Goal: Task Accomplishment & Management: Manage account settings

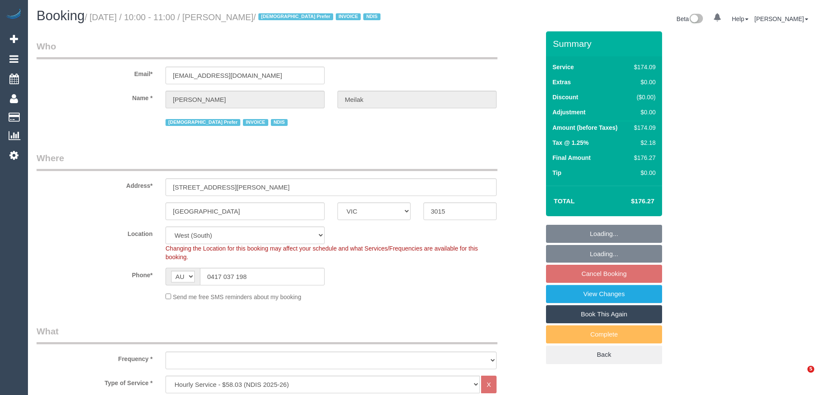
select select "VIC"
select select "180"
select select "number:28"
select select "number:14"
select select "number:19"
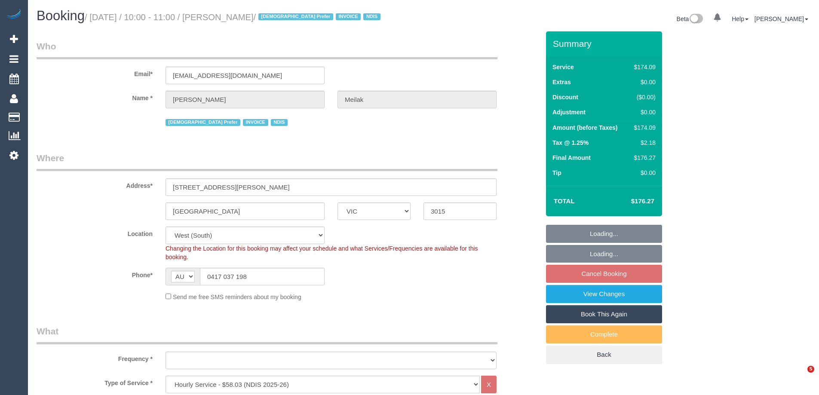
select select "number:25"
select select "number:35"
select select "object:762"
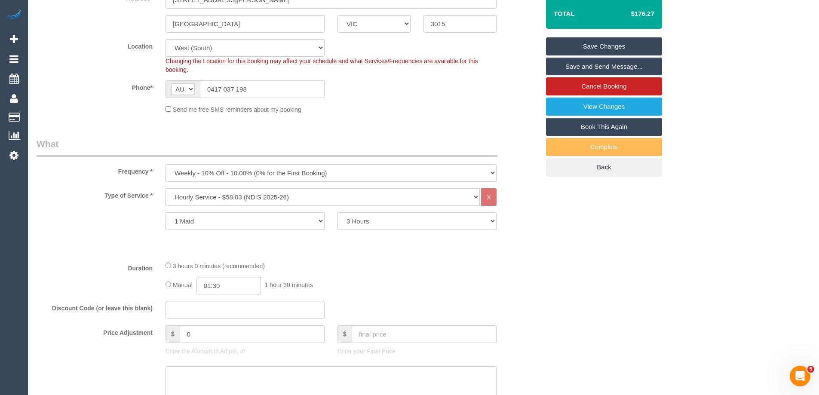
scroll to position [301, 0]
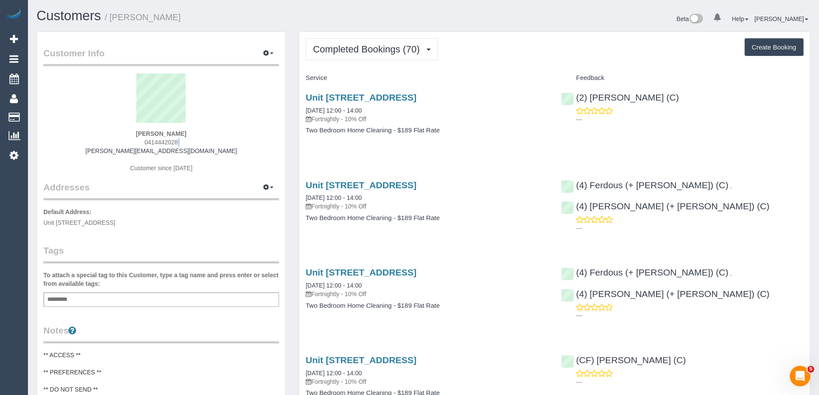
drag, startPoint x: 213, startPoint y: 146, endPoint x: 98, endPoint y: 151, distance: 115.4
click at [98, 151] on div "Stephen Beer 0414442028 steve@beschdah.com Customer since 2022" at bounding box center [161, 128] width 236 height 108
click at [232, 148] on div "Stephen Beer 0414442028 steve@beschdah.com Customer since 2022" at bounding box center [161, 128] width 236 height 108
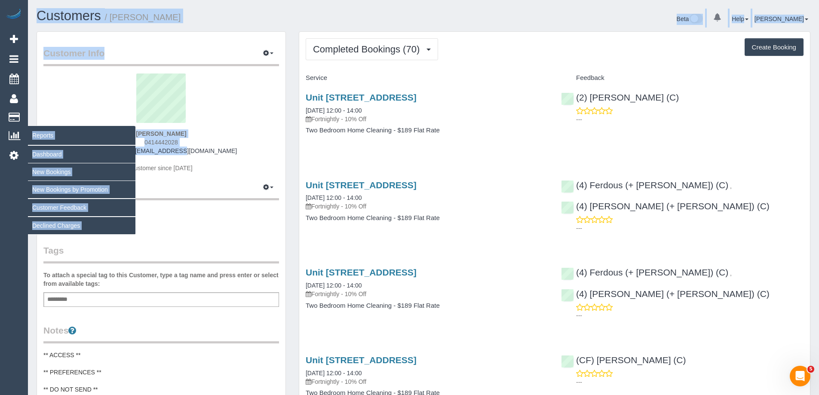
drag, startPoint x: 228, startPoint y: 151, endPoint x: 22, endPoint y: 141, distance: 207.2
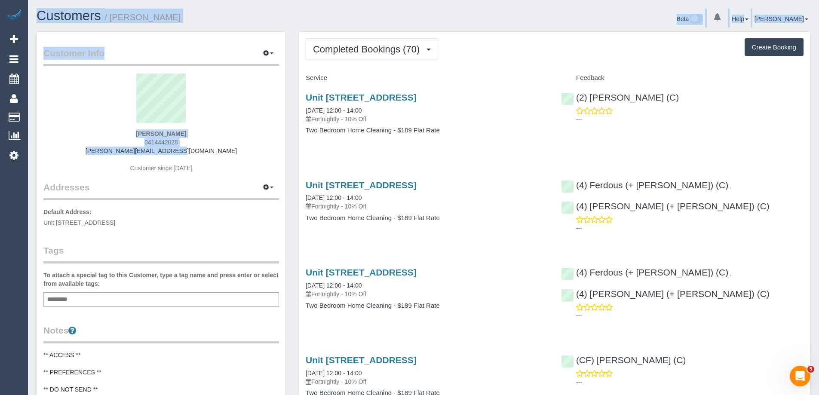
drag, startPoint x: 231, startPoint y: 142, endPoint x: 223, endPoint y: 146, distance: 8.7
click at [231, 142] on div "Stephen Beer 0414442028 steve@beschdah.com Customer since 2022" at bounding box center [161, 128] width 236 height 108
drag, startPoint x: 203, startPoint y: 154, endPoint x: 194, endPoint y: 153, distance: 8.7
click at [202, 154] on div "Stephen Beer 0414442028 steve@beschdah.com Customer since 2022" at bounding box center [161, 128] width 236 height 108
click at [195, 151] on div "Stephen Beer 0414442028 steve@beschdah.com Customer since 2022" at bounding box center [161, 128] width 236 height 108
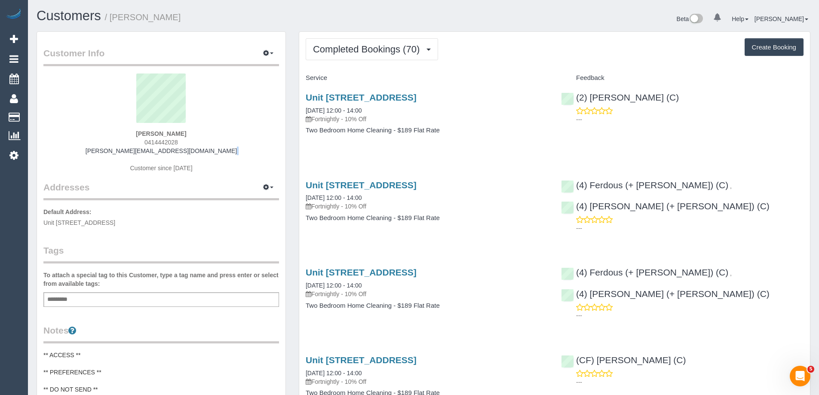
drag, startPoint x: 193, startPoint y: 154, endPoint x: 97, endPoint y: 157, distance: 96.0
click at [96, 157] on div "Stephen Beer 0414442028 steve@beschdah.com Customer since 2022" at bounding box center [161, 128] width 236 height 108
click at [200, 153] on div "Stephen Beer 0414442028 steve@beschdah.com Customer since 2022" at bounding box center [161, 128] width 236 height 108
click at [194, 151] on div "Stephen Beer 0414442028 steve@beschdah.com Customer since 2022" at bounding box center [161, 128] width 236 height 108
drag, startPoint x: 194, startPoint y: 151, endPoint x: 119, endPoint y: 153, distance: 75.3
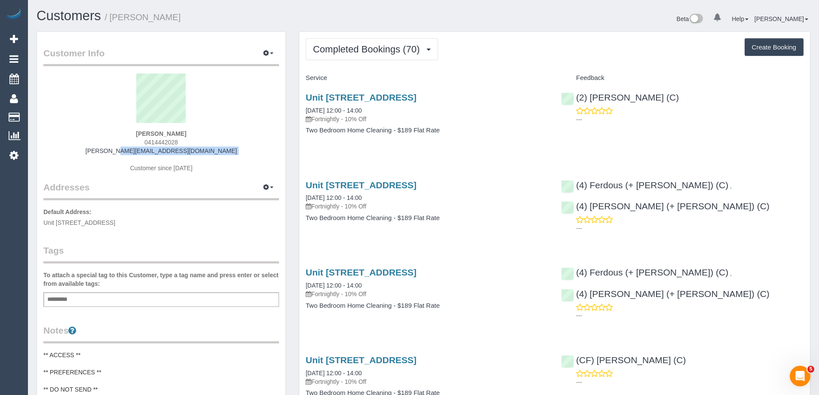
click at [119, 153] on div "Stephen Beer 0414442028 steve@beschdah.com Customer since 2022" at bounding box center [161, 128] width 236 height 108
click at [399, 45] on span "Completed Bookings (70)" at bounding box center [368, 49] width 111 height 11
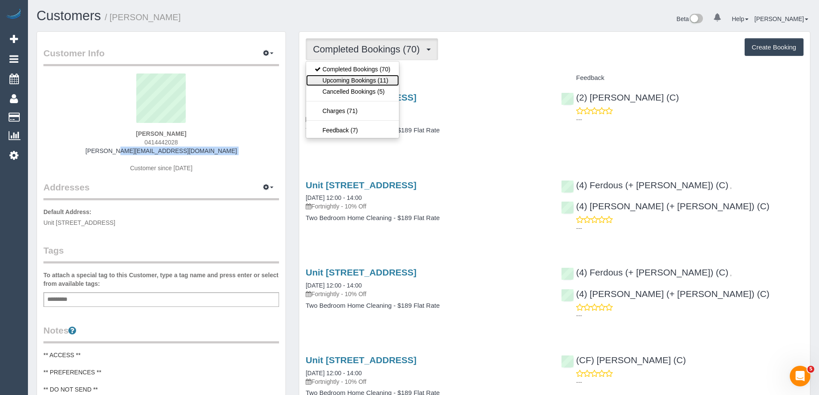
click at [359, 82] on link "Upcoming Bookings (11)" at bounding box center [352, 80] width 93 height 11
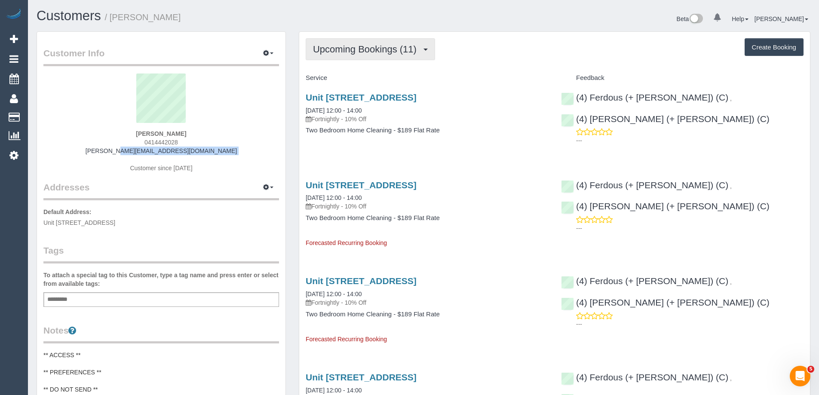
click at [333, 51] on span "Upcoming Bookings (11)" at bounding box center [367, 49] width 108 height 11
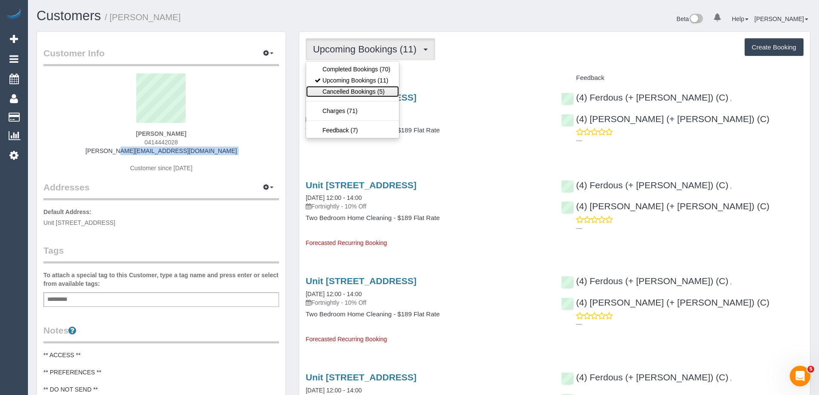
click at [344, 86] on link "Cancelled Bookings (5)" at bounding box center [352, 91] width 93 height 11
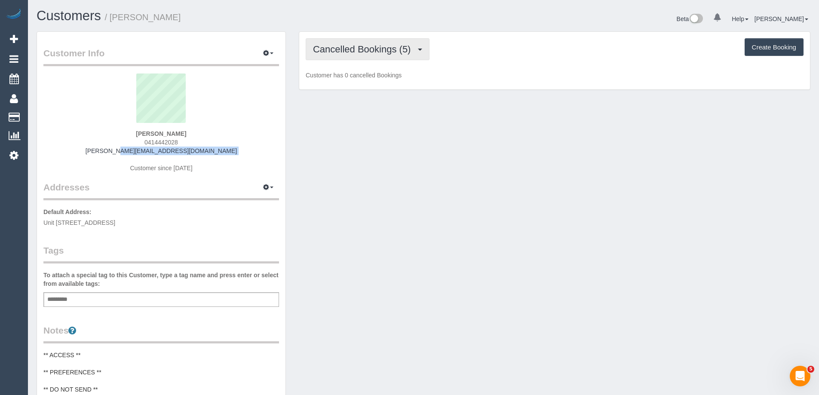
click at [340, 59] on button "Cancelled Bookings (5)" at bounding box center [368, 49] width 124 height 22
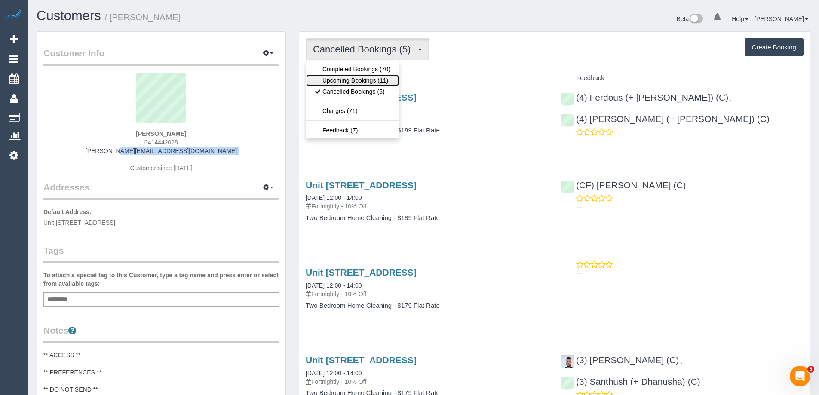
click at [341, 78] on link "Upcoming Bookings (11)" at bounding box center [352, 80] width 93 height 11
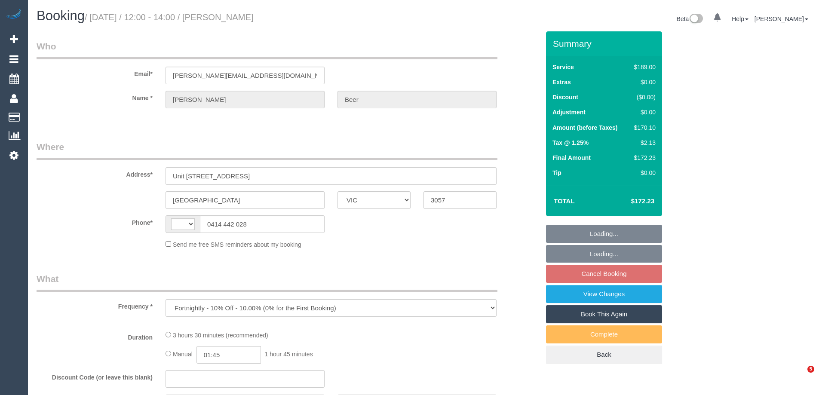
select select "VIC"
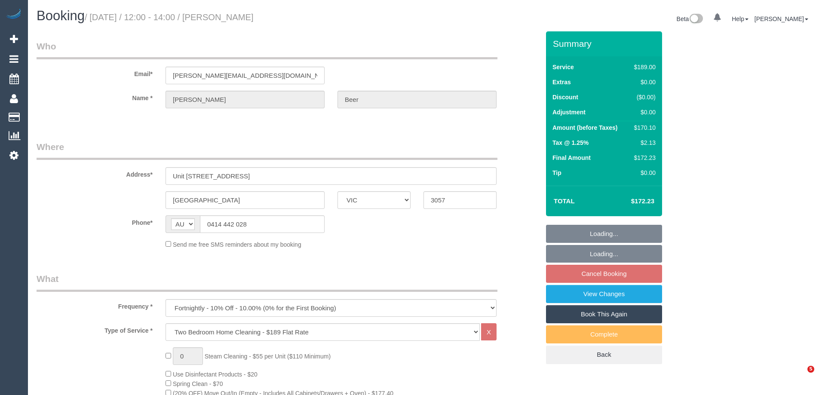
select select "string:AU"
select select "string:stripe-pm_1Pk3Dt2GScqysDRVFUWuIt2M"
select select "number:28"
select select "number:14"
select select "number:21"
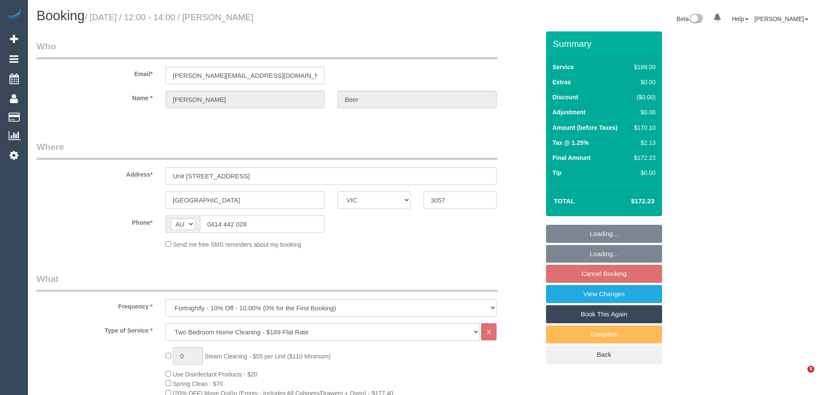
select select "number:22"
select select "number:34"
select select "number:26"
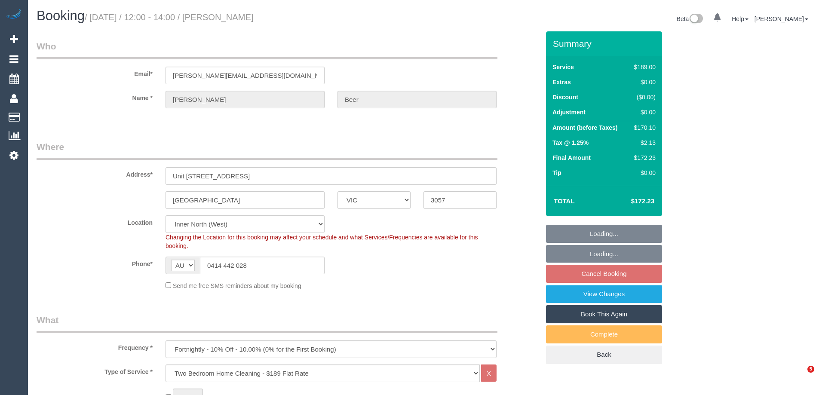
select select "object:1626"
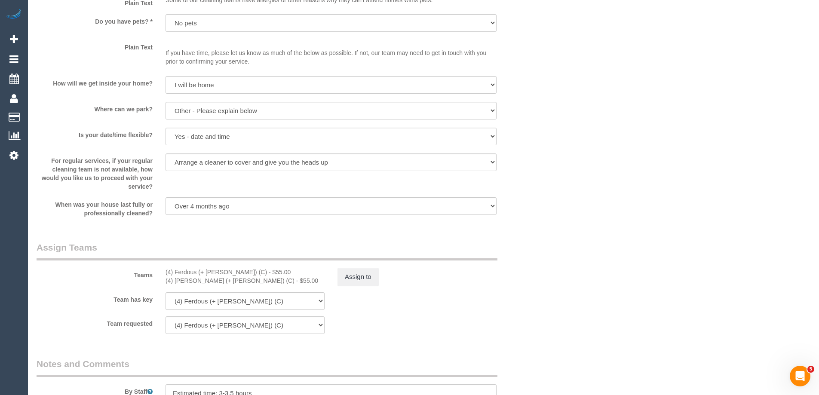
scroll to position [1248, 0]
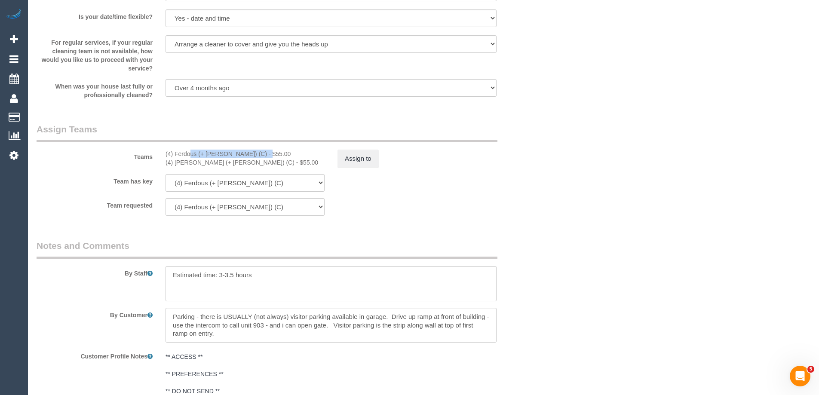
drag, startPoint x: 237, startPoint y: 156, endPoint x: 163, endPoint y: 152, distance: 74.5
click at [163, 152] on div "(4) Ferdous (+ [PERSON_NAME]) (C) - $55.00 (4) [PERSON_NAME] (+ [PERSON_NAME]) …" at bounding box center [245, 158] width 172 height 17
click at [360, 157] on button "Assign to" at bounding box center [358, 159] width 41 height 18
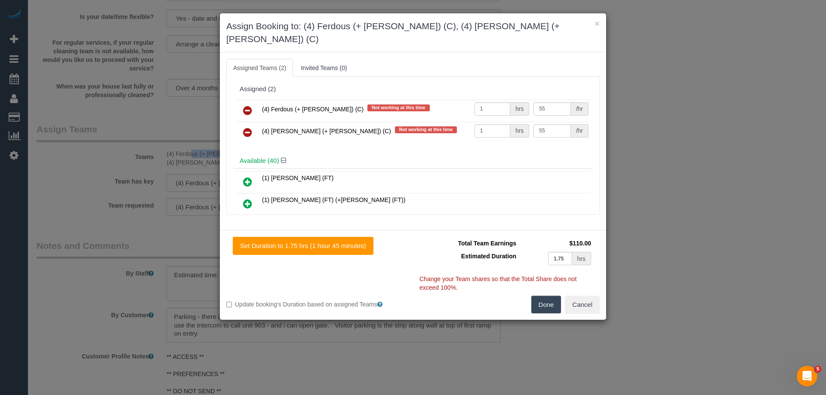
click at [247, 105] on icon at bounding box center [247, 110] width 9 height 10
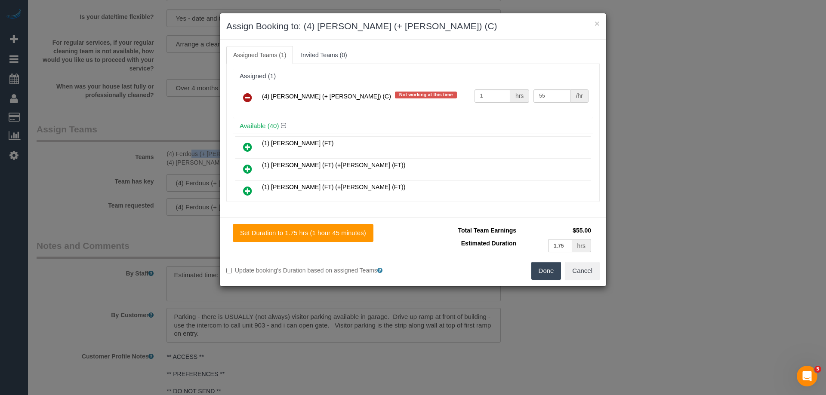
click at [247, 102] on icon at bounding box center [247, 97] width 9 height 10
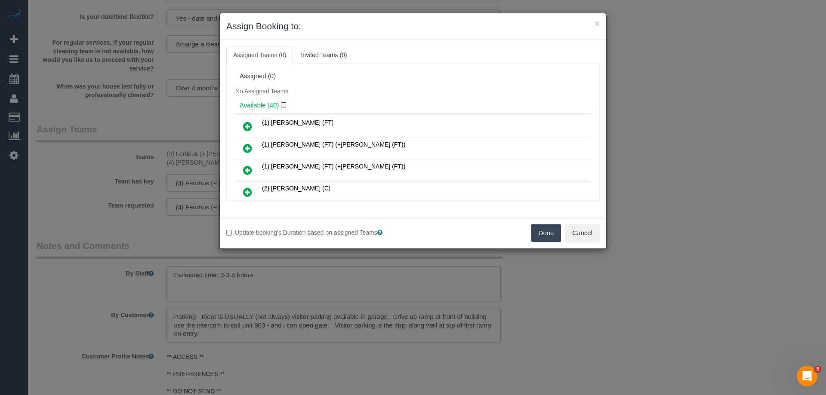
click at [548, 224] on div "Update booking's Duration based on assigned Teams Done Cancel" at bounding box center [413, 232] width 386 height 31
click at [545, 243] on div "Update booking's Duration based on assigned Teams Done Cancel" at bounding box center [413, 232] width 386 height 31
click at [539, 230] on button "Done" at bounding box center [546, 233] width 30 height 18
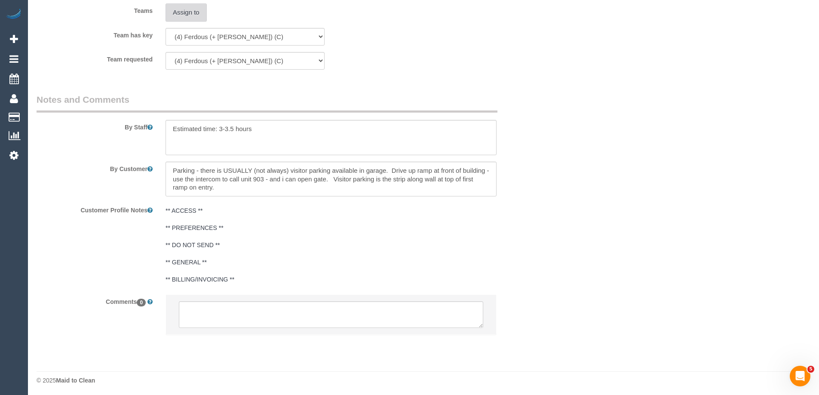
scroll to position [1396, 0]
click at [222, 314] on textarea at bounding box center [331, 312] width 305 height 27
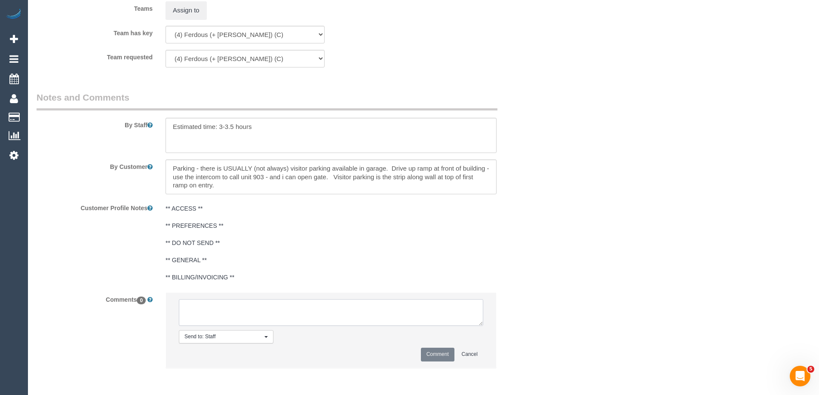
type textarea "/"
paste textarea "(4) Ferdous (+ [PERSON_NAME]) (C)"
drag, startPoint x: 282, startPoint y: 318, endPoint x: 33, endPoint y: 255, distance: 256.5
click at [37, 255] on sui-booking-comments "By Staff By Customer Customer Profile Notes ** ACCESS ** ** PREFERENCES ** ** D…" at bounding box center [288, 234] width 503 height 286
type textarea "(4) Ferdous (+ Forkan) (C) UA ongoing - Terminated Customer contacted via email"
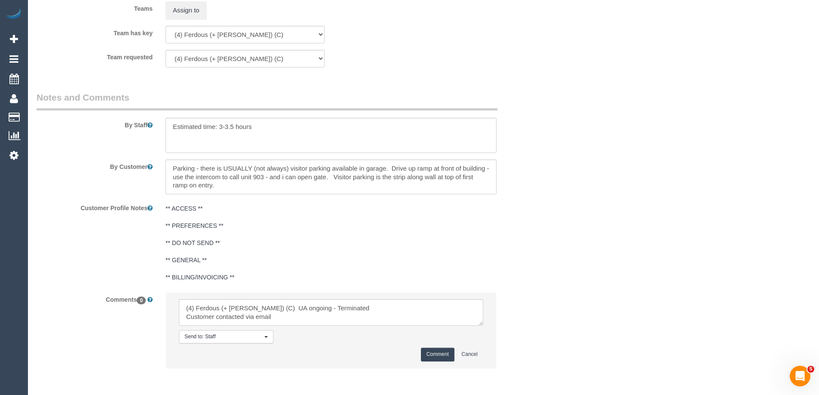
click at [436, 354] on button "Comment" at bounding box center [438, 354] width 34 height 13
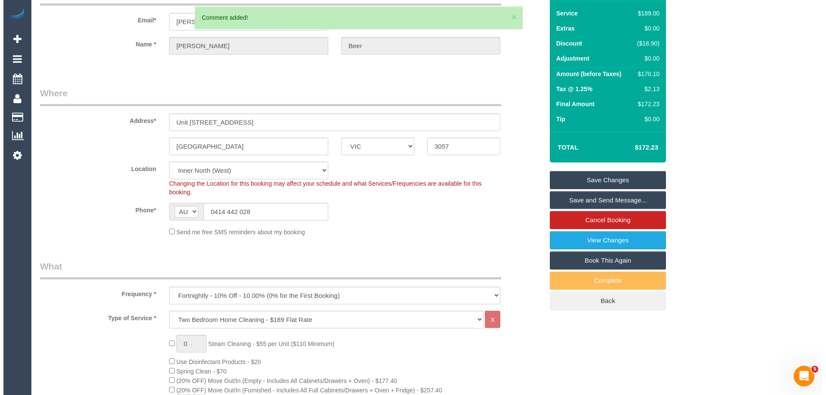
scroll to position [0, 0]
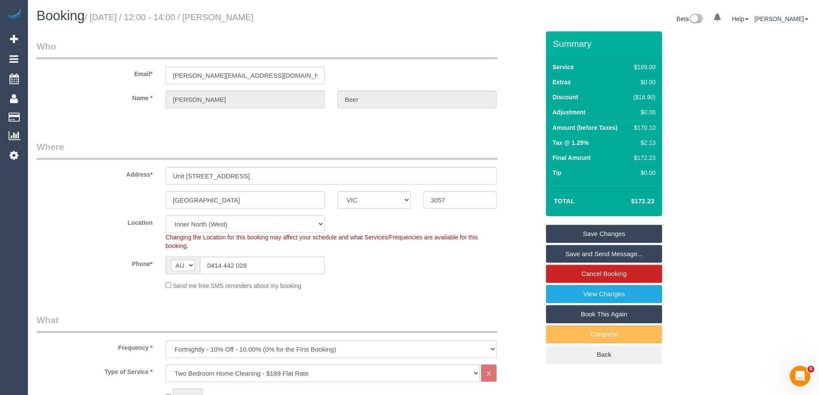
click at [588, 229] on link "Save Changes" at bounding box center [604, 234] width 116 height 18
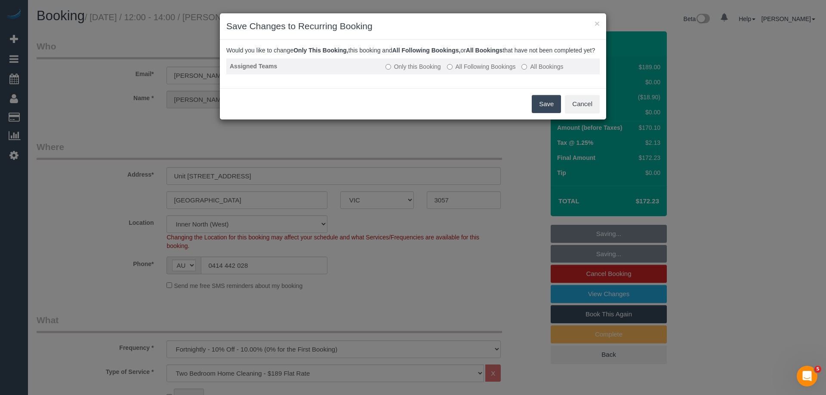
click at [484, 71] on label "All Following Bookings" at bounding box center [481, 66] width 69 height 9
click at [536, 111] on button "Save" at bounding box center [546, 104] width 29 height 18
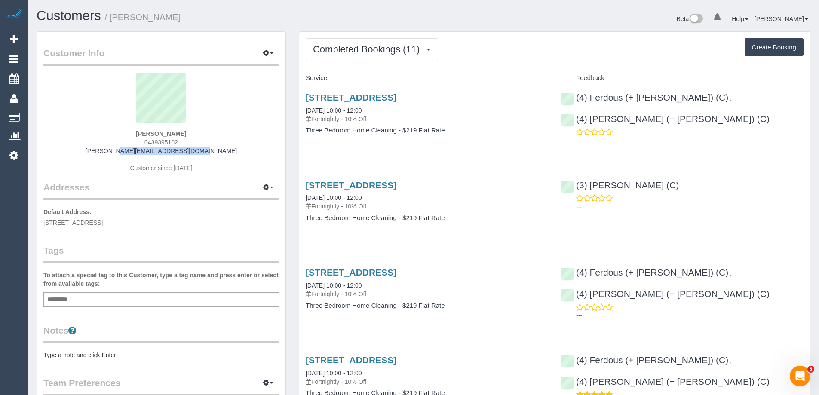
drag, startPoint x: 206, startPoint y: 152, endPoint x: 89, endPoint y: 153, distance: 116.6
click at [89, 153] on div "Nerida Conisbee 0439395102 nerida.conisbee@gmail.com Customer since 2022" at bounding box center [161, 128] width 236 height 108
copy link "nerida.conisbee@gmail.com"
click at [326, 48] on span "Completed Bookings (11)" at bounding box center [368, 49] width 111 height 11
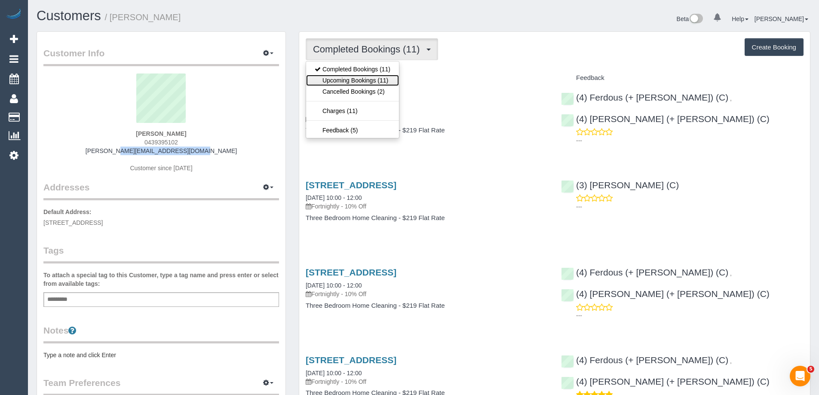
click at [330, 80] on link "Upcoming Bookings (11)" at bounding box center [352, 80] width 93 height 11
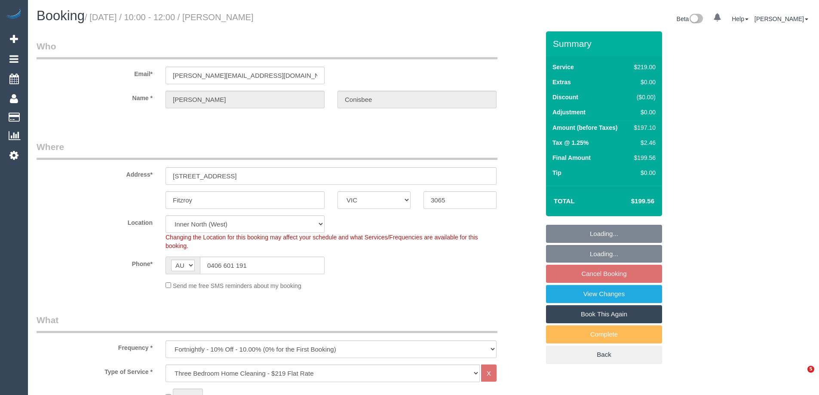
select select "VIC"
select select "string:stripe-pm_1Rj9Rc2GScqysDRVLYtHUX8Y"
select select "number:28"
select select "number:16"
select select "number:18"
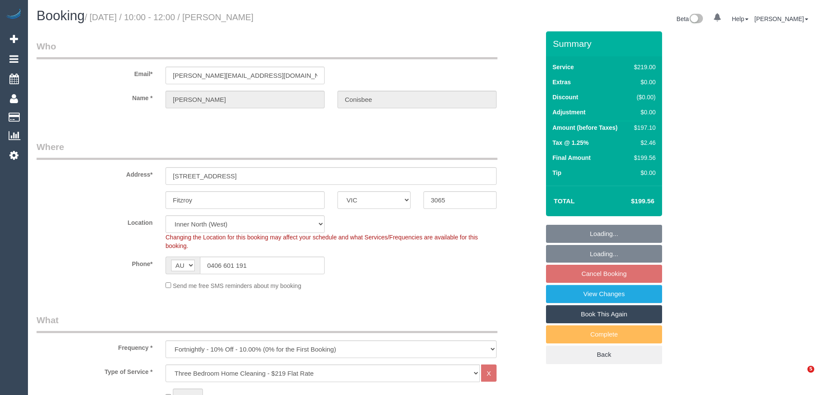
select select "number:25"
select select "number:33"
select select "number:11"
select select "spot4"
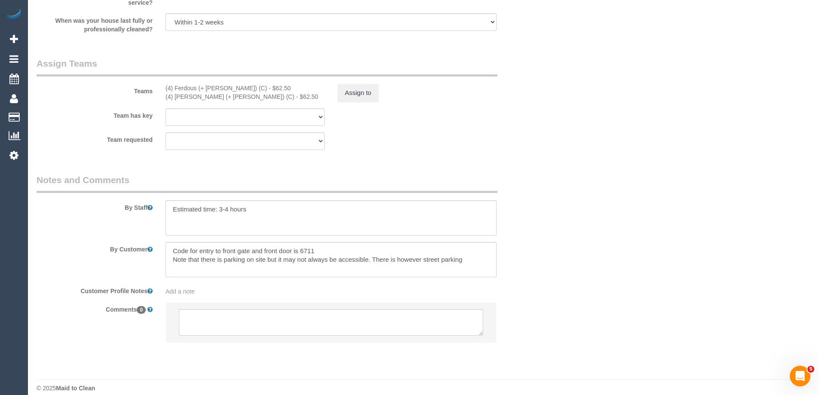
scroll to position [1276, 0]
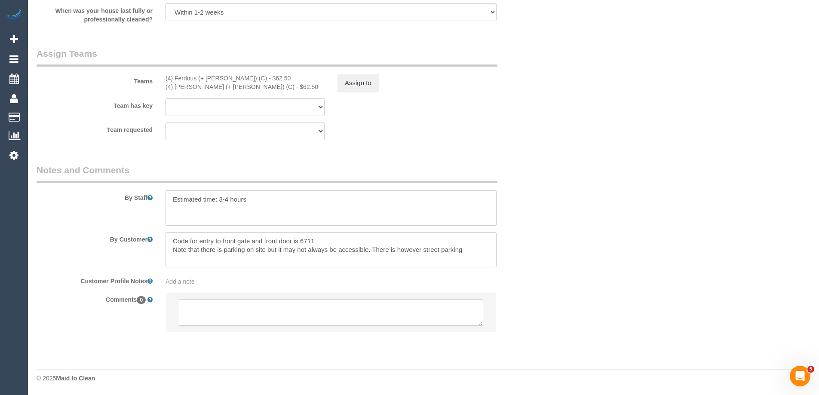
click at [202, 306] on textarea at bounding box center [331, 312] width 305 height 27
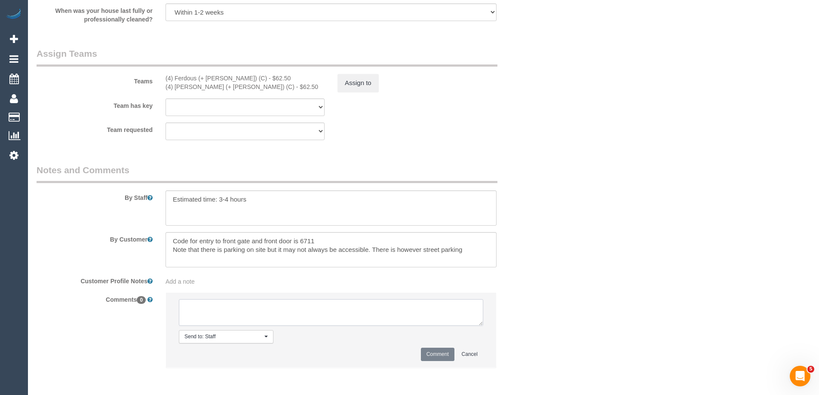
paste textarea "(4) Ferdous (+ Forkan) (C) UA ongoing - Terminated Customer contacted via email"
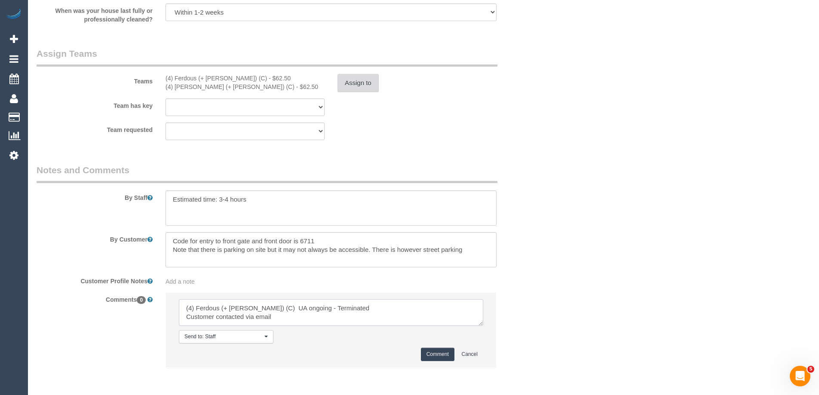
type textarea "(4) Ferdous (+ [PERSON_NAME]) (C) UA ongoing - Terminated Customer contacted vi…"
click at [359, 79] on button "Assign to" at bounding box center [358, 83] width 41 height 18
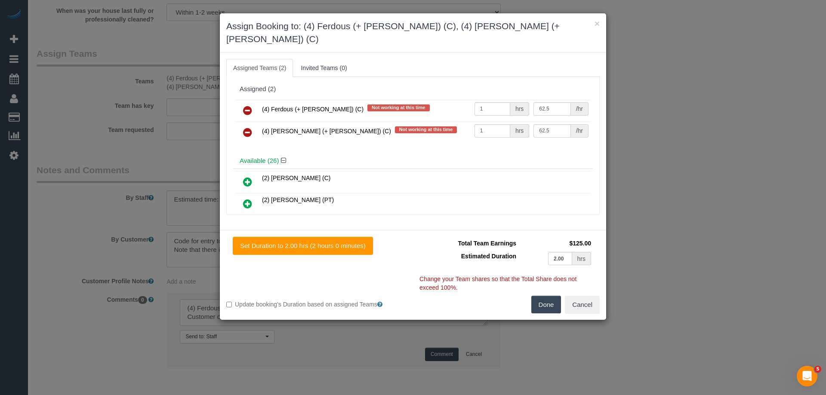
click at [250, 105] on icon at bounding box center [247, 110] width 9 height 10
click at [250, 127] on icon at bounding box center [247, 132] width 9 height 10
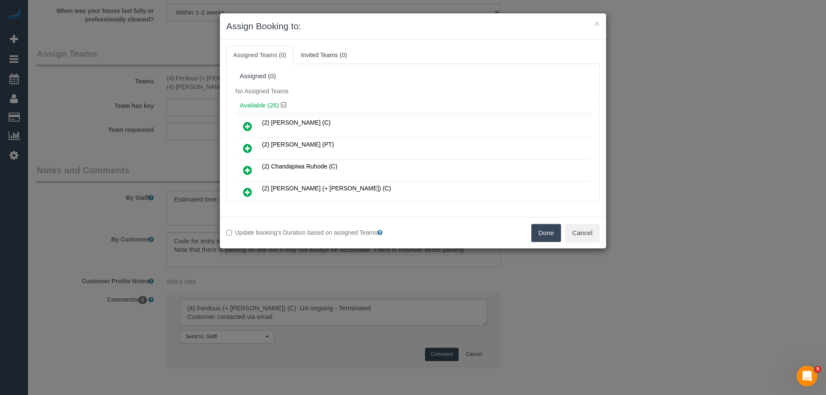
click at [553, 230] on button "Done" at bounding box center [546, 233] width 30 height 18
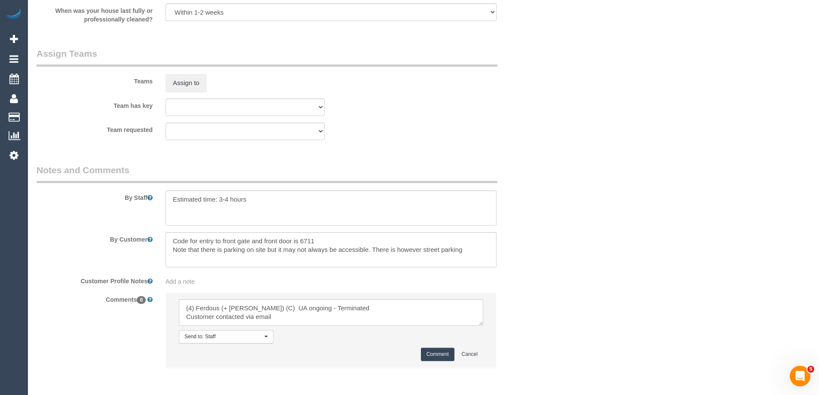
click at [446, 355] on button "Comment" at bounding box center [438, 354] width 34 height 13
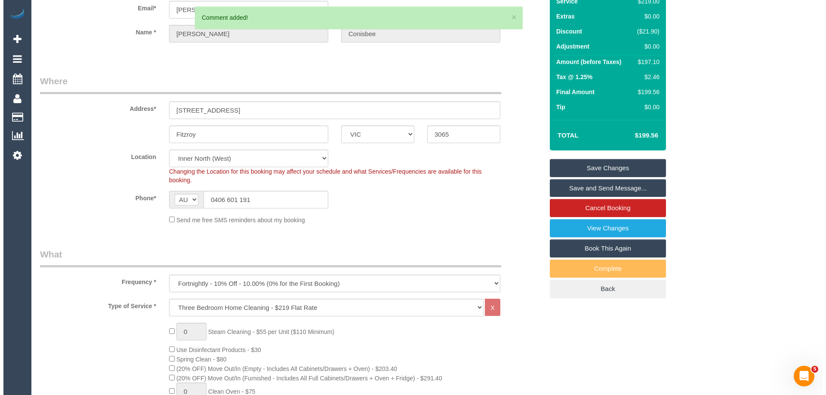
scroll to position [0, 0]
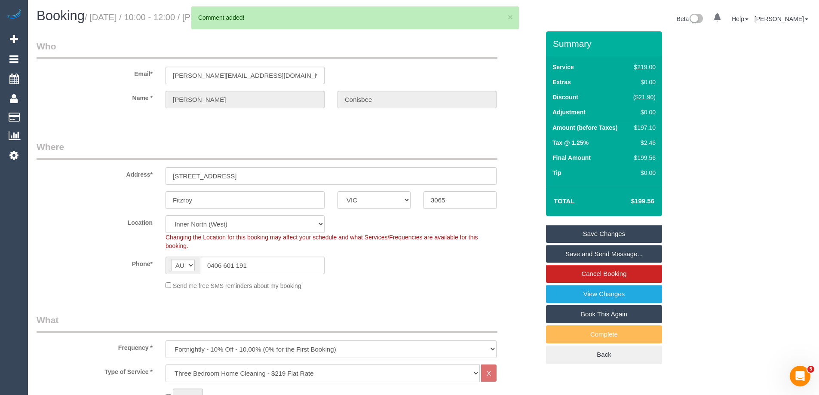
click at [597, 234] on link "Save Changes" at bounding box center [604, 234] width 116 height 18
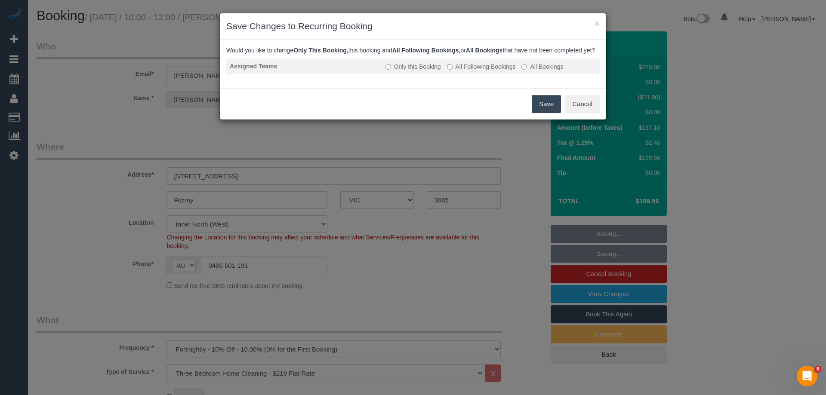
click at [481, 71] on label "All Following Bookings" at bounding box center [481, 66] width 69 height 9
click at [545, 112] on button "Save" at bounding box center [546, 104] width 29 height 18
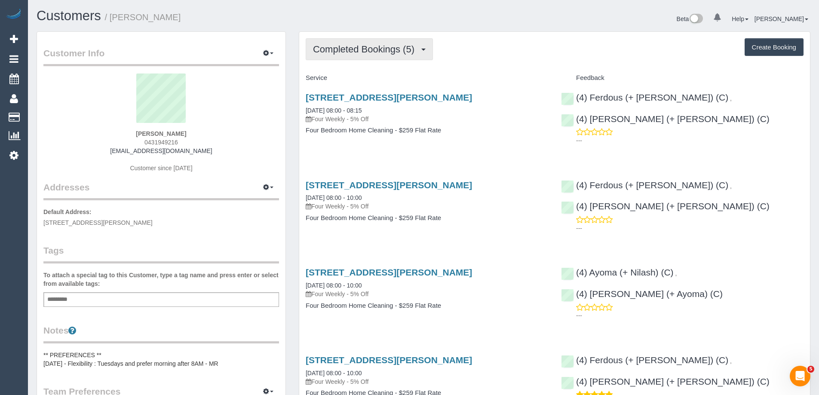
click at [385, 50] on span "Completed Bookings (5)" at bounding box center [366, 49] width 106 height 11
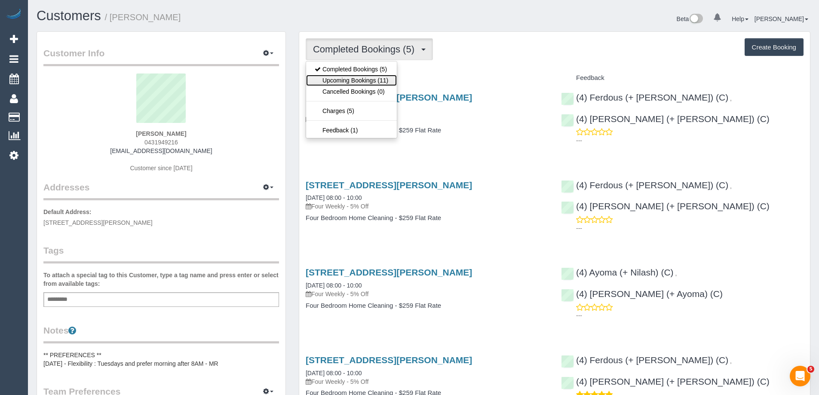
click at [354, 80] on link "Upcoming Bookings (11)" at bounding box center [351, 80] width 91 height 11
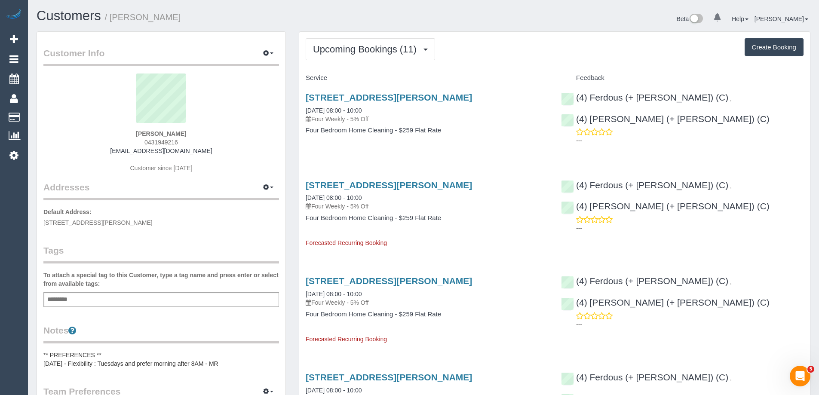
drag, startPoint x: 208, startPoint y: 150, endPoint x: 119, endPoint y: 151, distance: 89.1
click at [119, 151] on div "Jennifer Wilson-Richter 0431949216 jwilsonrichter@gmail.com Customer since 2025" at bounding box center [161, 128] width 236 height 108
copy link "[EMAIL_ADDRESS][DOMAIN_NAME]"
click at [321, 43] on button "Upcoming Bookings (11)" at bounding box center [370, 49] width 129 height 22
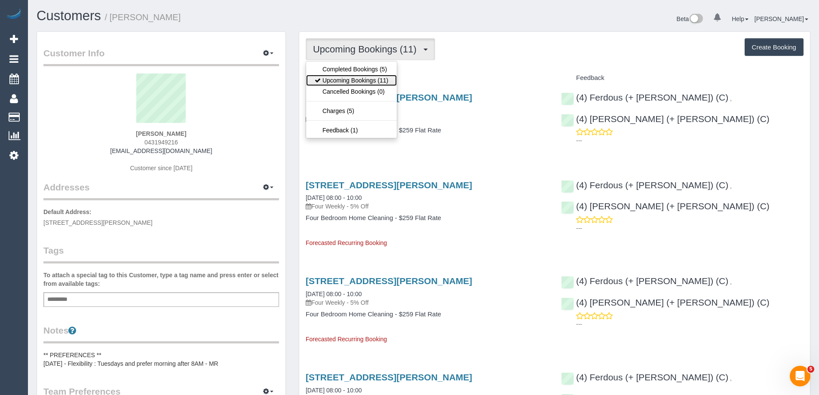
click at [327, 77] on link "Upcoming Bookings (11)" at bounding box center [351, 80] width 91 height 11
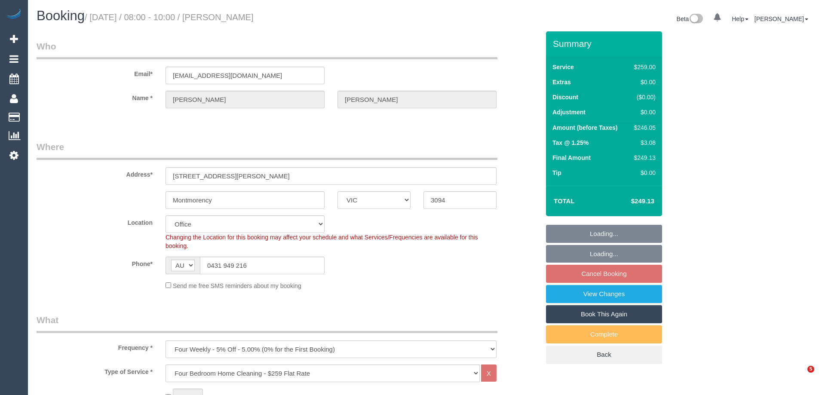
select select "VIC"
select select "number:29"
select select "number:16"
select select "number:18"
select select "number:36"
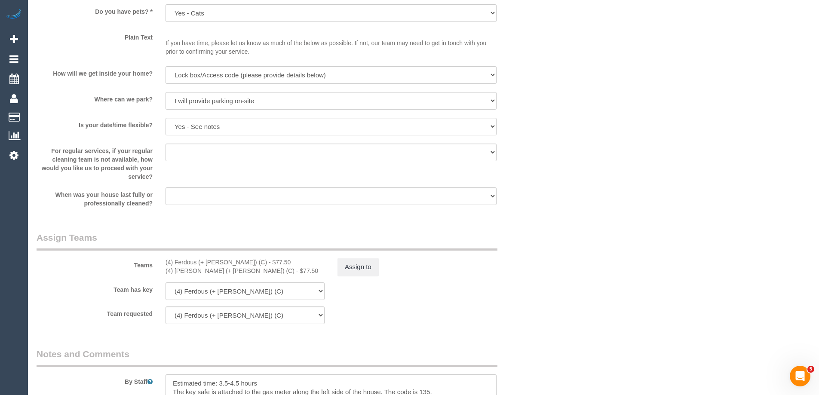
scroll to position [1291, 0]
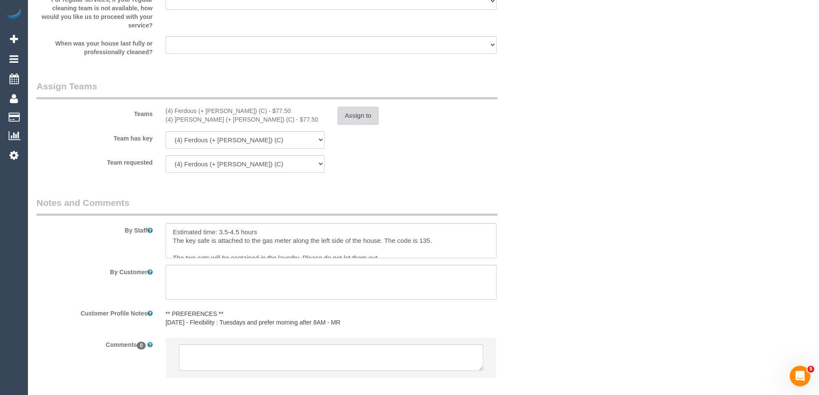
click at [368, 122] on button "Assign to" at bounding box center [358, 116] width 41 height 18
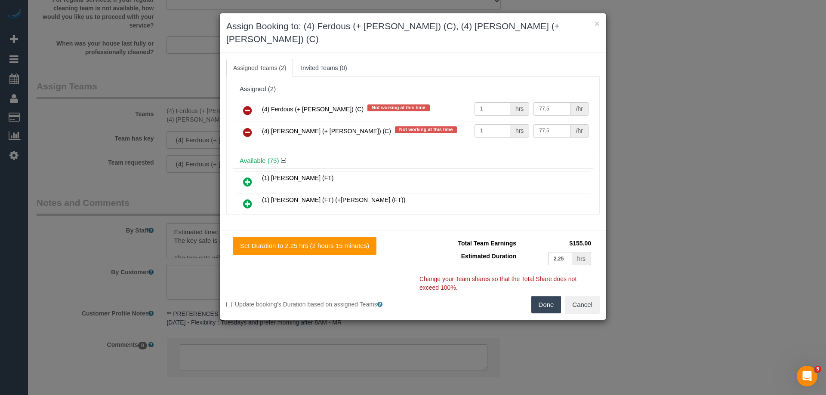
click at [247, 105] on icon at bounding box center [247, 110] width 9 height 10
click at [247, 127] on icon at bounding box center [247, 132] width 9 height 10
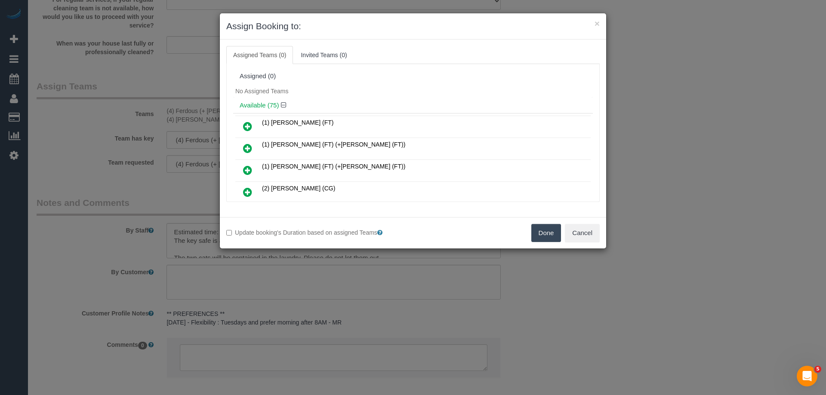
click at [544, 235] on button "Done" at bounding box center [546, 233] width 30 height 18
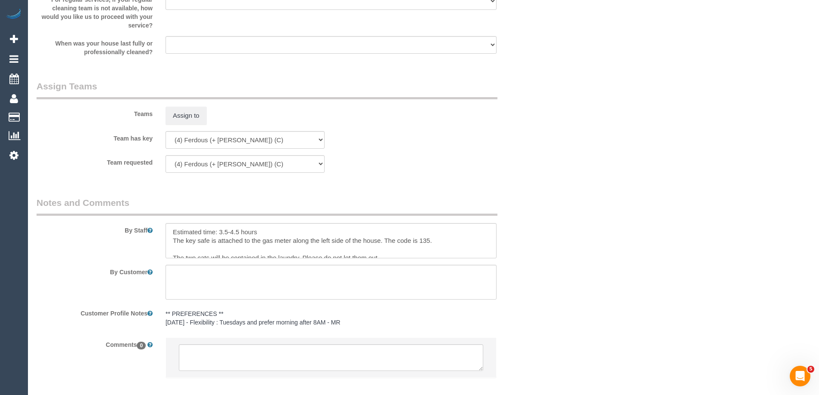
click at [279, 343] on li at bounding box center [331, 358] width 330 height 40
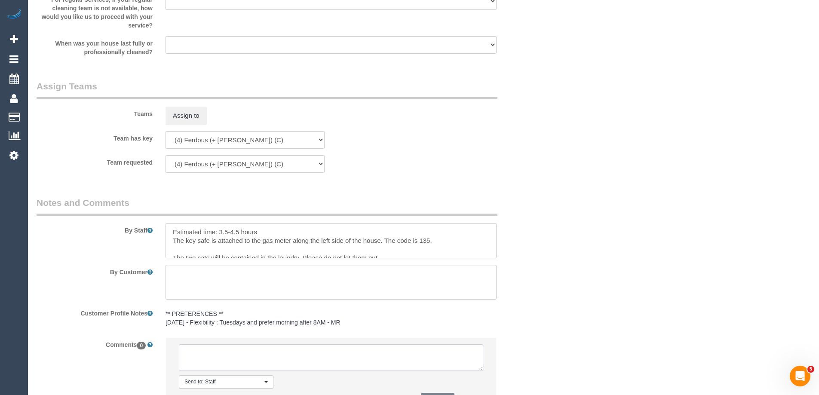
click at [284, 352] on textarea at bounding box center [331, 358] width 305 height 27
paste textarea "(4) Ferdous (+ [PERSON_NAME]) (C) UA ongoing - Terminated Customer contacted vi…"
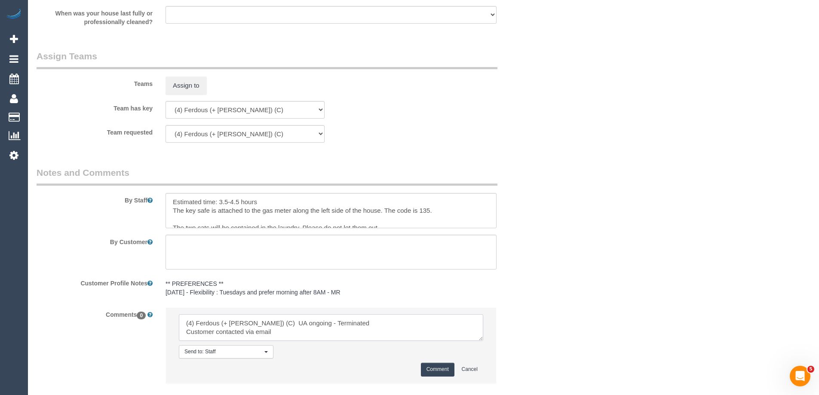
scroll to position [1371, 0]
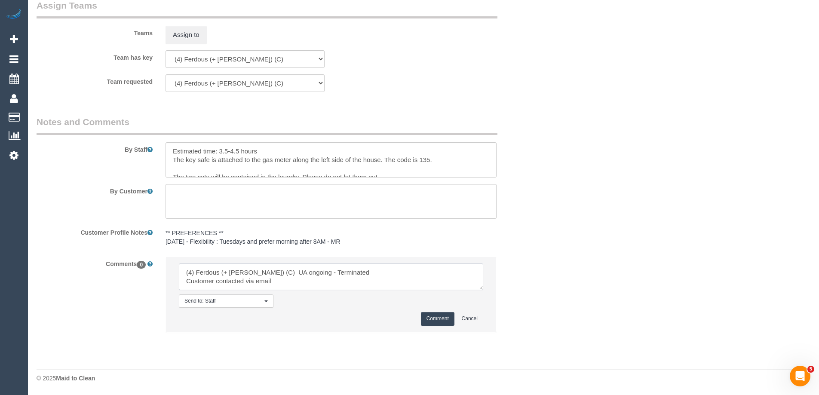
type textarea "(4) Ferdous (+ [PERSON_NAME]) (C) UA ongoing - Terminated Customer contacted vi…"
click at [441, 321] on button "Comment" at bounding box center [438, 318] width 34 height 13
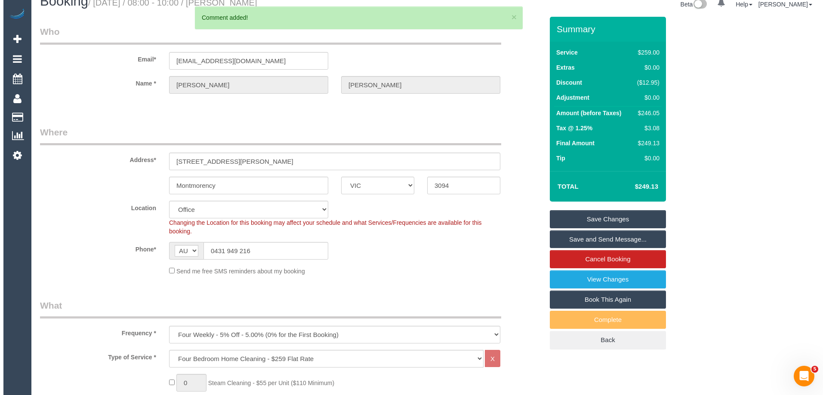
scroll to position [0, 0]
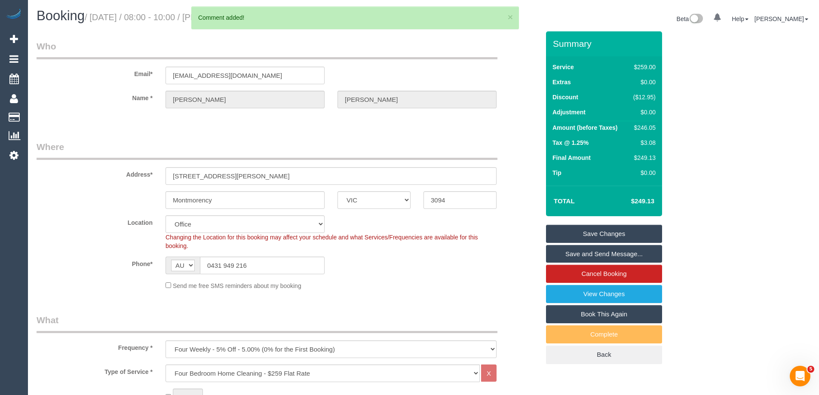
click at [574, 231] on link "Save Changes" at bounding box center [604, 234] width 116 height 18
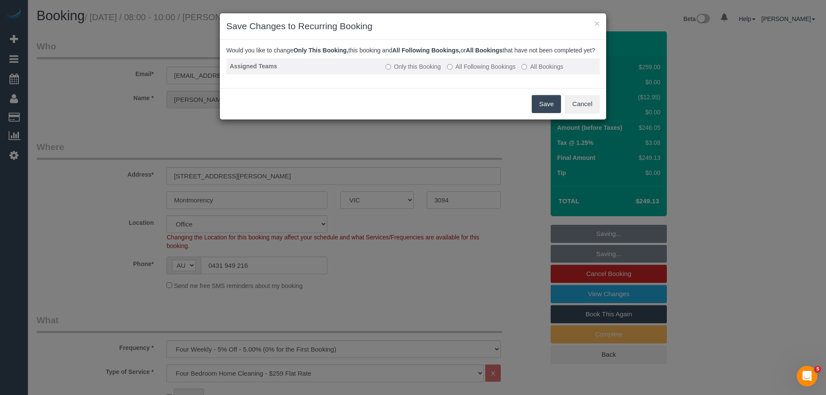
click at [478, 74] on td "Only this Booking All Following Bookings All Bookings" at bounding box center [491, 67] width 218 height 16
click at [484, 67] on td "Only this Booking All Following Bookings All Bookings" at bounding box center [491, 67] width 218 height 16
click at [490, 71] on label "All Following Bookings" at bounding box center [481, 66] width 69 height 9
click at [548, 111] on button "Save" at bounding box center [546, 104] width 29 height 18
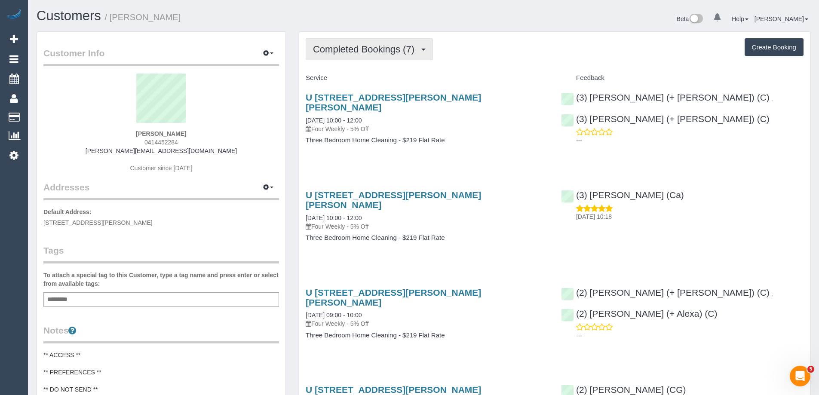
click at [358, 54] on span "Completed Bookings (7)" at bounding box center [366, 49] width 106 height 11
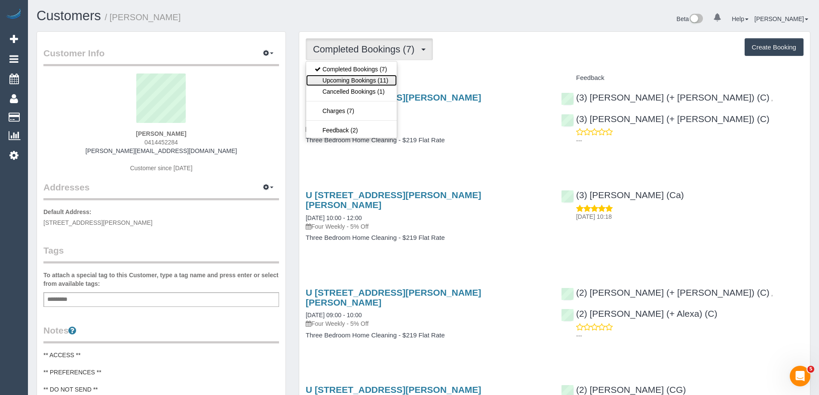
click at [361, 75] on link "Upcoming Bookings (11)" at bounding box center [351, 80] width 91 height 11
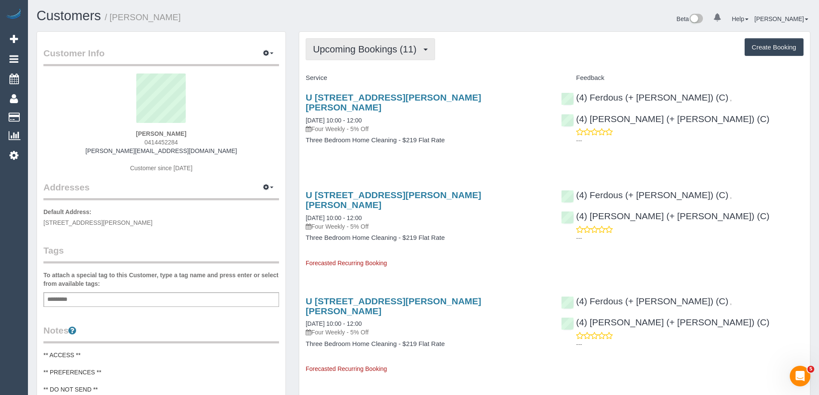
click at [341, 54] on span "Upcoming Bookings (11)" at bounding box center [367, 49] width 108 height 11
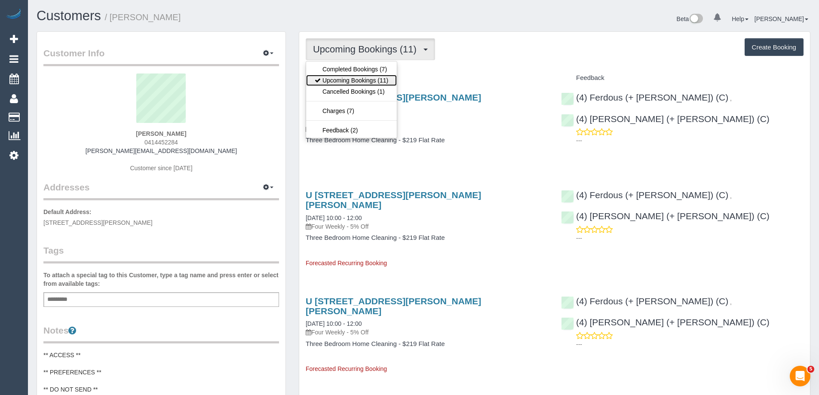
click at [343, 77] on link "Upcoming Bookings (11)" at bounding box center [351, 80] width 91 height 11
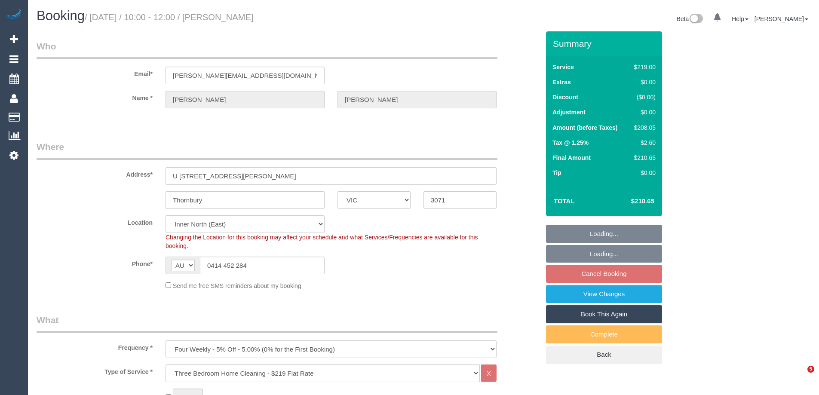
select select "VIC"
select select "string:stripe-pm_1RFppn2GScqysDRVe6zgINoS"
select select "number:27"
select select "number:14"
select select "number:19"
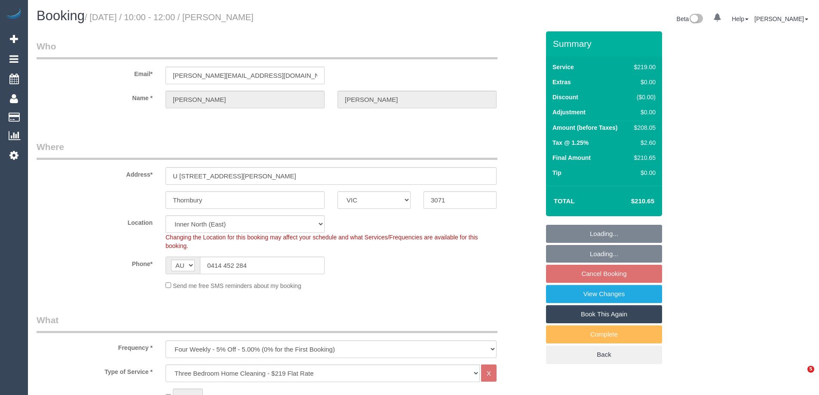
select select "number:36"
select select "number:35"
select select "number:13"
select select "spot3"
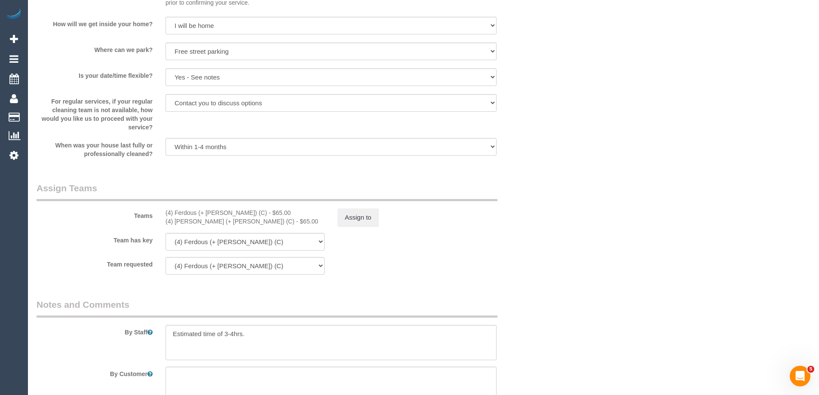
scroll to position [1291, 0]
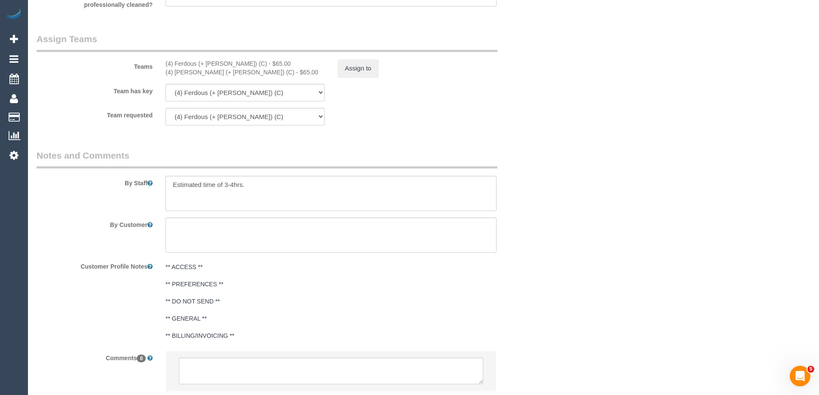
click at [362, 59] on div "Teams (4) Ferdous (+ Forkan) (C) - $65.00 (4) Forkan (+ Ferdous) (C) - $65.00 A…" at bounding box center [288, 55] width 516 height 45
click at [354, 77] on button "Assign to" at bounding box center [358, 68] width 41 height 18
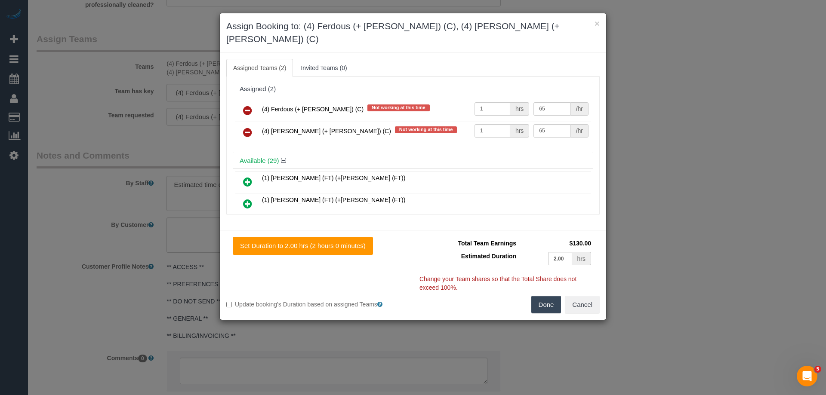
click at [248, 105] on icon at bounding box center [247, 110] width 9 height 10
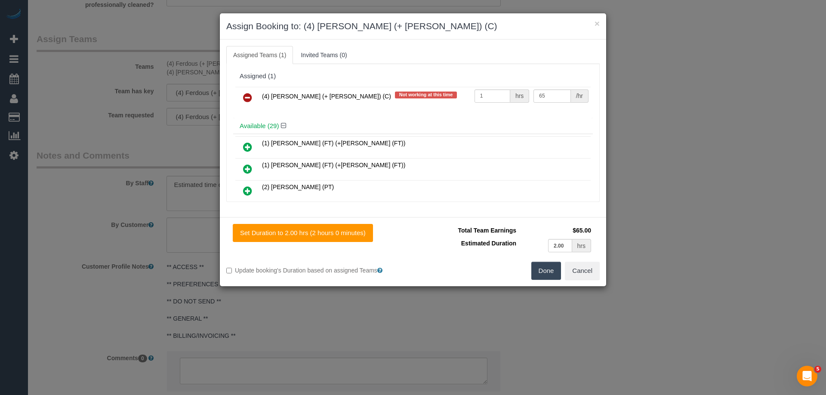
click at [248, 100] on icon at bounding box center [247, 97] width 9 height 10
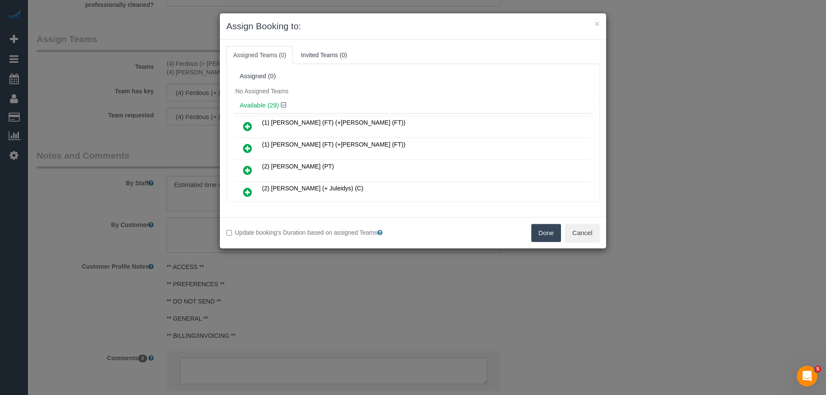
click at [548, 229] on button "Done" at bounding box center [546, 233] width 30 height 18
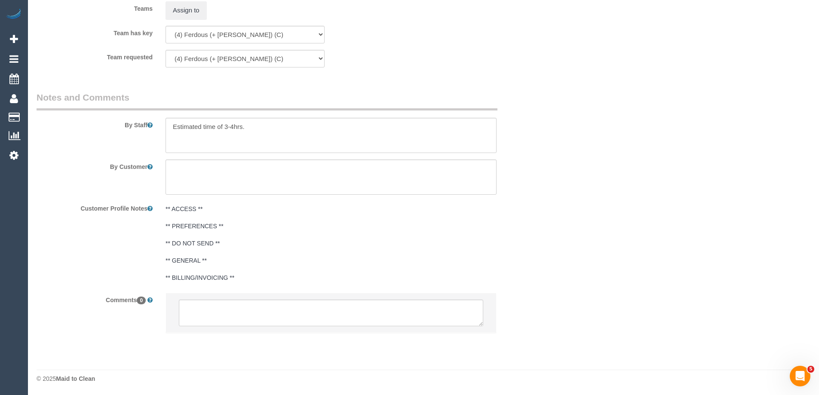
scroll to position [1349, 0]
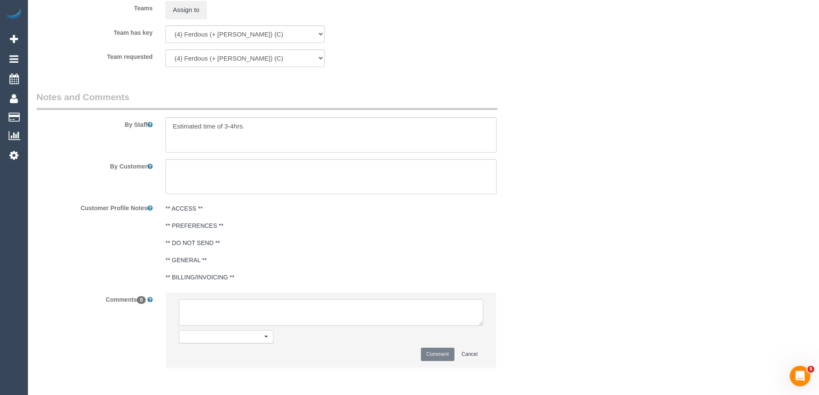
click at [219, 304] on textarea at bounding box center [331, 312] width 305 height 27
paste textarea "(4) Ferdous (+ Forkan) (C) UA ongoing - Terminated Customer contacted via email"
click at [217, 314] on textarea at bounding box center [331, 312] width 305 height 27
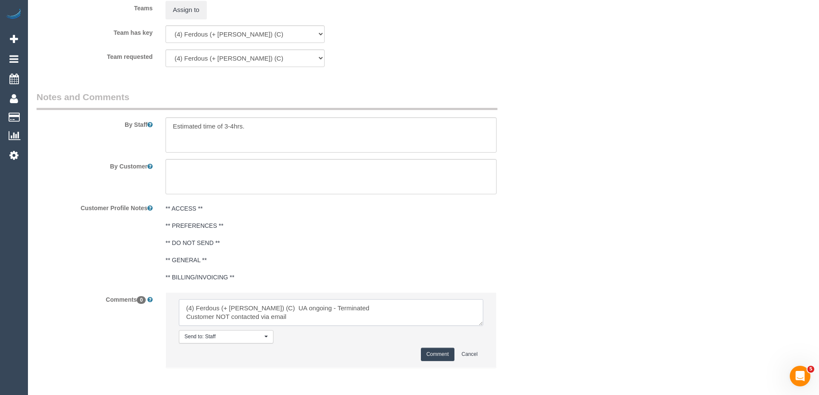
drag, startPoint x: 261, startPoint y: 319, endPoint x: 327, endPoint y: 327, distance: 66.7
click at [327, 327] on li "Send to: Staff Nothing selected Send to: Staff Send to: Customer Send to: Team …" at bounding box center [331, 330] width 330 height 75
drag, startPoint x: 305, startPoint y: 320, endPoint x: 93, endPoint y: 272, distance: 217.9
click at [84, 272] on sui-booking-comments "By Staff By Customer Customer Profile Notes ** ACCESS ** ** PREFERENCES ** ** D…" at bounding box center [288, 234] width 503 height 286
type textarea "(4) Ferdous (+ Forkan) (C) UA ongoing - Terminated Customer NOT contacted - 4 w…"
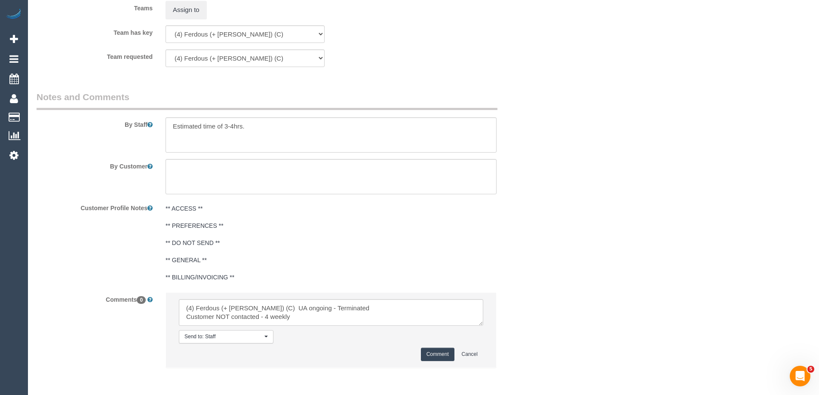
click at [437, 353] on button "Comment" at bounding box center [438, 354] width 34 height 13
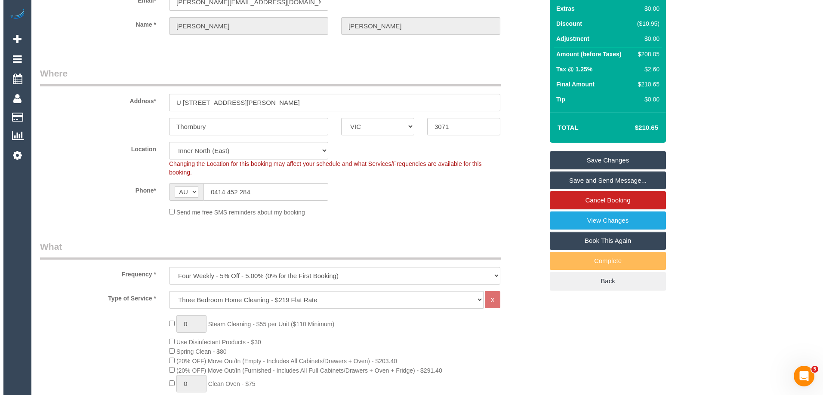
scroll to position [0, 0]
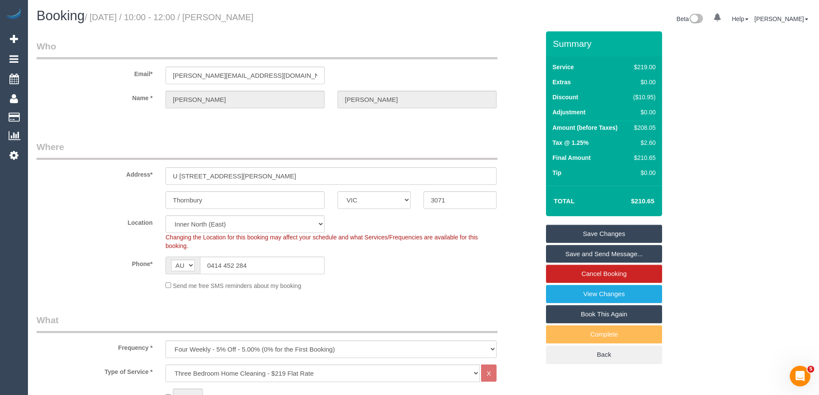
click at [583, 239] on link "Save Changes" at bounding box center [604, 234] width 116 height 18
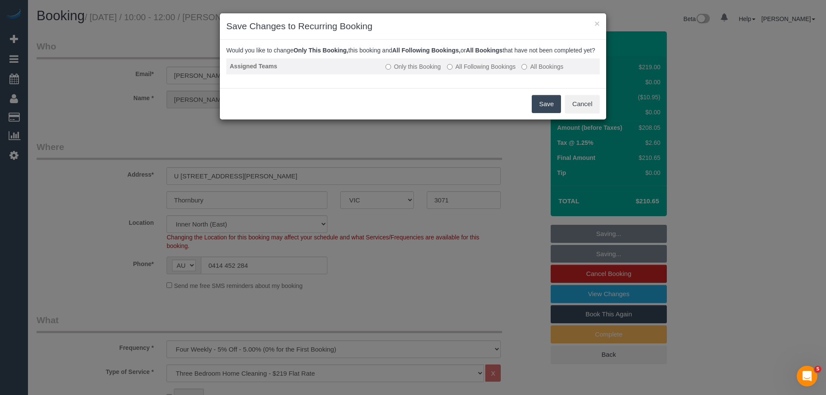
click at [488, 71] on label "All Following Bookings" at bounding box center [481, 66] width 69 height 9
click at [545, 111] on button "Save" at bounding box center [546, 104] width 29 height 18
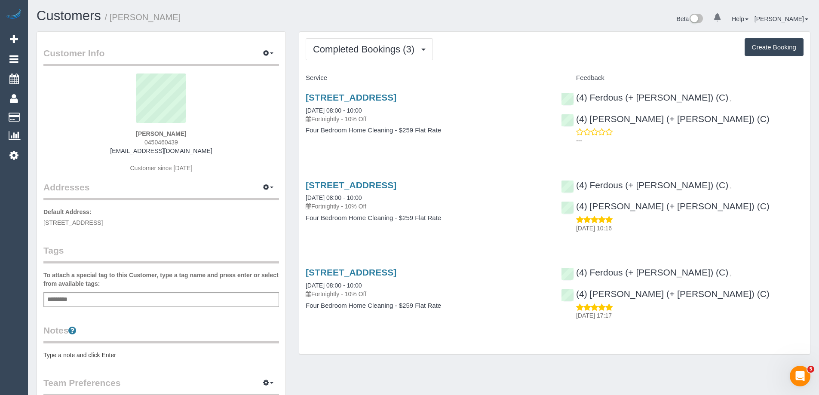
drag, startPoint x: 204, startPoint y: 147, endPoint x: 113, endPoint y: 151, distance: 90.9
click at [113, 151] on div "[PERSON_NAME] 0450460439 [EMAIL_ADDRESS][DOMAIN_NAME] Customer since [DATE]" at bounding box center [161, 128] width 236 height 108
copy link "[EMAIL_ADDRESS][DOMAIN_NAME]"
click at [403, 43] on button "Completed Bookings (3)" at bounding box center [369, 49] width 127 height 22
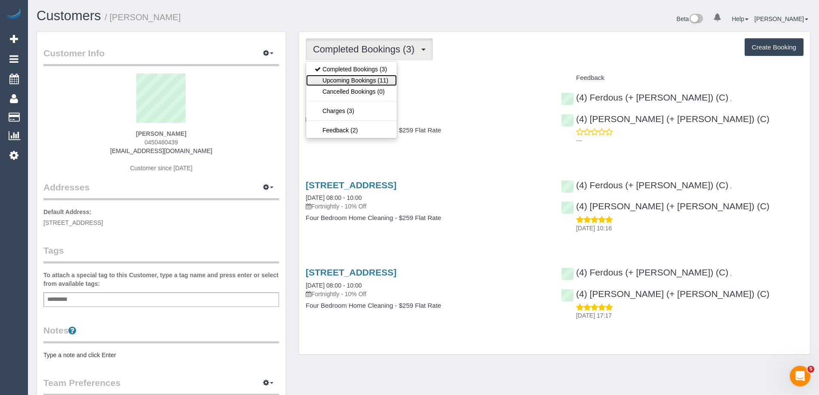
click at [371, 79] on link "Upcoming Bookings (11)" at bounding box center [351, 80] width 91 height 11
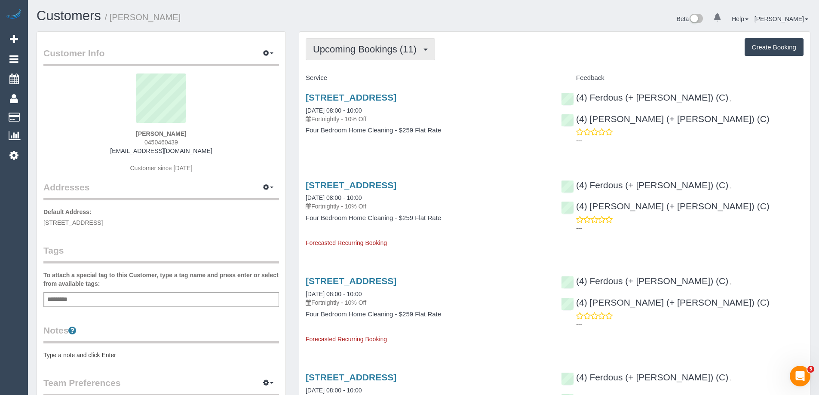
click at [343, 54] on span "Upcoming Bookings (11)" at bounding box center [367, 49] width 108 height 11
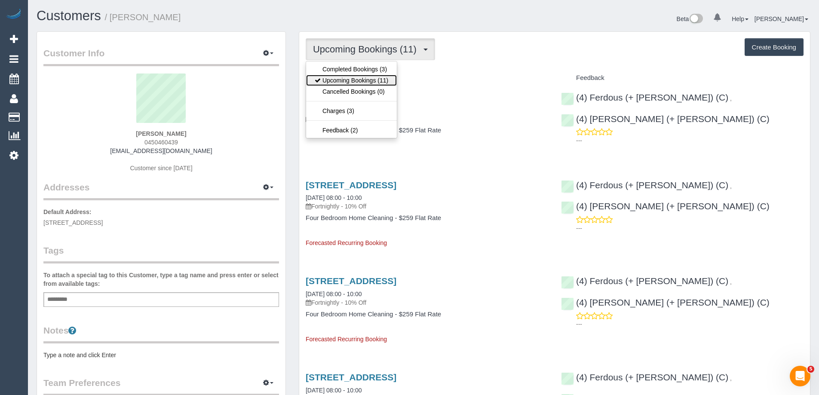
click at [339, 78] on link "Upcoming Bookings (11)" at bounding box center [351, 80] width 91 height 11
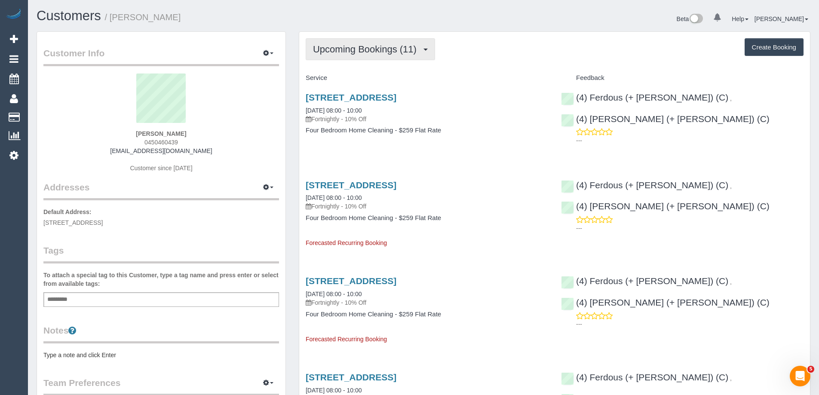
click at [357, 59] on button "Upcoming Bookings (11)" at bounding box center [370, 49] width 129 height 22
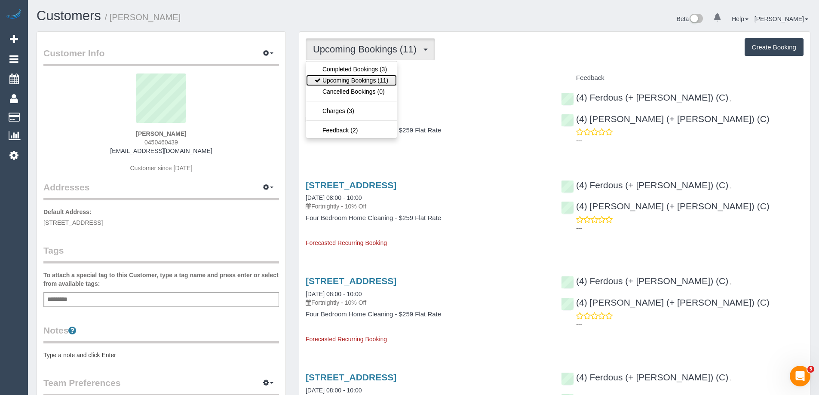
click at [354, 82] on link "Upcoming Bookings (11)" at bounding box center [351, 80] width 91 height 11
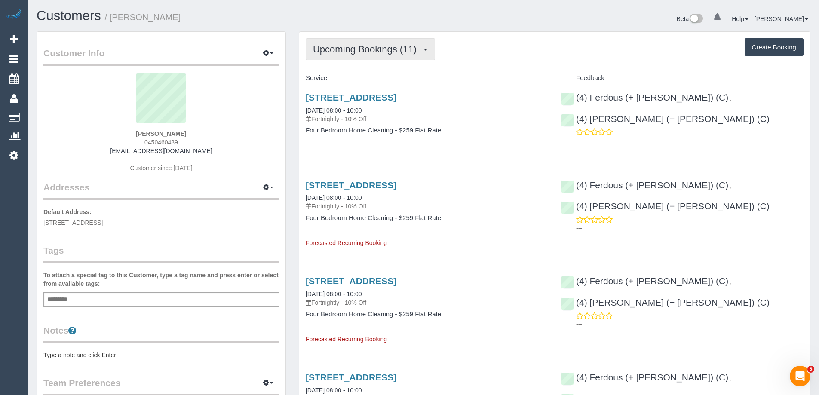
click at [345, 59] on button "Upcoming Bookings (11)" at bounding box center [370, 49] width 129 height 22
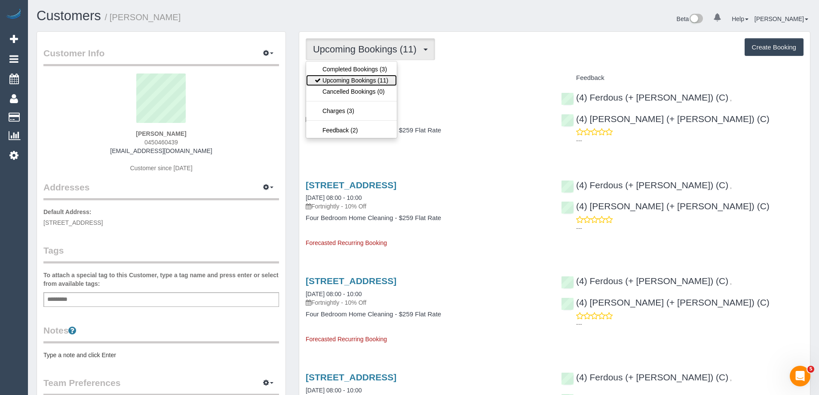
click at [350, 77] on link "Upcoming Bookings (11)" at bounding box center [351, 80] width 91 height 11
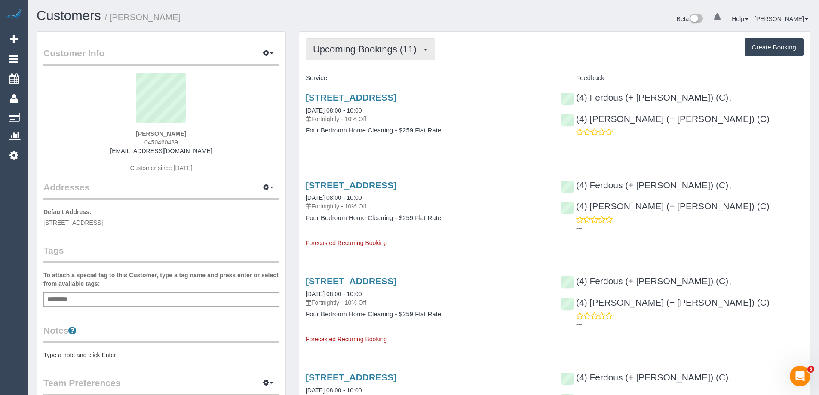
click at [344, 53] on span "Upcoming Bookings (11)" at bounding box center [367, 49] width 108 height 11
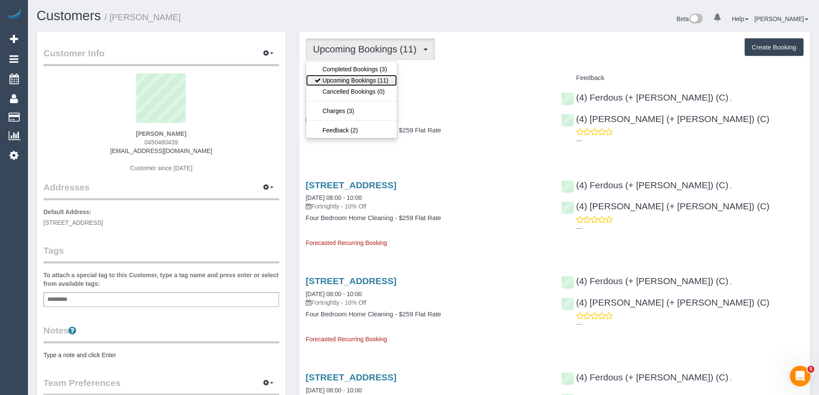
click at [350, 82] on link "Upcoming Bookings (11)" at bounding box center [351, 80] width 91 height 11
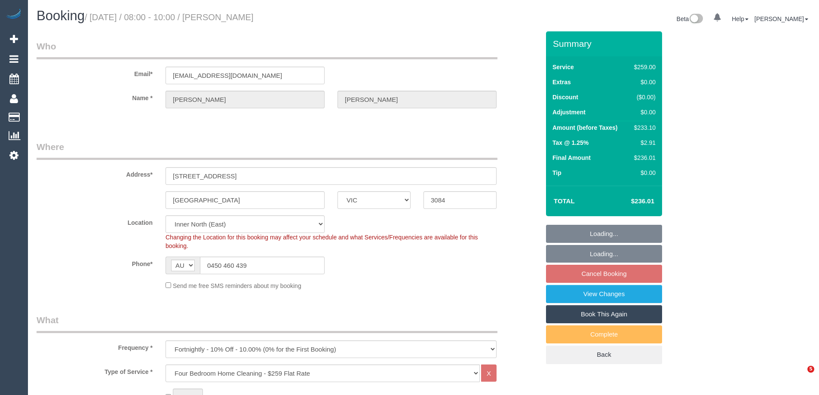
select select "VIC"
select select "number:27"
select select "number:14"
select select "number:18"
select select "number:22"
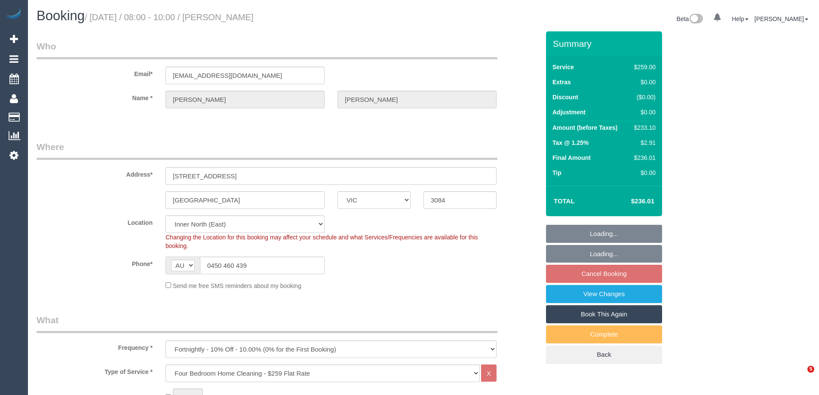
select select "number:34"
select select "number:26"
select select "spot2"
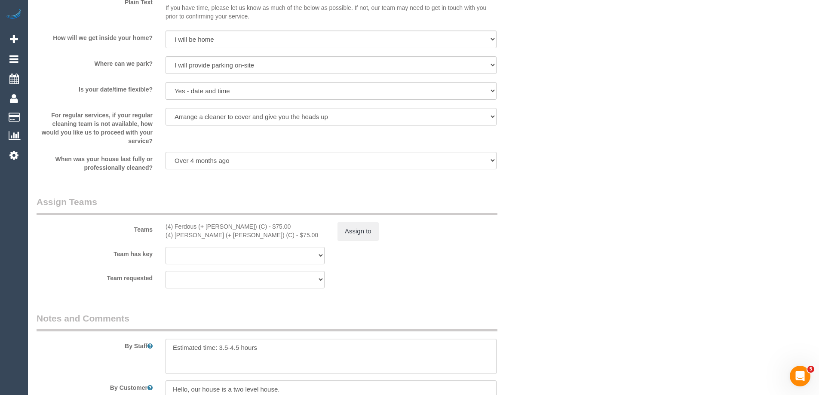
scroll to position [1248, 0]
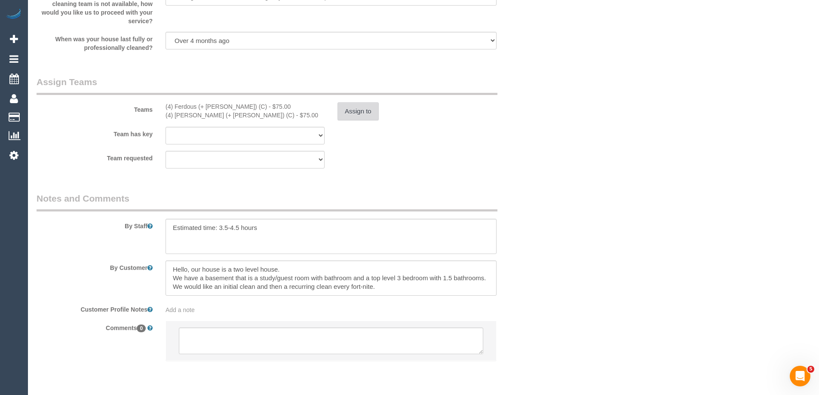
click at [365, 105] on button "Assign to" at bounding box center [358, 111] width 41 height 18
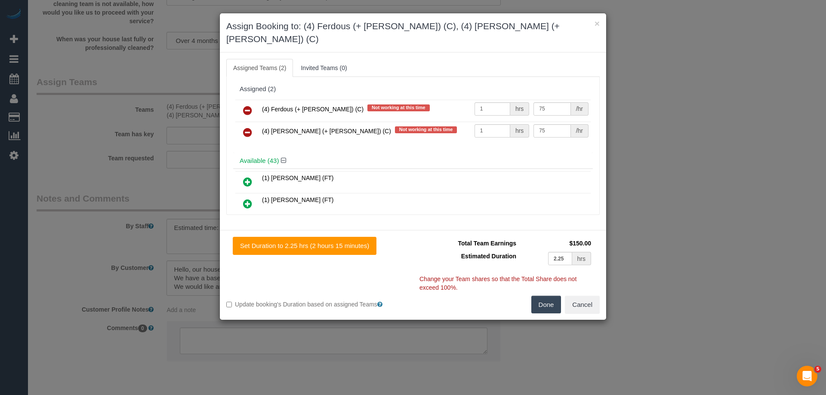
click at [248, 105] on icon at bounding box center [247, 110] width 9 height 10
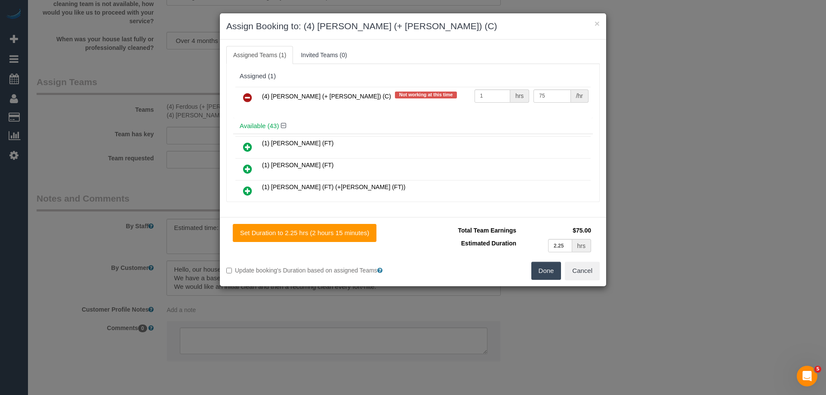
click at [248, 98] on icon at bounding box center [247, 97] width 9 height 10
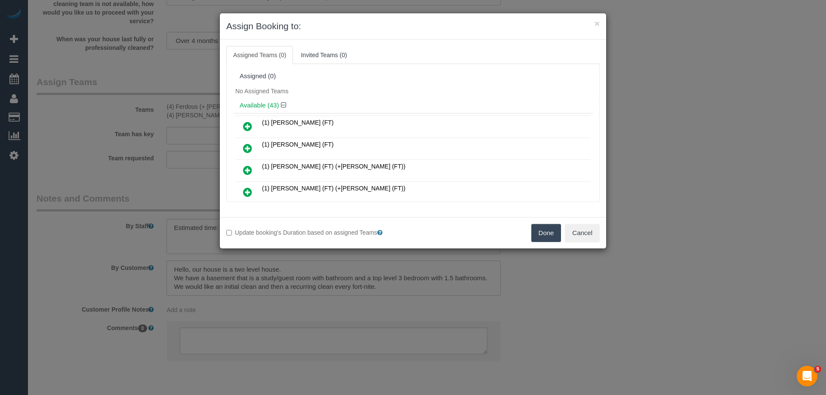
click at [549, 234] on button "Done" at bounding box center [546, 233] width 30 height 18
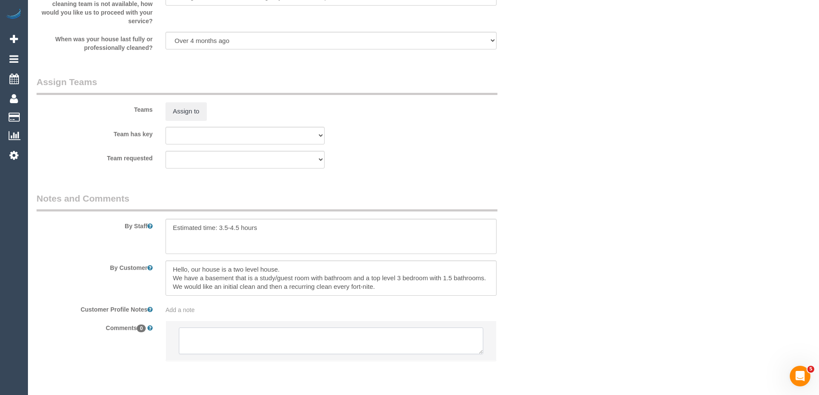
click at [261, 334] on textarea at bounding box center [331, 341] width 305 height 27
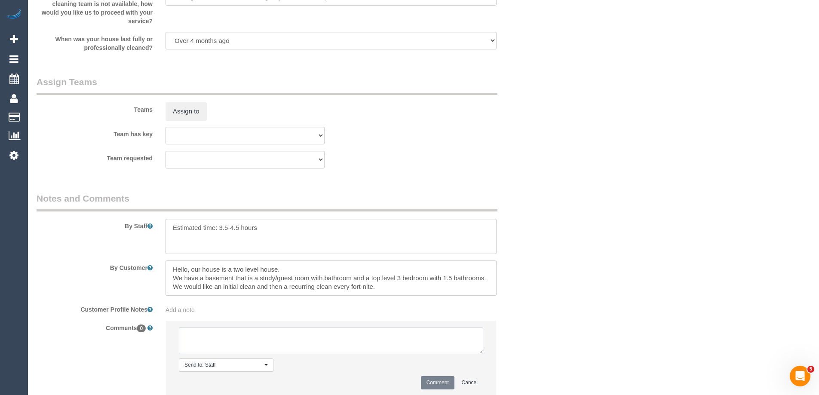
drag, startPoint x: 268, startPoint y: 346, endPoint x: 278, endPoint y: 343, distance: 11.1
click at [268, 346] on textarea at bounding box center [331, 341] width 305 height 27
paste textarea "(4) Ferdous (+ [PERSON_NAME]) (C) UA ongoing - Terminated Customer contacted vi…"
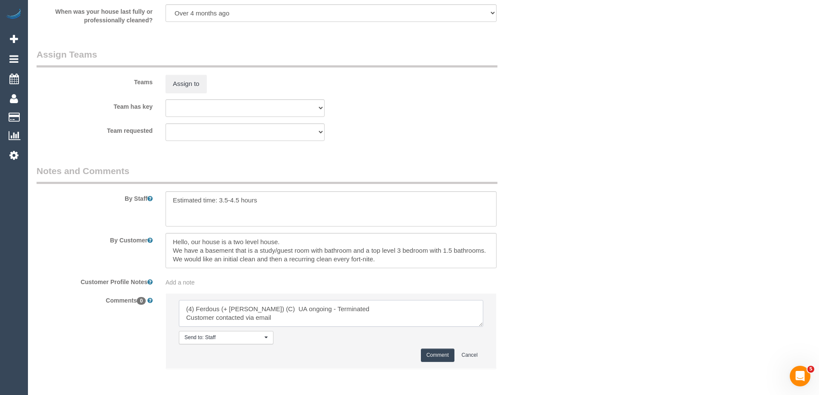
scroll to position [1291, 0]
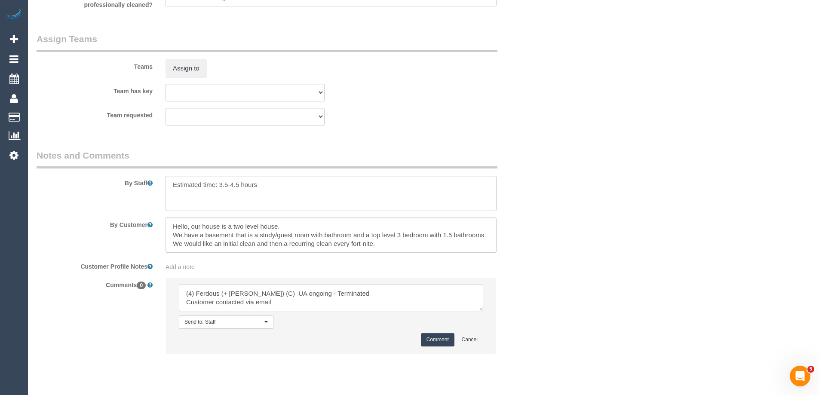
type textarea "(4) Ferdous (+ [PERSON_NAME]) (C) UA ongoing - Terminated Customer contacted vi…"
click at [435, 336] on button "Comment" at bounding box center [438, 339] width 34 height 13
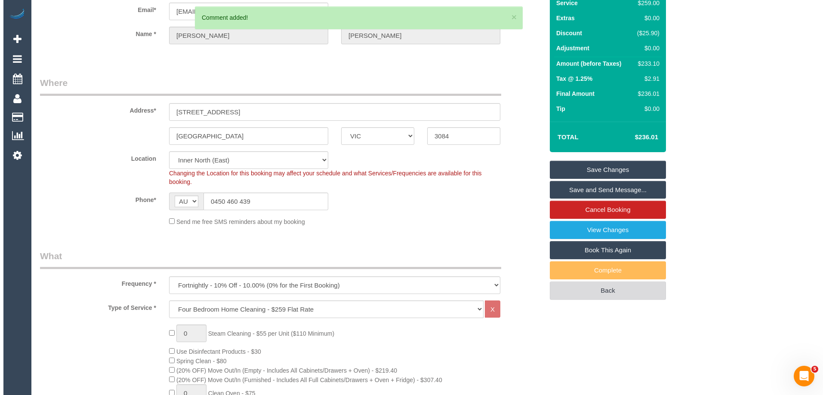
scroll to position [0, 0]
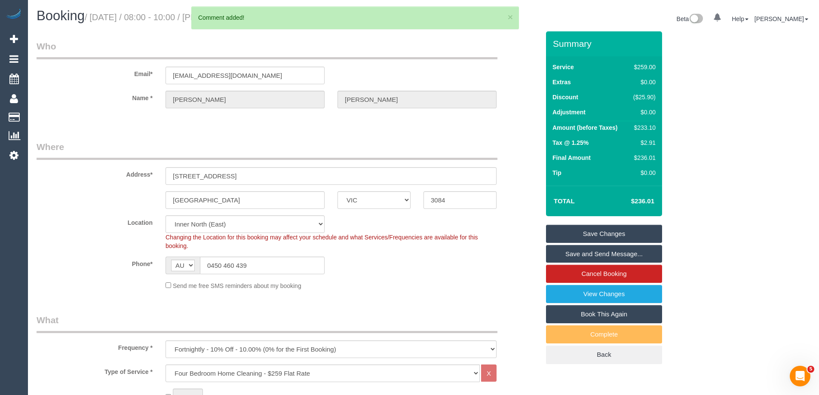
click at [569, 232] on link "Save Changes" at bounding box center [604, 234] width 116 height 18
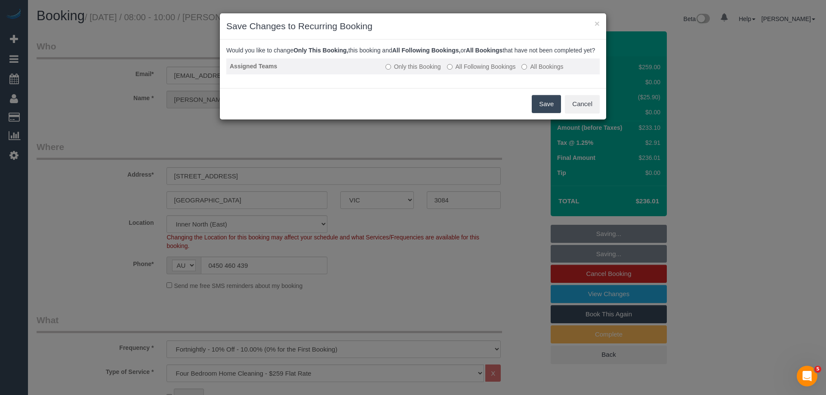
click at [465, 71] on label "All Following Bookings" at bounding box center [481, 66] width 69 height 9
click at [547, 113] on button "Save" at bounding box center [546, 104] width 29 height 18
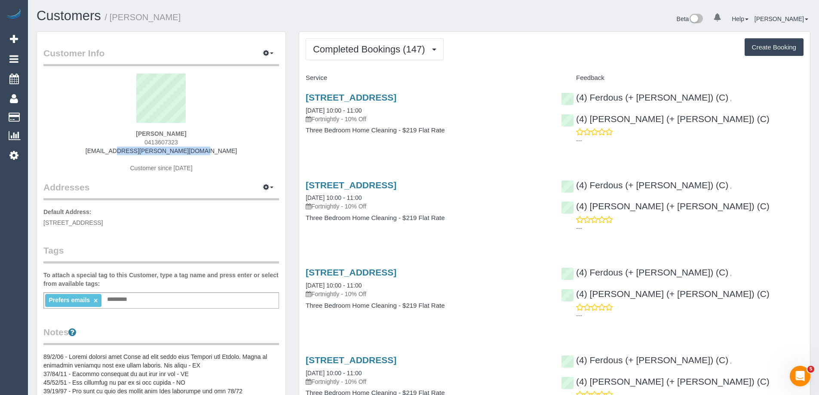
drag, startPoint x: 215, startPoint y: 150, endPoint x: 70, endPoint y: 149, distance: 145.0
click at [68, 149] on div "[PERSON_NAME] 0413607323 [PERSON_NAME][EMAIL_ADDRESS][DOMAIN_NAME] Customer sin…" at bounding box center [161, 128] width 236 height 108
copy link "[EMAIL_ADDRESS][PERSON_NAME][DOMAIN_NAME]"
click at [388, 54] on span "Completed Bookings (147)" at bounding box center [371, 49] width 116 height 11
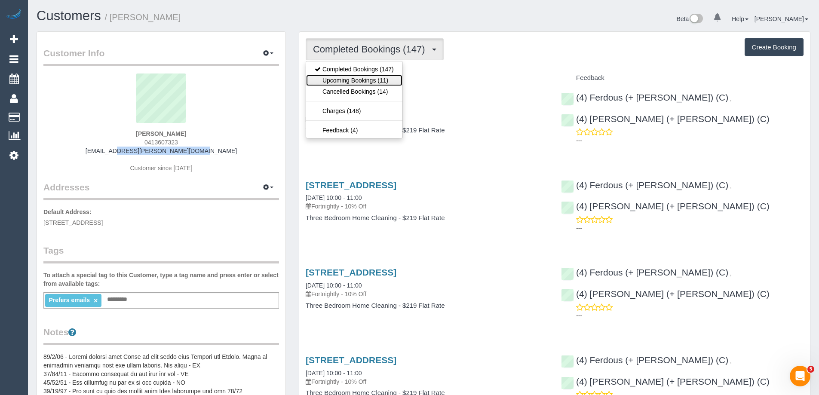
click at [381, 85] on link "Upcoming Bookings (11)" at bounding box center [354, 80] width 96 height 11
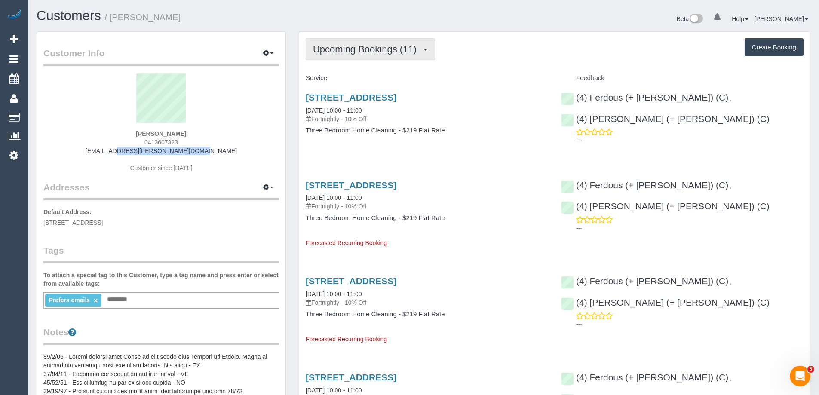
click at [348, 43] on button "Upcoming Bookings (11)" at bounding box center [370, 49] width 129 height 22
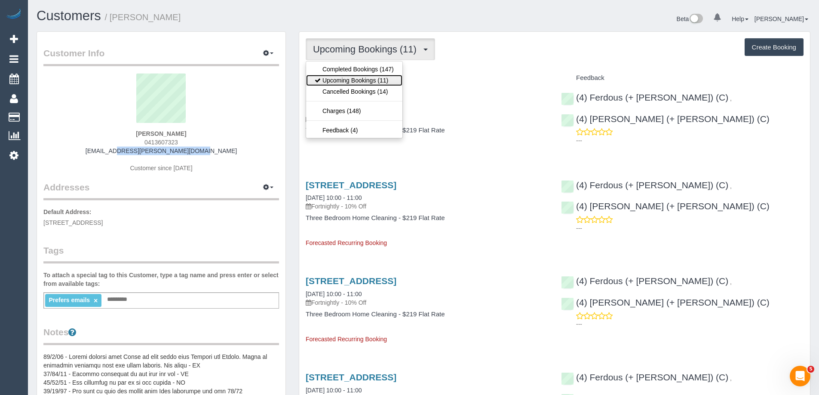
click at [350, 81] on link "Upcoming Bookings (11)" at bounding box center [354, 80] width 96 height 11
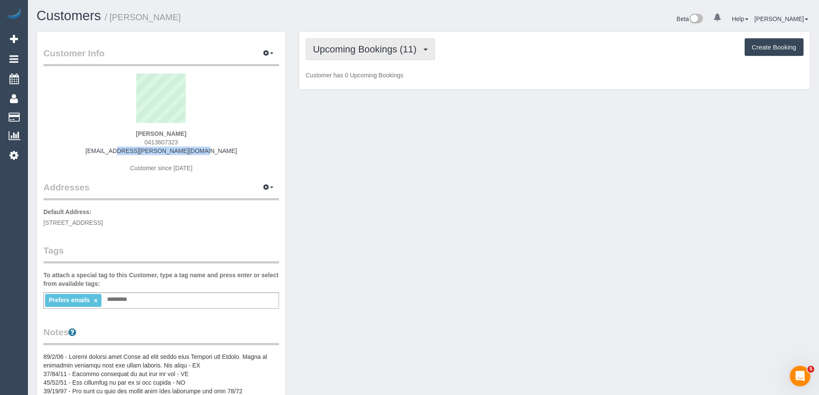
drag, startPoint x: 343, startPoint y: 54, endPoint x: 345, endPoint y: 68, distance: 14.3
click at [343, 54] on span "Upcoming Bookings (11)" at bounding box center [367, 49] width 108 height 11
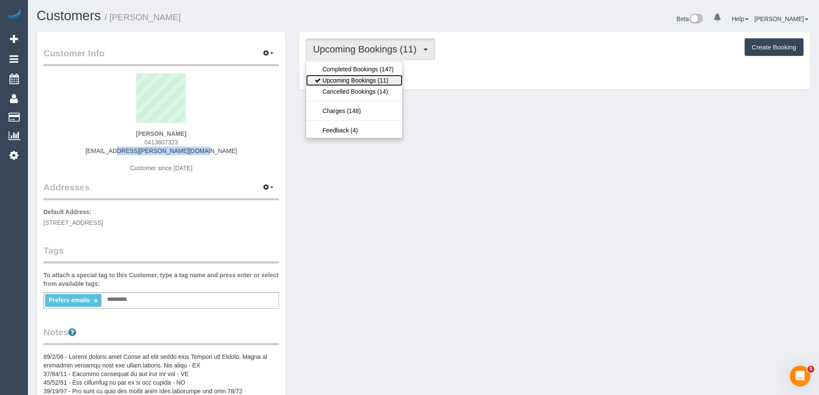
click at [348, 83] on link "Upcoming Bookings (11)" at bounding box center [354, 80] width 96 height 11
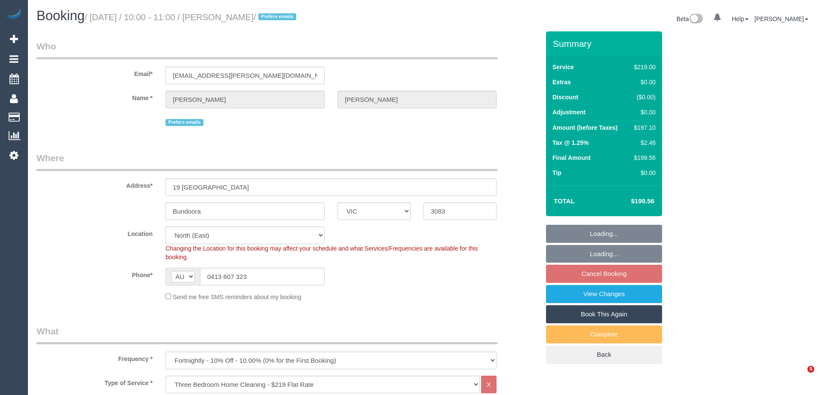
select select "VIC"
select select "number:32"
select select "number:35"
select select "87991"
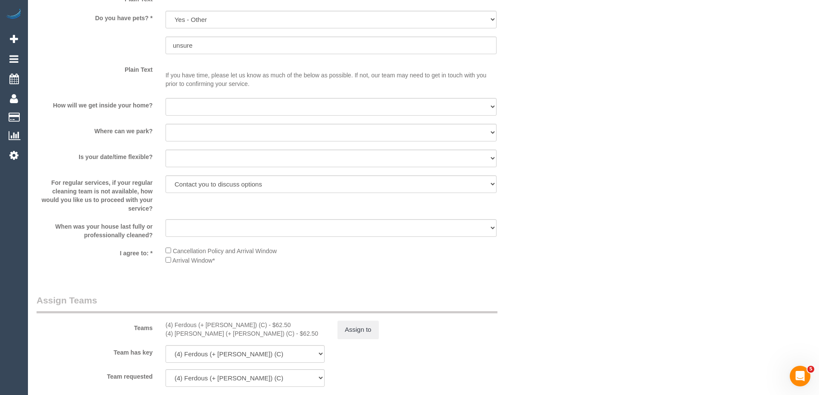
scroll to position [1291, 0]
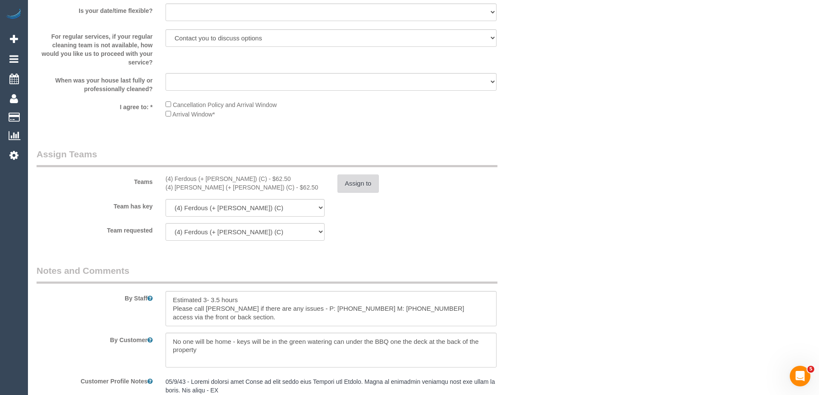
click at [359, 182] on button "Assign to" at bounding box center [358, 184] width 41 height 18
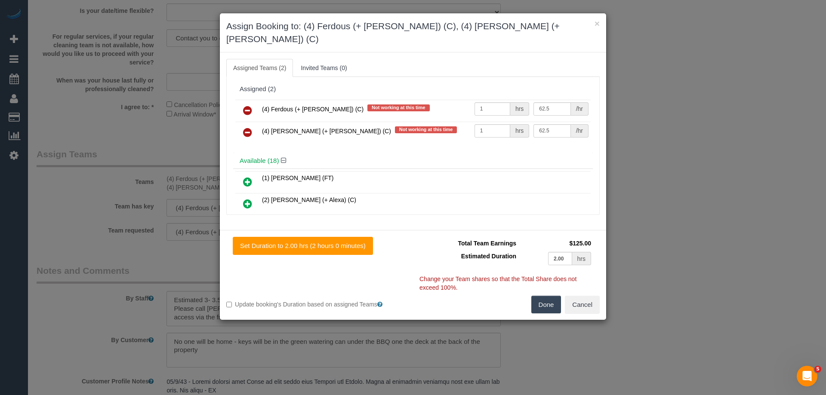
click at [248, 105] on icon at bounding box center [247, 110] width 9 height 10
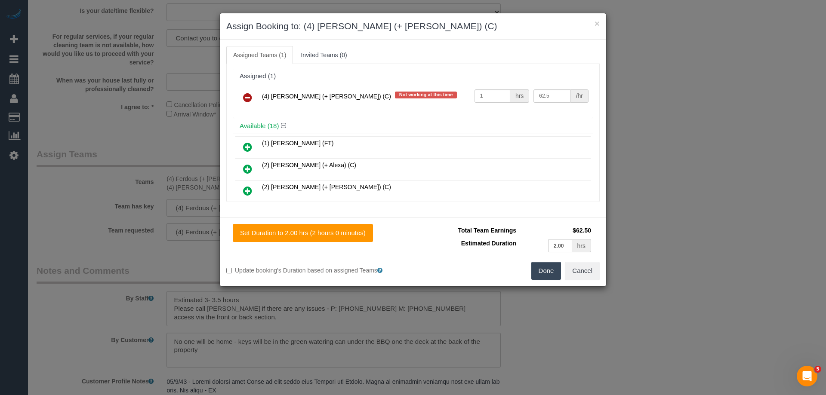
click at [248, 98] on icon at bounding box center [247, 97] width 9 height 10
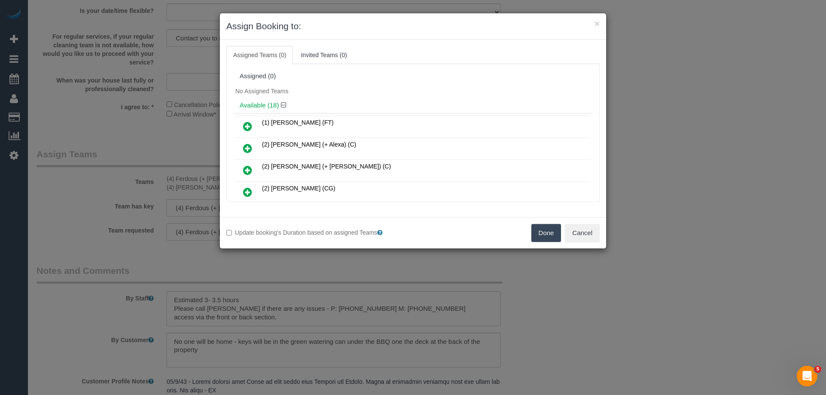
click at [547, 233] on button "Done" at bounding box center [546, 233] width 30 height 18
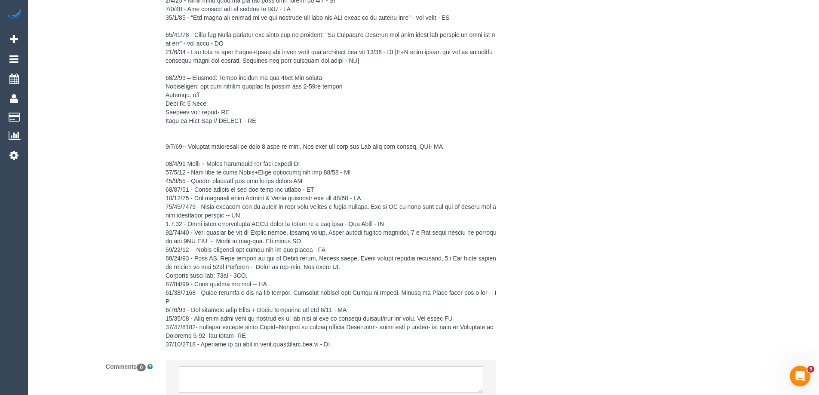
scroll to position [1851, 0]
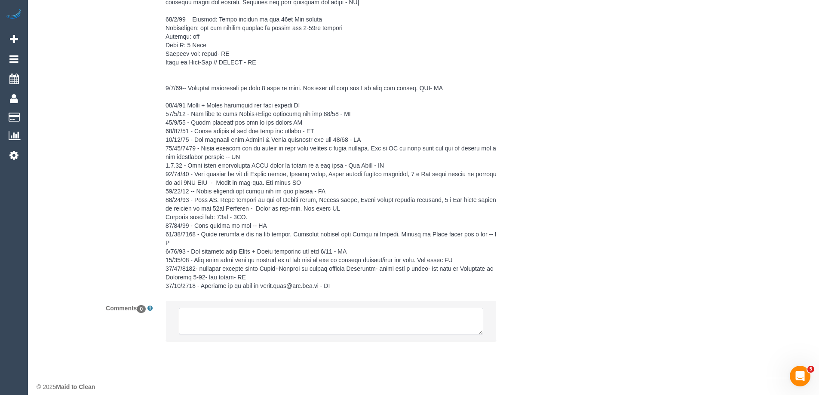
click at [249, 312] on textarea at bounding box center [331, 321] width 305 height 27
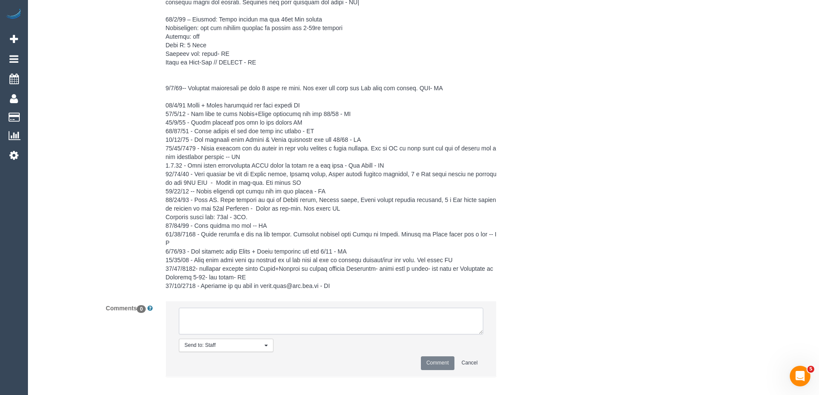
paste textarea "(4) Ferdous (+ [PERSON_NAME]) (C) UA ongoing - Terminated Customer contacted vi…"
type textarea "(4) Ferdous (+ [PERSON_NAME]) (C) UA ongoing - Terminated Customer contacted vi…"
click at [437, 357] on button "Comment" at bounding box center [438, 363] width 34 height 13
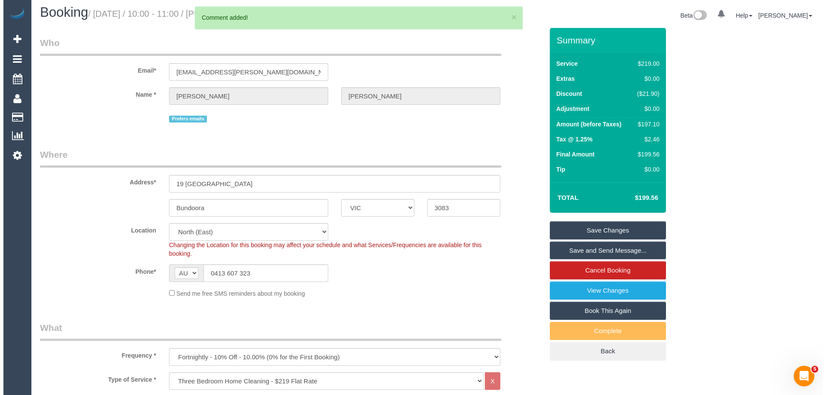
scroll to position [0, 0]
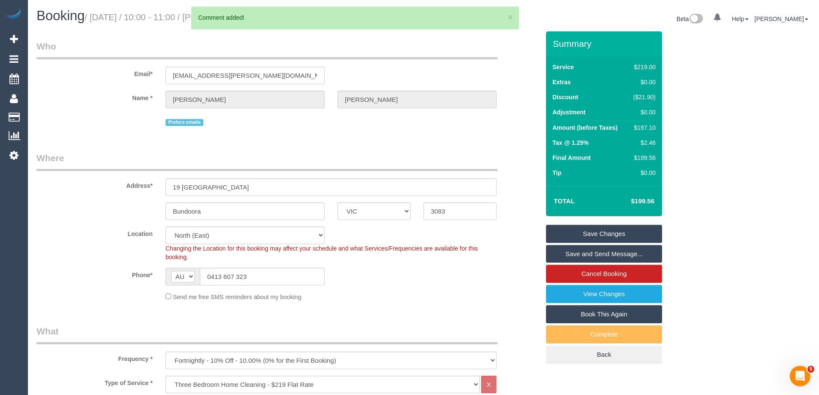
click at [609, 234] on link "Save Changes" at bounding box center [604, 234] width 116 height 18
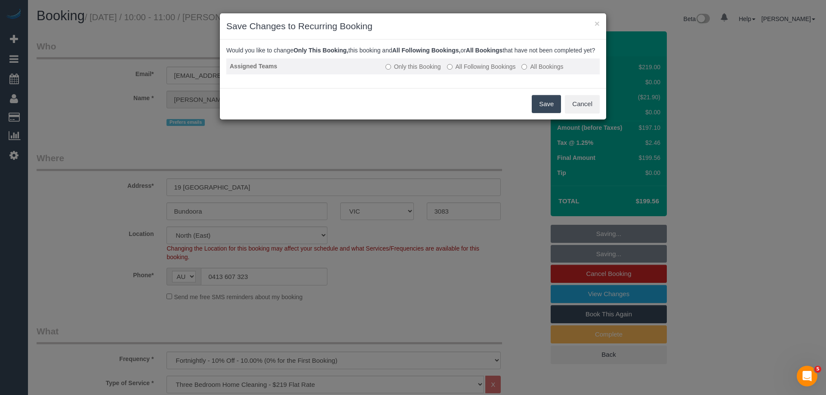
click at [467, 71] on label "All Following Bookings" at bounding box center [481, 66] width 69 height 9
click at [537, 113] on button "Save" at bounding box center [546, 104] width 29 height 18
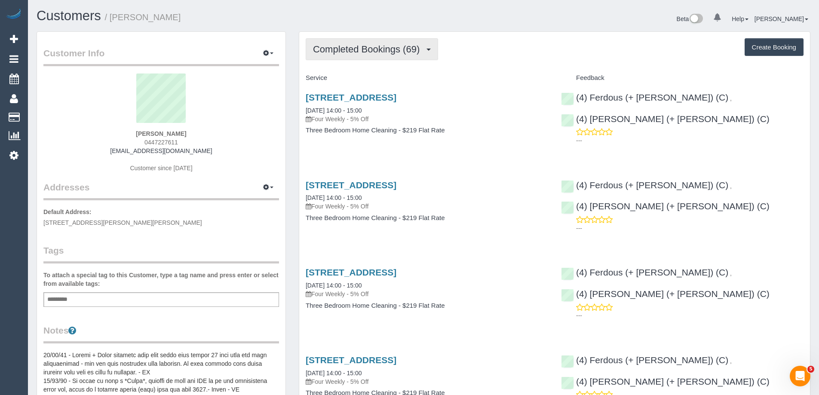
click at [351, 51] on span "Completed Bookings (69)" at bounding box center [368, 49] width 111 height 11
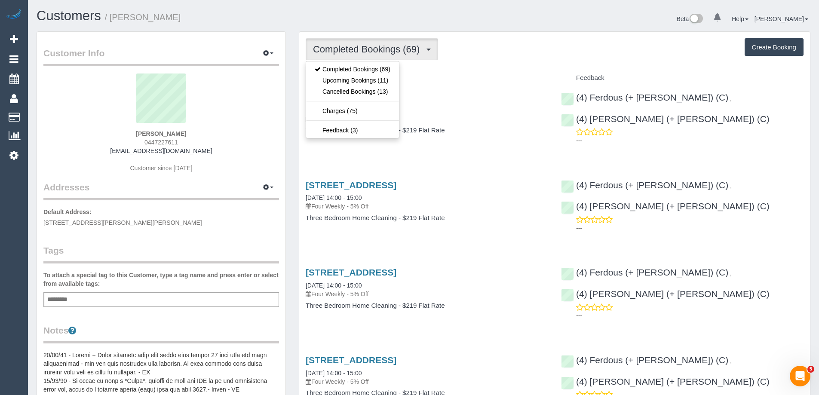
click at [199, 145] on div "[PERSON_NAME] 0447227611 [EMAIL_ADDRESS][DOMAIN_NAME] Customer since [DATE]" at bounding box center [161, 128] width 236 height 108
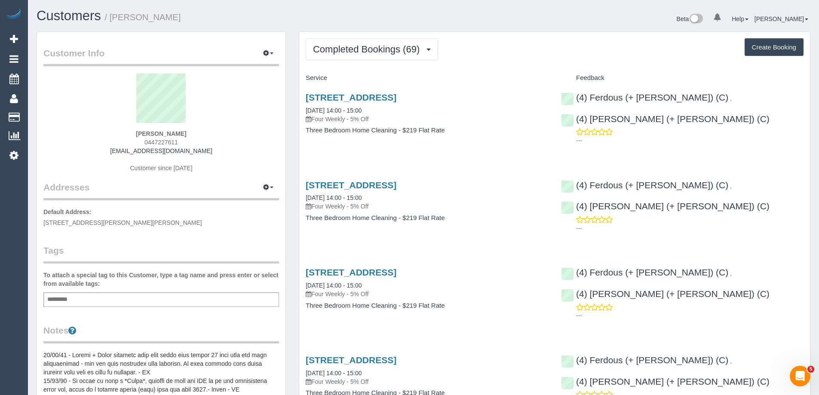
drag, startPoint x: 202, startPoint y: 150, endPoint x: 93, endPoint y: 150, distance: 109.3
click at [93, 150] on div "[PERSON_NAME] 0447227611 [EMAIL_ADDRESS][DOMAIN_NAME] Customer since [DATE]" at bounding box center [161, 128] width 236 height 108
copy link "[EMAIL_ADDRESS][DOMAIN_NAME]"
click at [356, 50] on span "Completed Bookings (69)" at bounding box center [368, 49] width 111 height 11
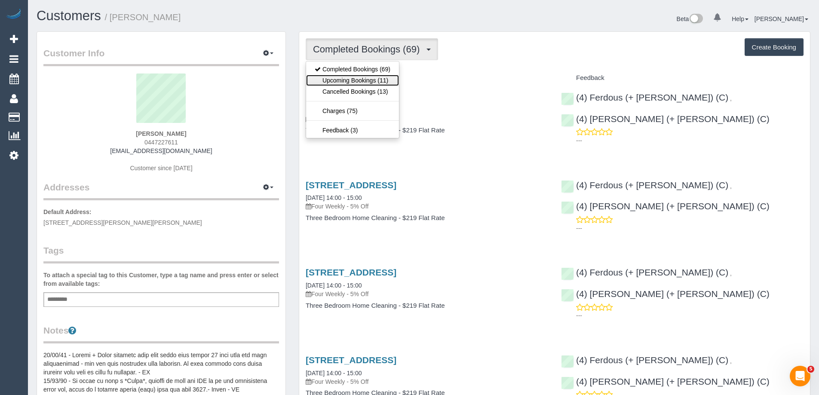
click at [358, 78] on link "Upcoming Bookings (11)" at bounding box center [352, 80] width 93 height 11
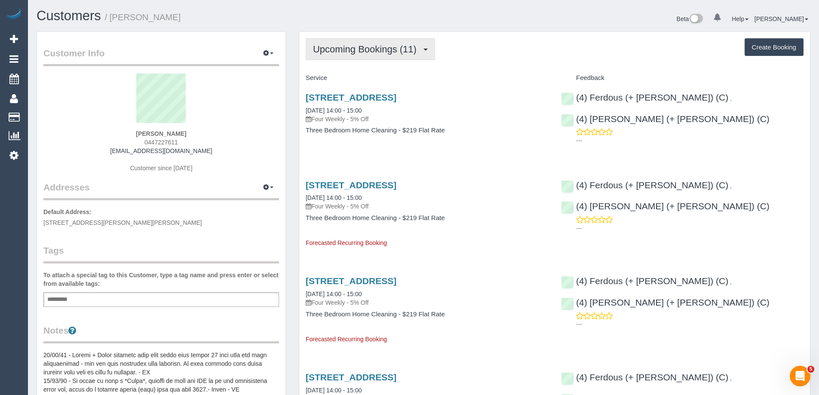
click at [330, 49] on span "Upcoming Bookings (11)" at bounding box center [367, 49] width 108 height 11
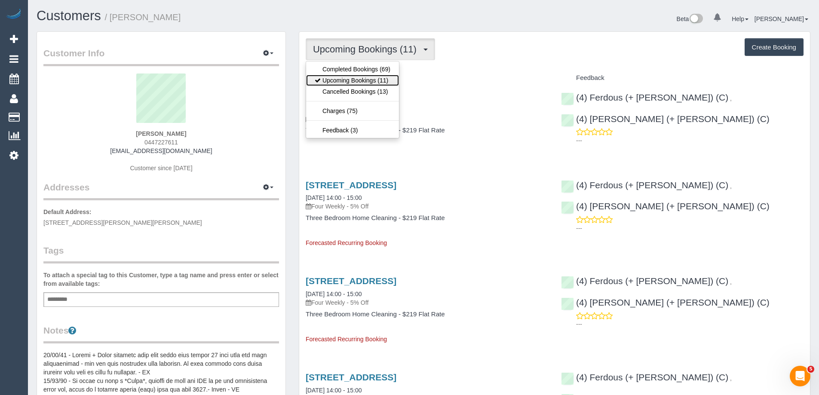
click at [339, 82] on link "Upcoming Bookings (11)" at bounding box center [352, 80] width 93 height 11
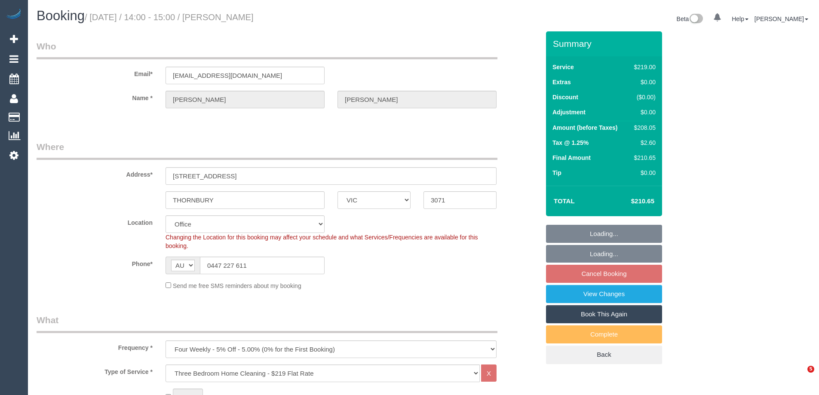
select select "VIC"
select select "number:27"
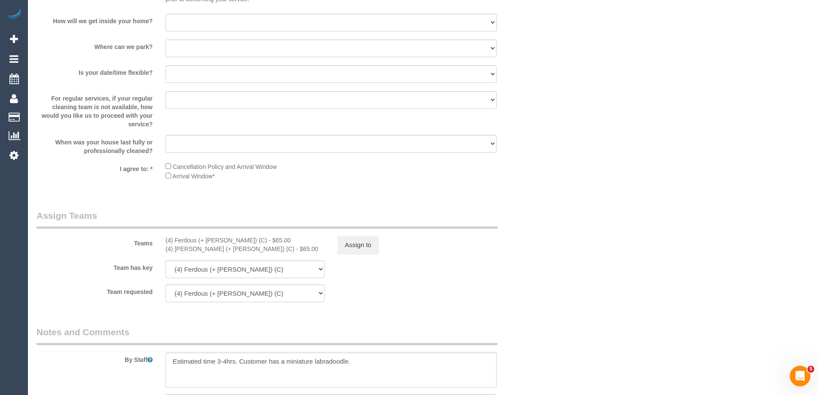
scroll to position [1291, 0]
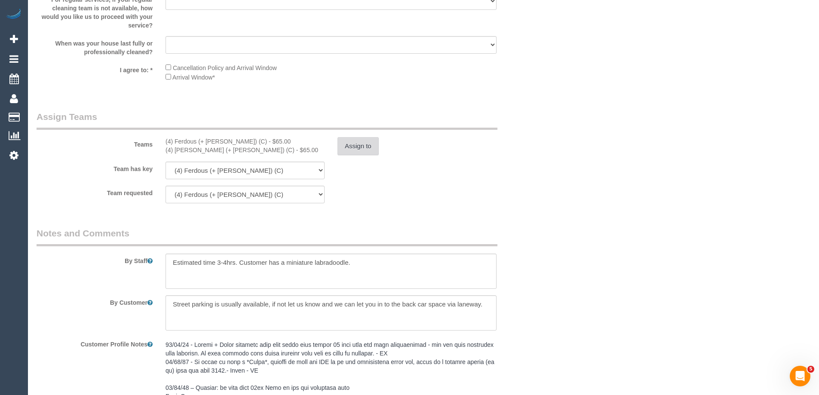
click at [358, 151] on button "Assign to" at bounding box center [358, 146] width 41 height 18
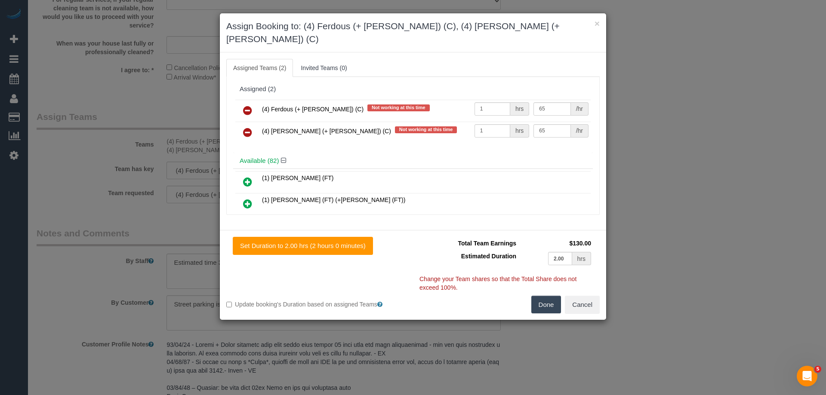
click at [246, 105] on icon at bounding box center [247, 110] width 9 height 10
click at [246, 127] on icon at bounding box center [247, 132] width 9 height 10
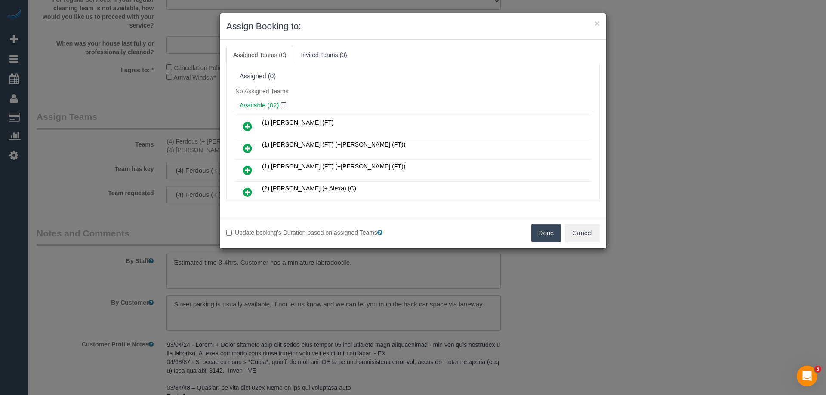
click at [541, 237] on button "Done" at bounding box center [546, 233] width 30 height 18
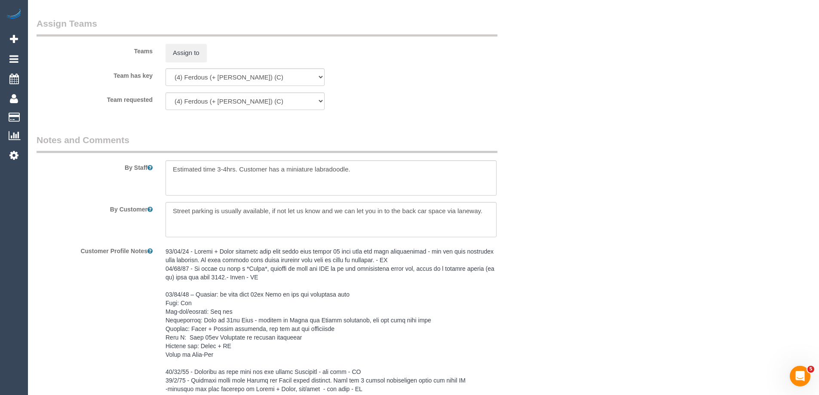
scroll to position [1556, 0]
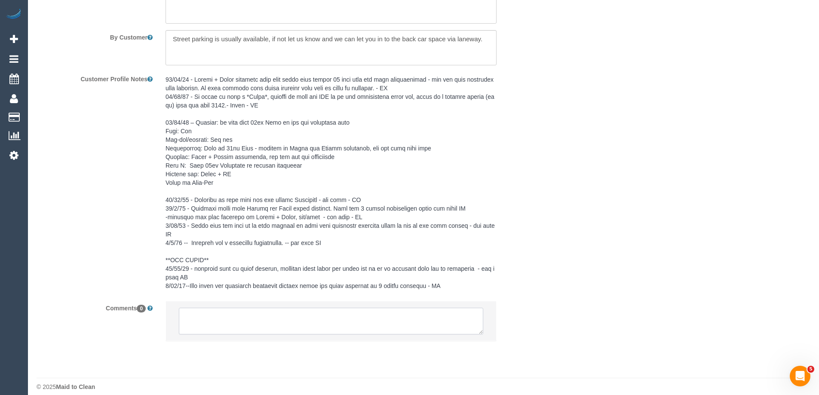
click at [274, 308] on textarea at bounding box center [331, 321] width 305 height 27
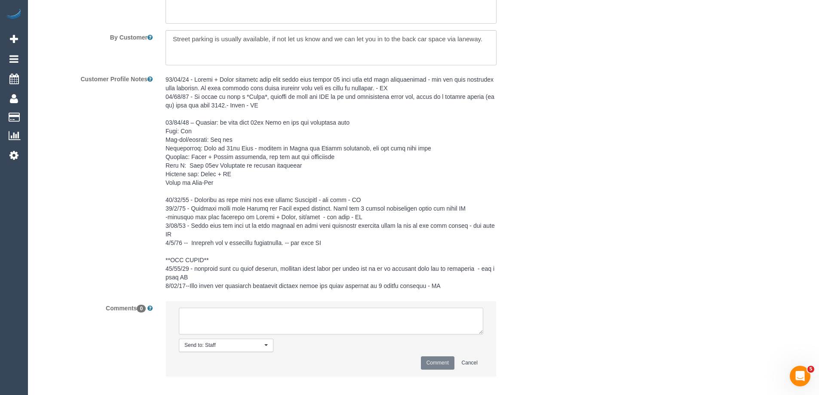
paste textarea "(4) Ferdous (+ [PERSON_NAME]) (C) UA ongoing - Terminated Customer contacted vi…"
type textarea "(4) Ferdous (+ [PERSON_NAME]) (C) UA ongoing - Terminated Customer contacted vi…"
click at [430, 357] on button "Comment" at bounding box center [438, 363] width 34 height 13
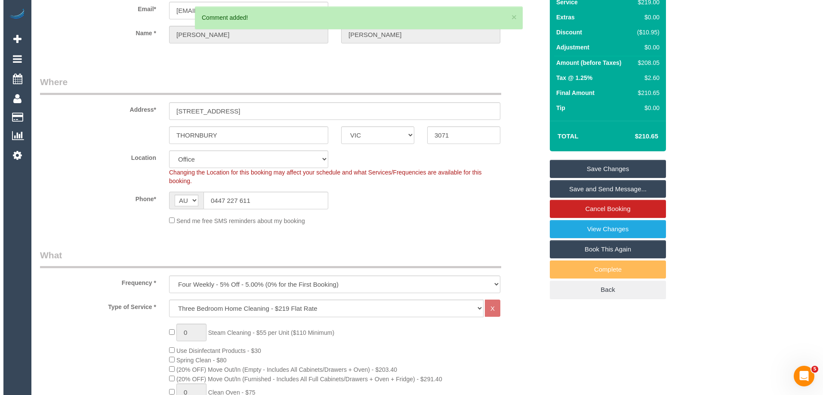
scroll to position [0, 0]
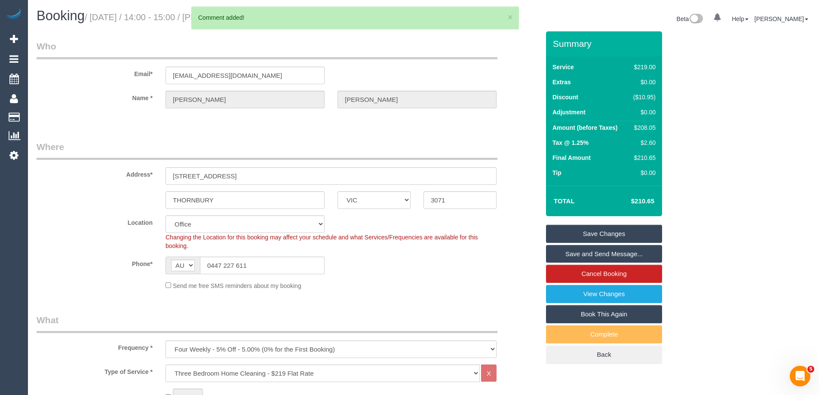
click at [584, 237] on link "Save Changes" at bounding box center [604, 234] width 116 height 18
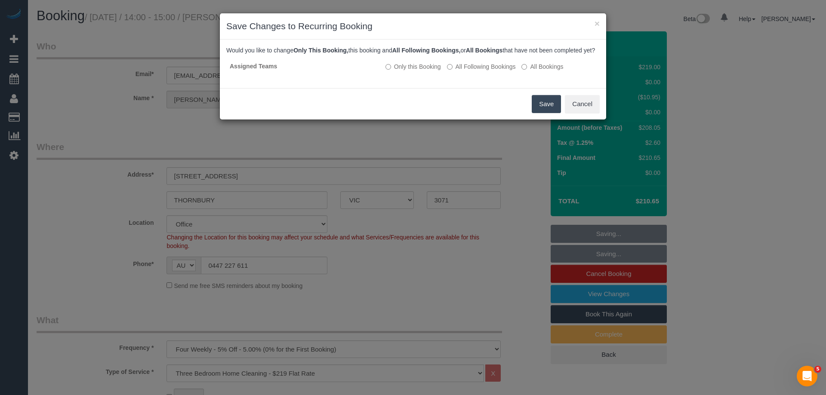
click at [536, 113] on button "Save" at bounding box center [546, 104] width 29 height 18
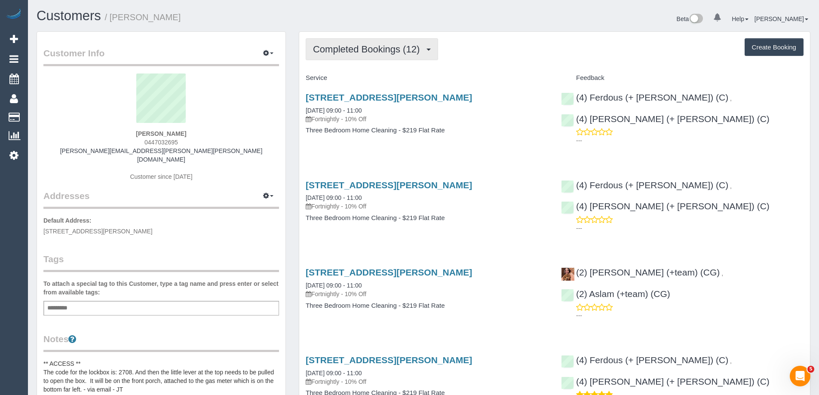
click at [326, 54] on span "Completed Bookings (12)" at bounding box center [368, 49] width 111 height 11
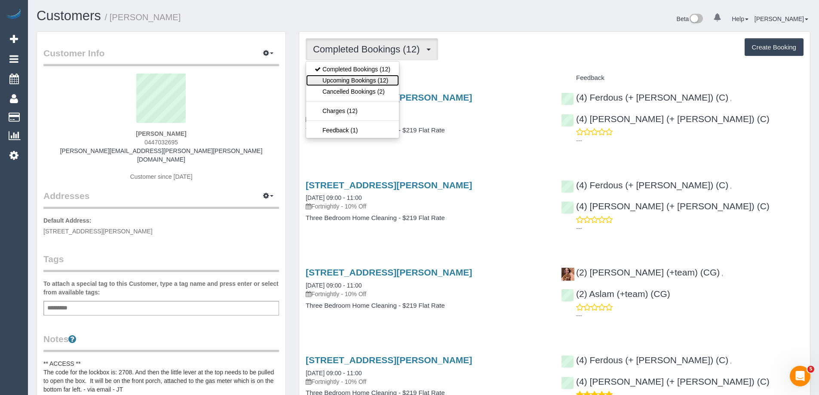
click at [339, 84] on link "Upcoming Bookings (12)" at bounding box center [352, 80] width 93 height 11
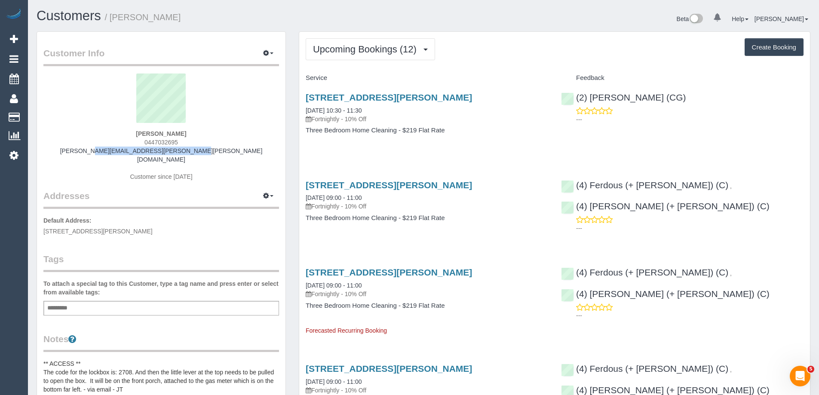
drag, startPoint x: 220, startPoint y: 152, endPoint x: 97, endPoint y: 150, distance: 123.5
click at [97, 150] on div "[PERSON_NAME] 0447032695 [PERSON_NAME][EMAIL_ADDRESS][PERSON_NAME][PERSON_NAME]…" at bounding box center [161, 132] width 236 height 116
copy link "[PERSON_NAME][EMAIL_ADDRESS][PERSON_NAME][PERSON_NAME][DOMAIN_NAME]"
click at [337, 46] on span "Upcoming Bookings (12)" at bounding box center [367, 49] width 108 height 11
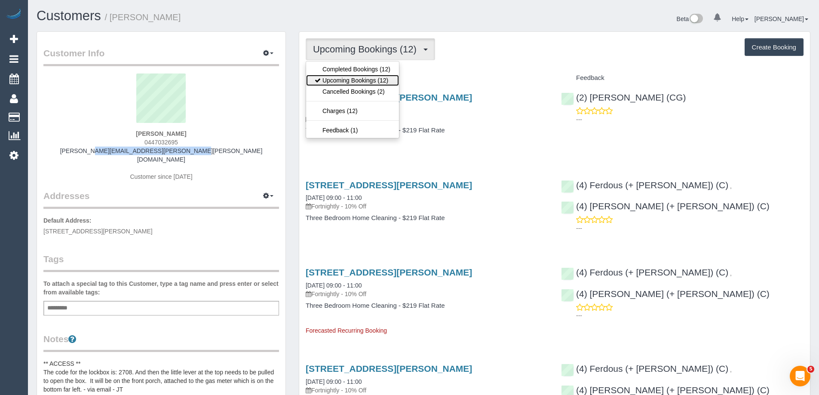
click at [342, 79] on link "Upcoming Bookings (12)" at bounding box center [352, 80] width 93 height 11
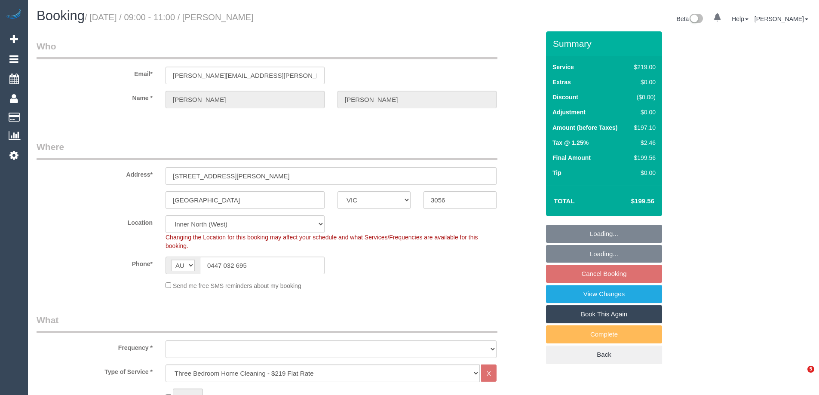
select select "VIC"
select select "string:stripe-pm_1PAi9H2GScqysDRVOtAcocXW"
select select "object:792"
select select "spot3"
select select "number:28"
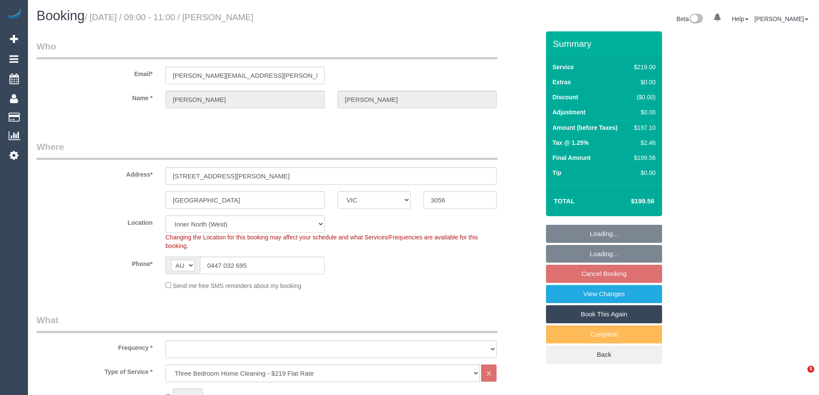
select select "number:16"
select select "number:19"
select select "number:22"
select select "number:34"
select select "number:13"
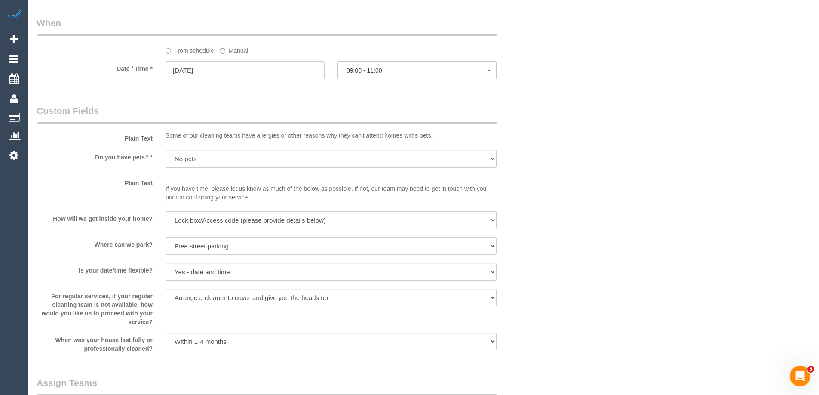
scroll to position [1205, 0]
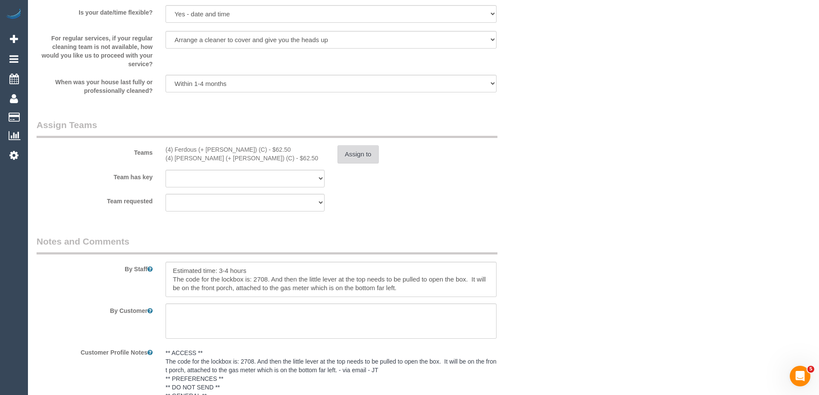
click at [347, 149] on button "Assign to" at bounding box center [358, 154] width 41 height 18
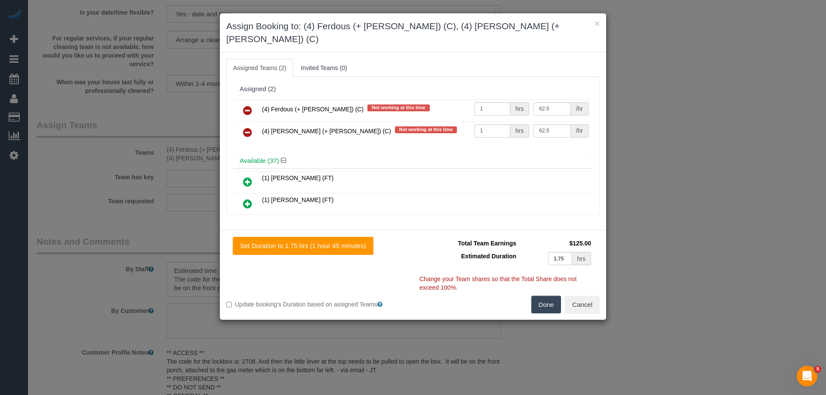
click at [248, 105] on icon at bounding box center [247, 110] width 9 height 10
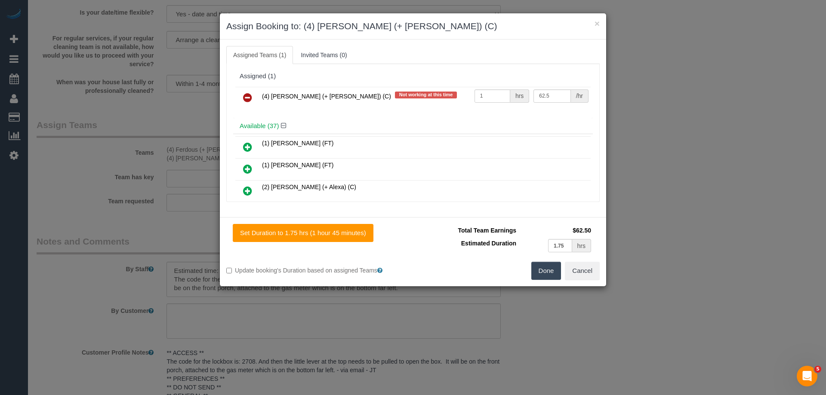
click at [248, 97] on icon at bounding box center [247, 97] width 9 height 10
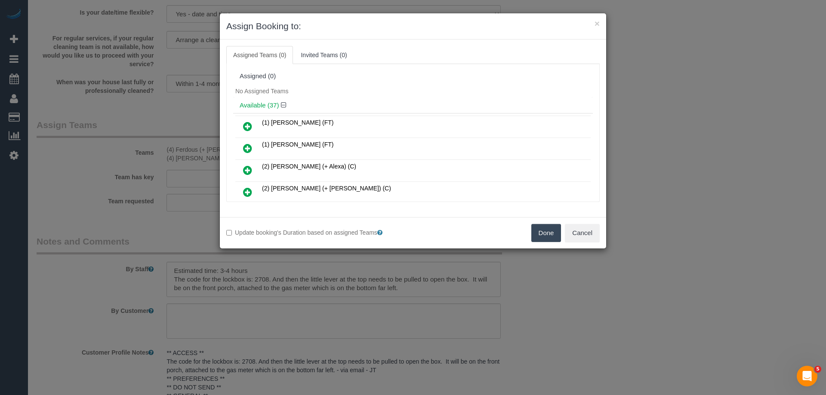
click at [550, 231] on button "Done" at bounding box center [546, 233] width 30 height 18
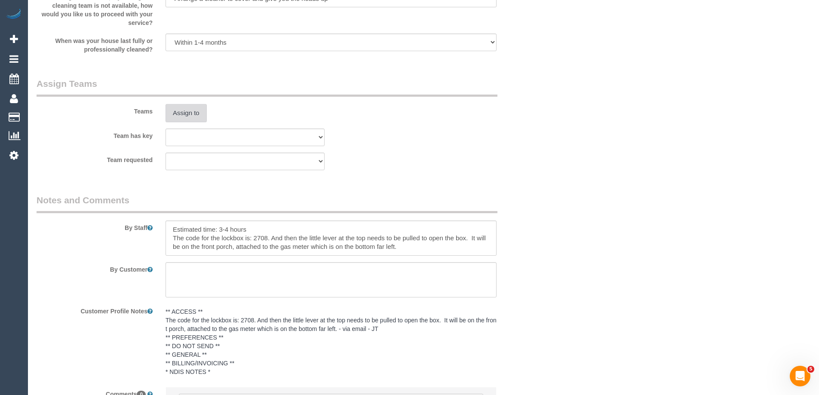
scroll to position [1340, 0]
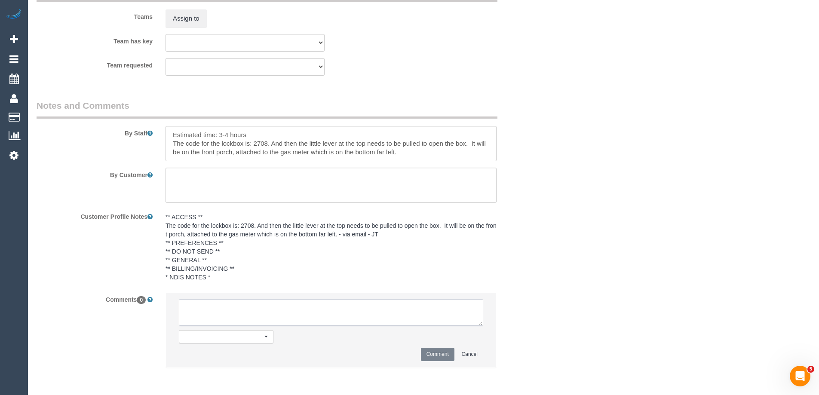
click at [290, 309] on textarea at bounding box center [331, 312] width 305 height 27
paste textarea "(4) Ferdous (+ [PERSON_NAME]) (C) UA ongoing - Terminated Customer contacted vi…"
type textarea "(4) Ferdous (+ [PERSON_NAME]) (C) UA ongoing - Terminated Customer contacted vi…"
click at [442, 354] on button "Comment" at bounding box center [438, 354] width 34 height 13
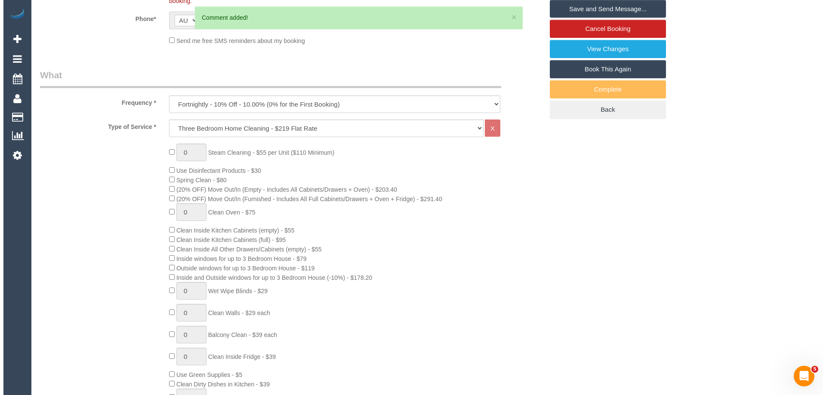
scroll to position [0, 0]
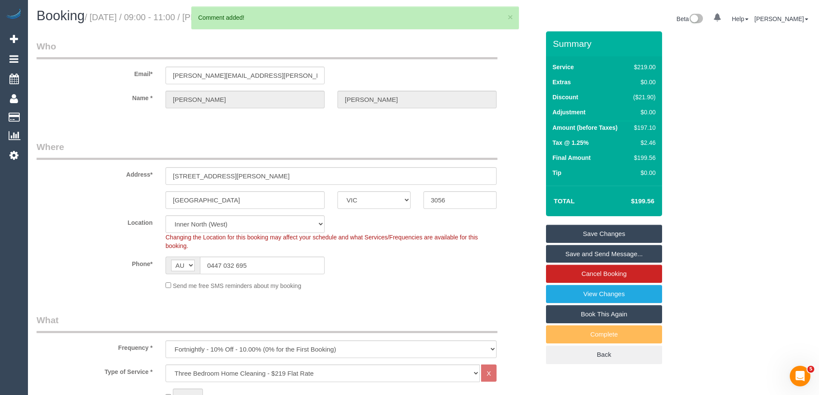
click at [575, 238] on link "Save Changes" at bounding box center [604, 234] width 116 height 18
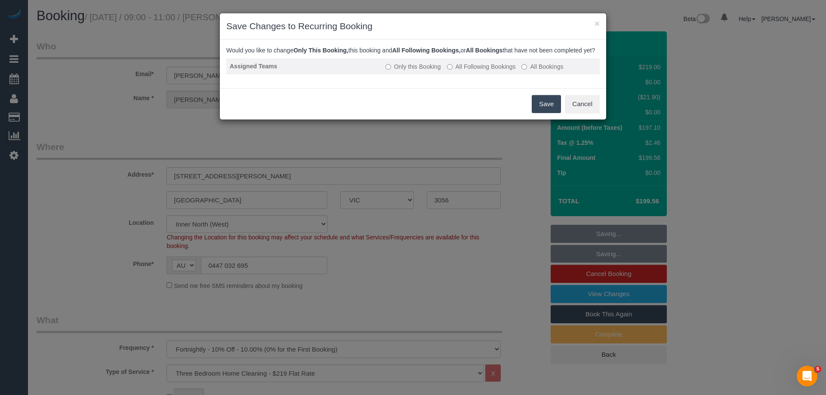
click at [487, 71] on label "All Following Bookings" at bounding box center [481, 66] width 69 height 9
click at [541, 112] on button "Save" at bounding box center [546, 104] width 29 height 18
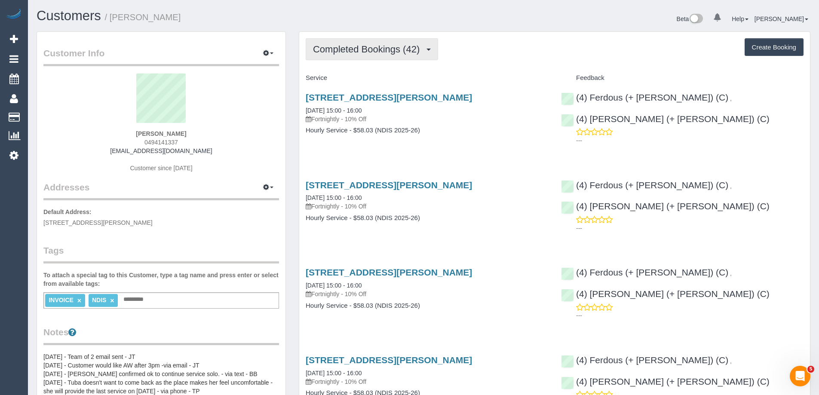
click at [354, 50] on span "Completed Bookings (42)" at bounding box center [368, 49] width 111 height 11
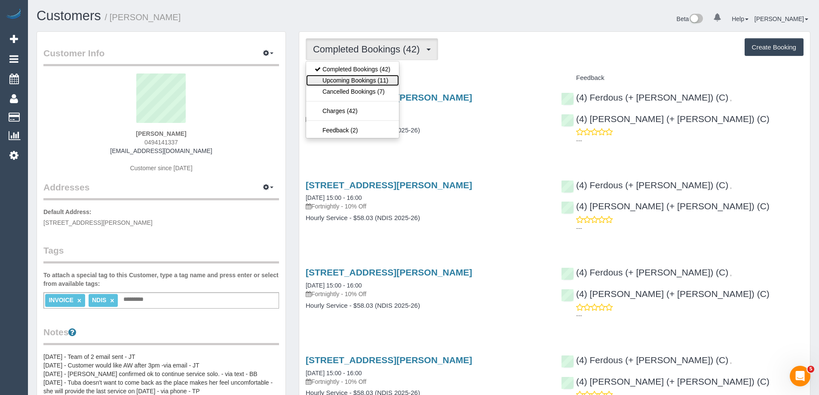
click at [354, 78] on link "Upcoming Bookings (11)" at bounding box center [352, 80] width 93 height 11
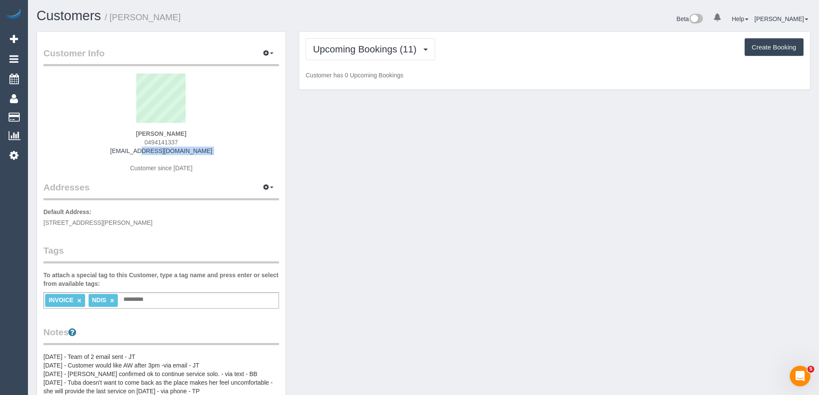
drag, startPoint x: 223, startPoint y: 155, endPoint x: 110, endPoint y: 151, distance: 113.2
click at [110, 151] on div "Chris Turton 0494141337 christurton.turton5@gmail.com Customer since 2023" at bounding box center [161, 128] width 236 height 108
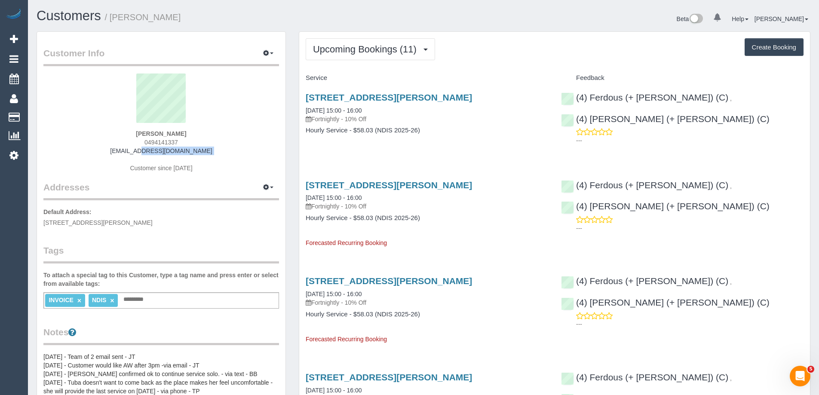
copy div "[EMAIL_ADDRESS][DOMAIN_NAME]"
click at [370, 38] on button "Upcoming Bookings (11)" at bounding box center [370, 49] width 129 height 22
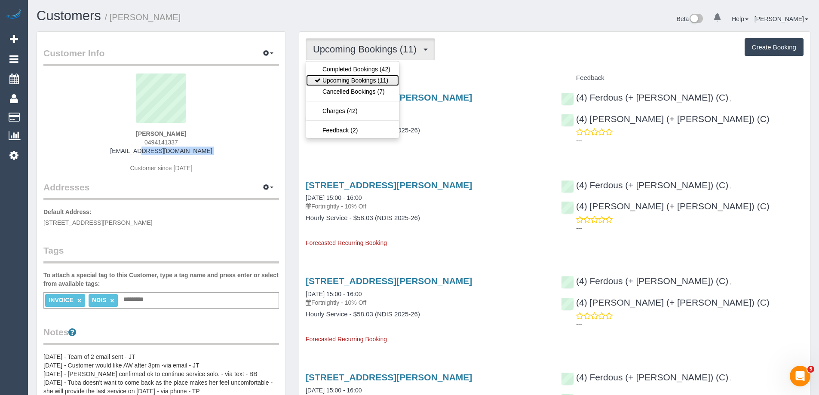
click at [362, 78] on link "Upcoming Bookings (11)" at bounding box center [352, 80] width 93 height 11
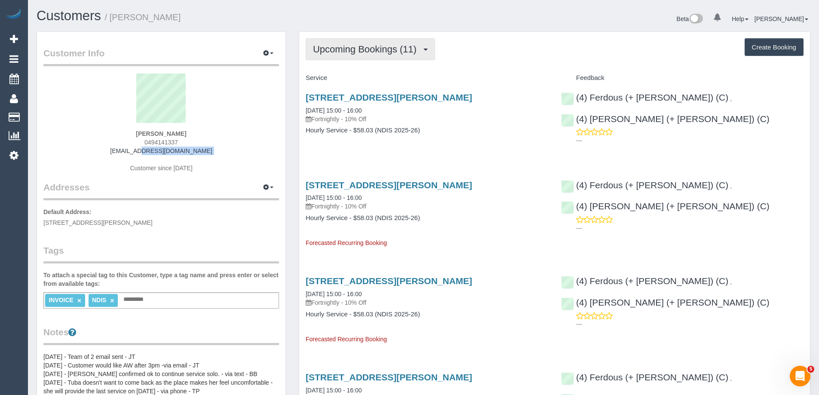
click at [368, 56] on button "Upcoming Bookings (11)" at bounding box center [370, 49] width 129 height 22
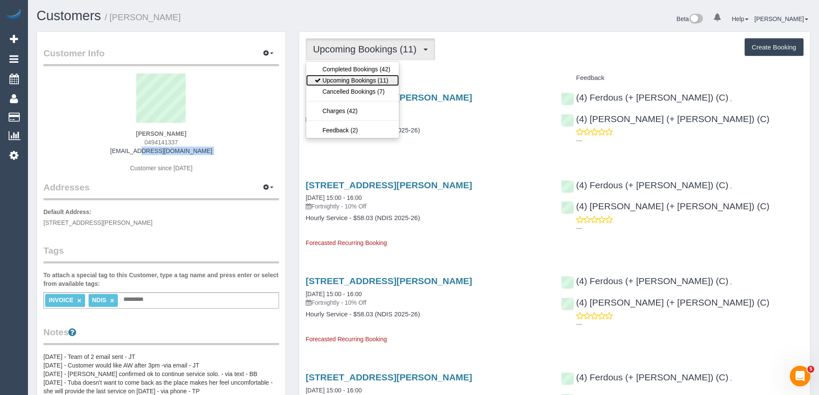
click at [370, 78] on link "Upcoming Bookings (11)" at bounding box center [352, 80] width 93 height 11
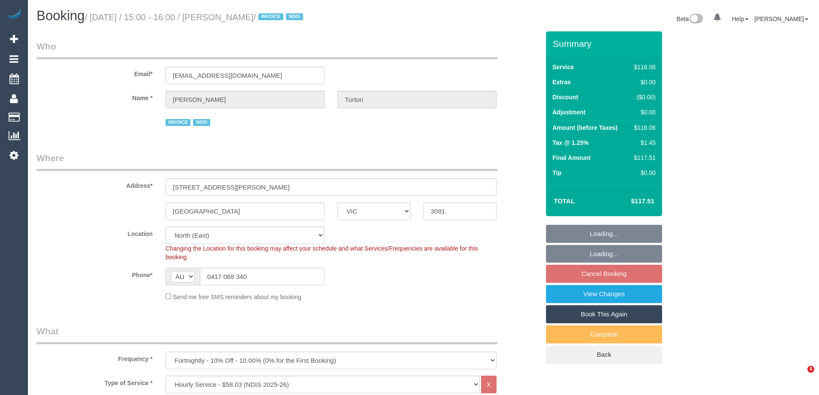
select select "VIC"
select select "number:30"
select select "number:14"
select select "number:19"
select select "number:25"
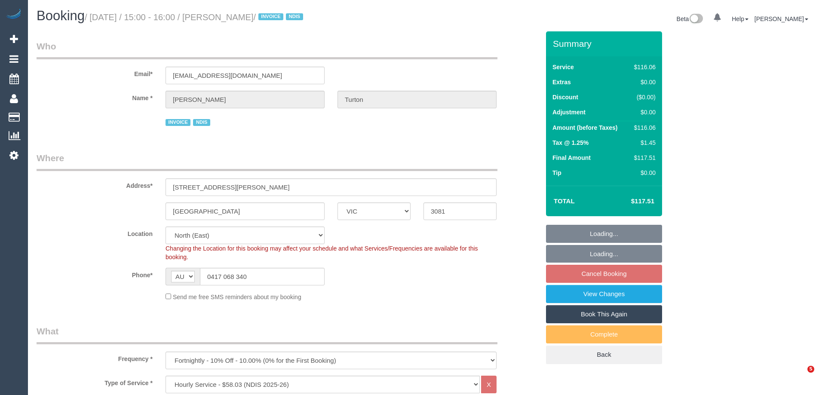
select select "number:35"
select select "object:741"
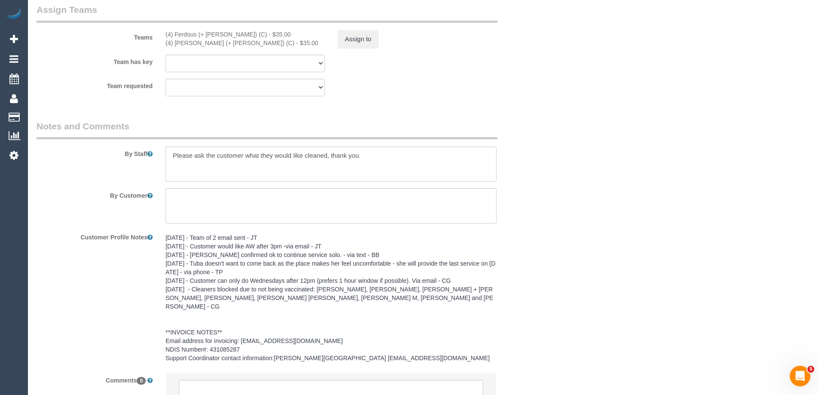
scroll to position [1032, 0]
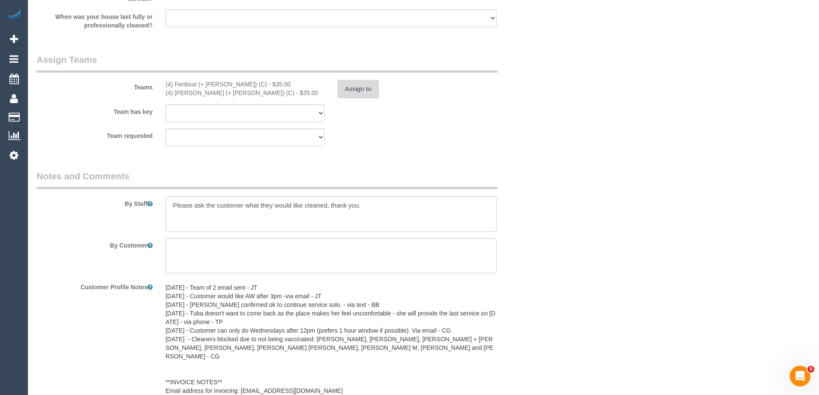
click at [346, 85] on button "Assign to" at bounding box center [358, 89] width 41 height 18
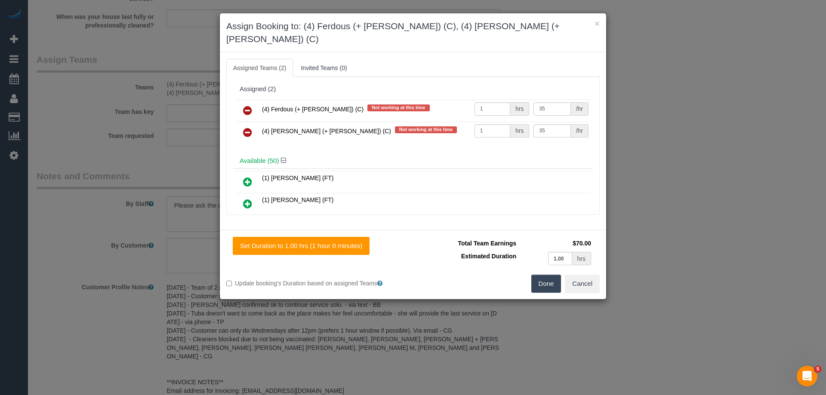
click at [245, 105] on icon at bounding box center [247, 110] width 9 height 10
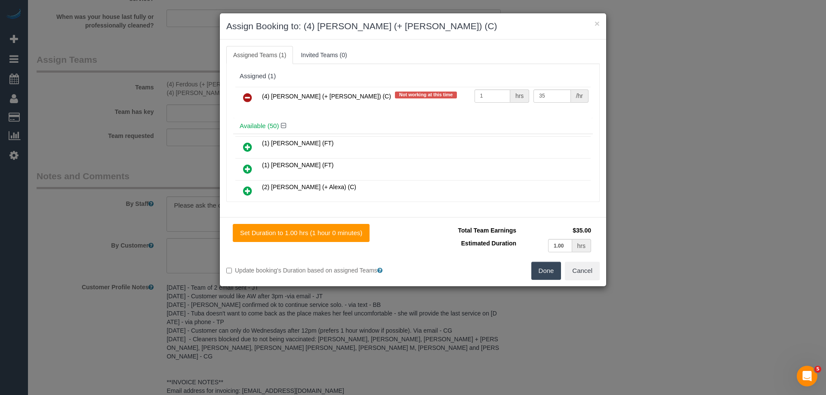
click at [245, 96] on icon at bounding box center [247, 97] width 9 height 10
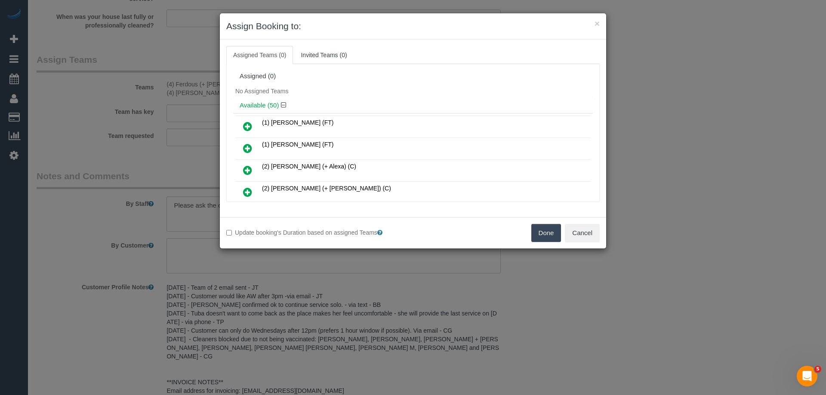
click at [545, 231] on button "Done" at bounding box center [546, 233] width 30 height 18
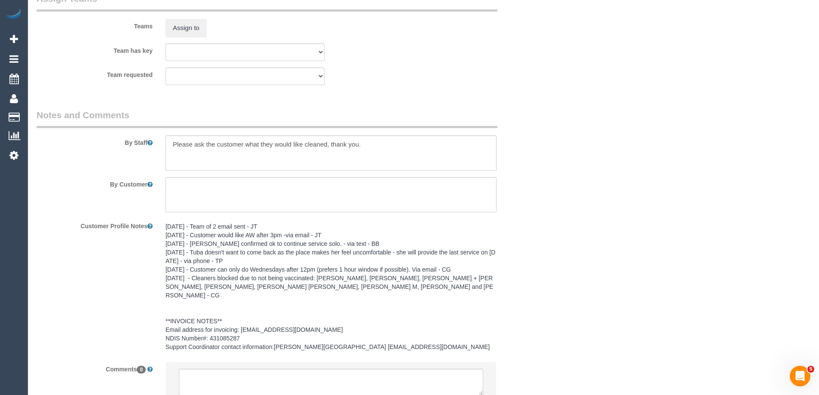
scroll to position [1155, 0]
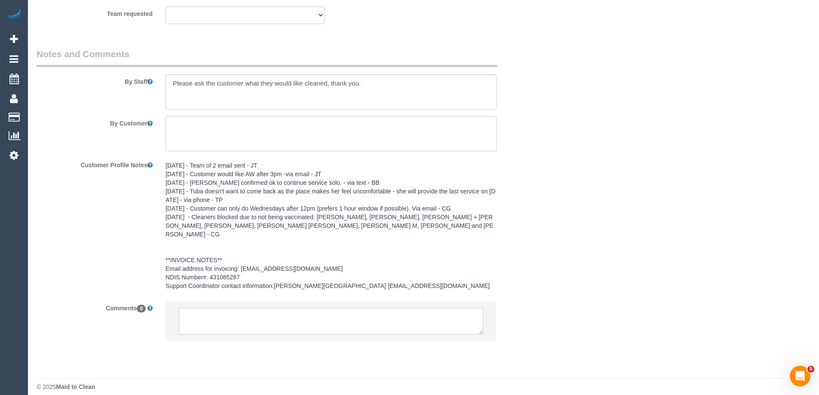
click at [319, 308] on textarea at bounding box center [331, 321] width 305 height 27
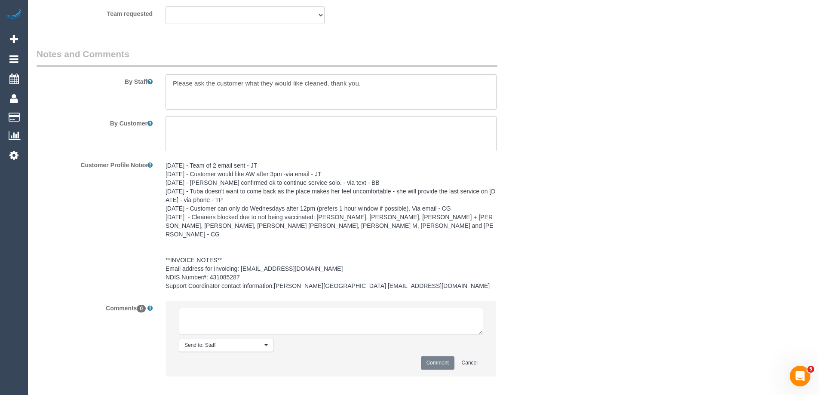
paste textarea "(4) Ferdous (+ [PERSON_NAME]) (C) UA ongoing - Terminated Customer contacted vi…"
type textarea "(4) Ferdous (+ [PERSON_NAME]) (C) UA ongoing - Terminated Customer contacted vi…"
click at [438, 357] on button "Comment" at bounding box center [438, 363] width 34 height 13
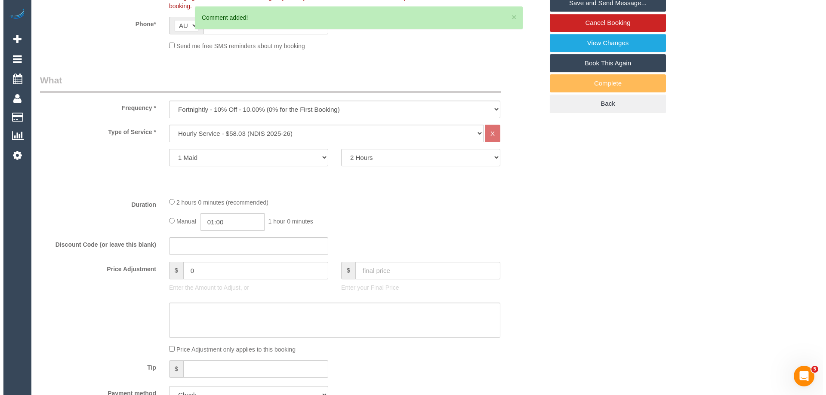
scroll to position [0, 0]
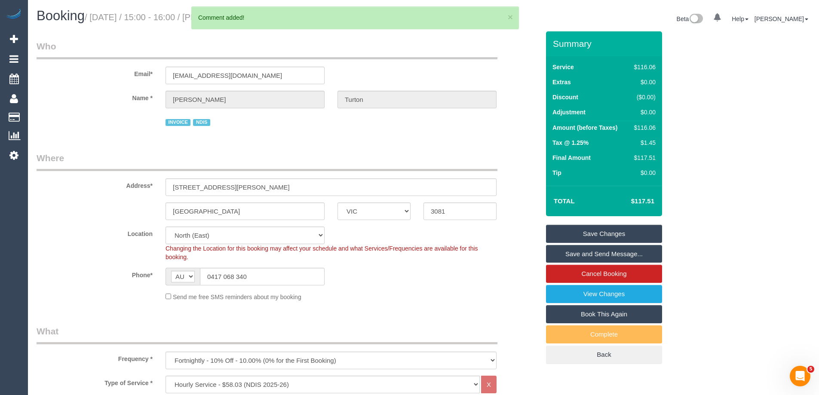
click at [585, 239] on link "Save Changes" at bounding box center [604, 234] width 116 height 18
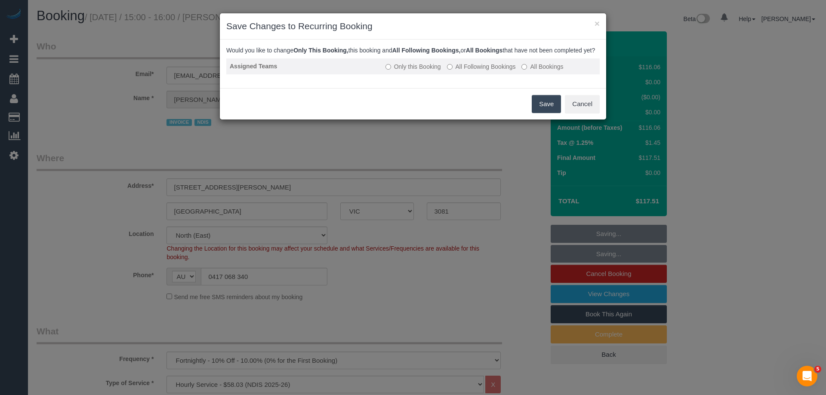
click at [474, 71] on label "All Following Bookings" at bounding box center [481, 66] width 69 height 9
click at [541, 113] on button "Save" at bounding box center [546, 104] width 29 height 18
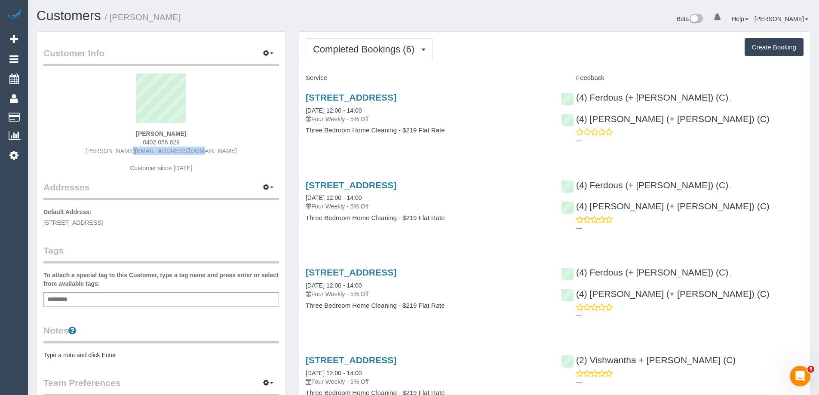
drag, startPoint x: 194, startPoint y: 151, endPoint x: 134, endPoint y: 151, distance: 60.2
click at [134, 151] on div "[PERSON_NAME] 0402 056 629 [PERSON_NAME][EMAIL_ADDRESS][DOMAIN_NAME] Customer s…" at bounding box center [161, 128] width 236 height 108
click at [117, 152] on div "[PERSON_NAME] 0402 056 629 [PERSON_NAME][EMAIL_ADDRESS][DOMAIN_NAME] Customer s…" at bounding box center [161, 128] width 236 height 108
drag, startPoint x: 117, startPoint y: 151, endPoint x: 223, endPoint y: 149, distance: 106.7
click at [223, 150] on div "[PERSON_NAME] 0402 056 629 [PERSON_NAME][EMAIL_ADDRESS][DOMAIN_NAME] Customer s…" at bounding box center [161, 128] width 236 height 108
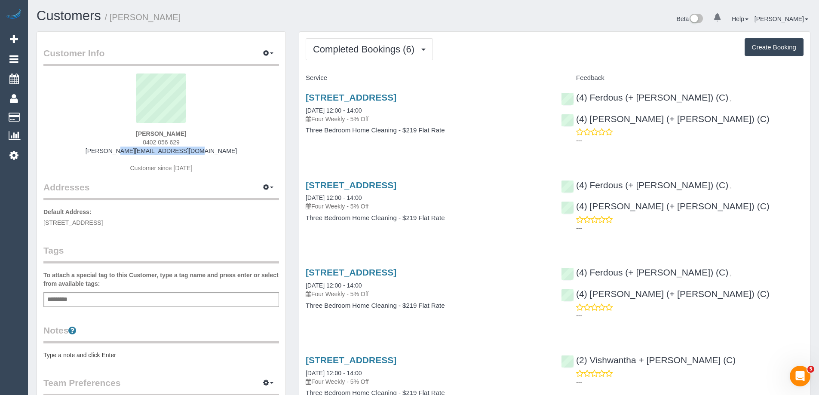
copy link "[PERSON_NAME][EMAIL_ADDRESS][DOMAIN_NAME]"
click at [387, 52] on span "Completed Bookings (6)" at bounding box center [366, 49] width 106 height 11
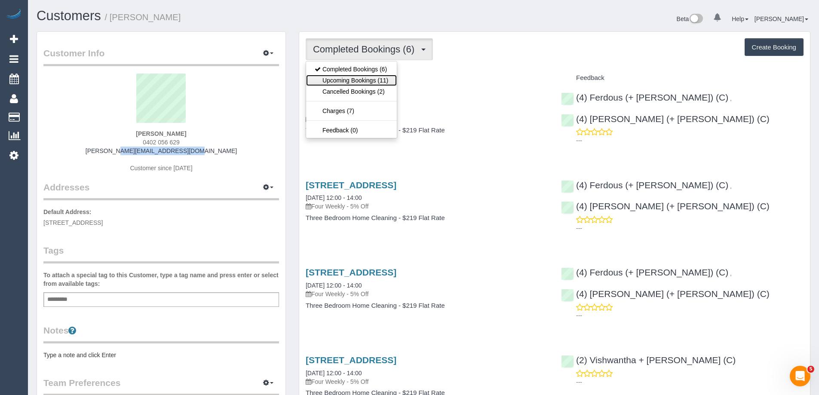
click at [357, 85] on link "Upcoming Bookings (11)" at bounding box center [351, 80] width 91 height 11
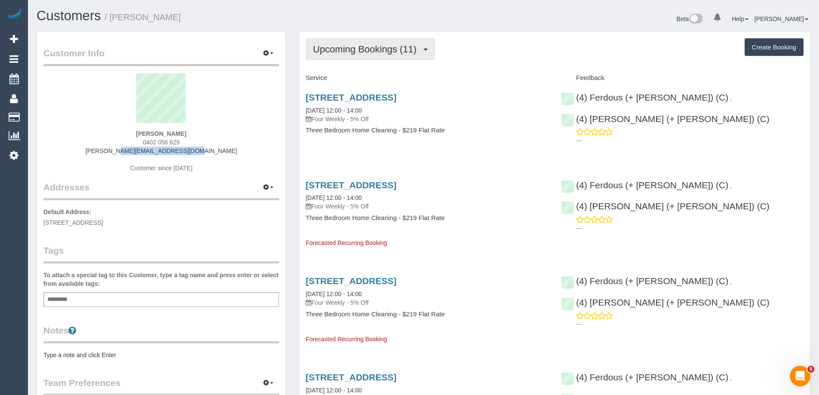
click at [371, 50] on span "Upcoming Bookings (11)" at bounding box center [367, 49] width 108 height 11
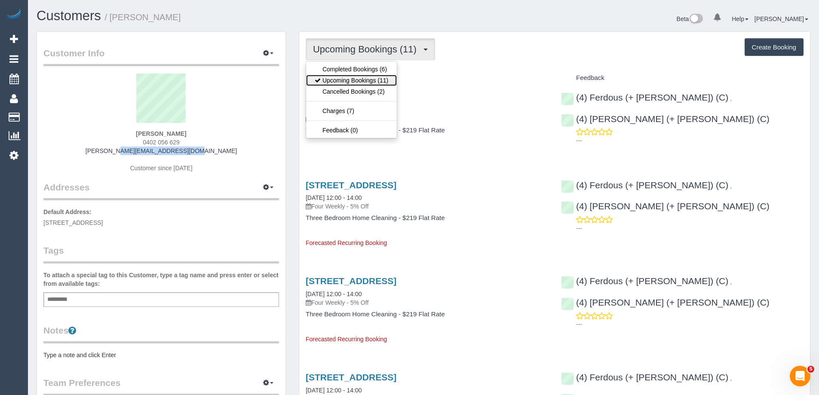
click at [358, 83] on link "Upcoming Bookings (11)" at bounding box center [351, 80] width 91 height 11
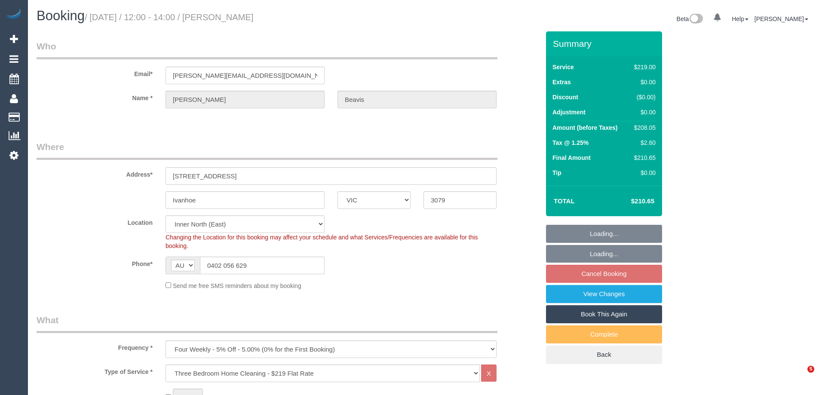
select select "VIC"
select select "number:27"
select select "number:14"
select select "number:19"
select select "number:24"
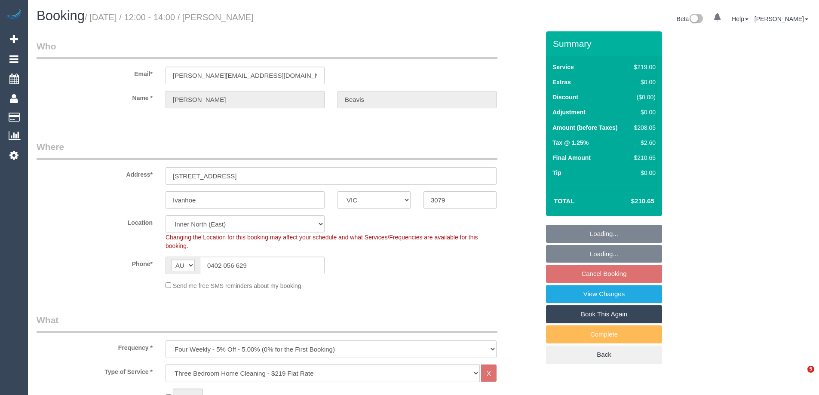
select select "number:33"
select select "number:13"
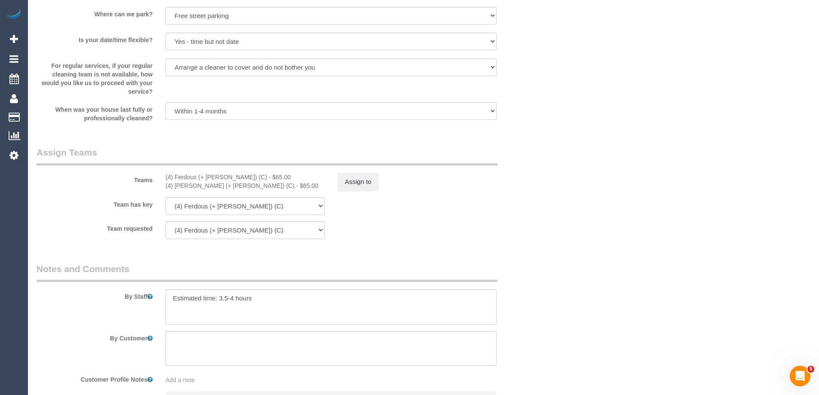
scroll to position [1323, 0]
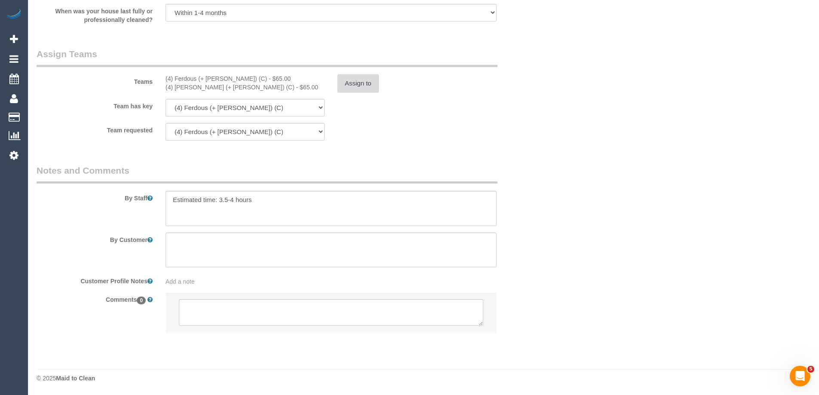
click at [351, 90] on button "Assign to" at bounding box center [358, 83] width 41 height 18
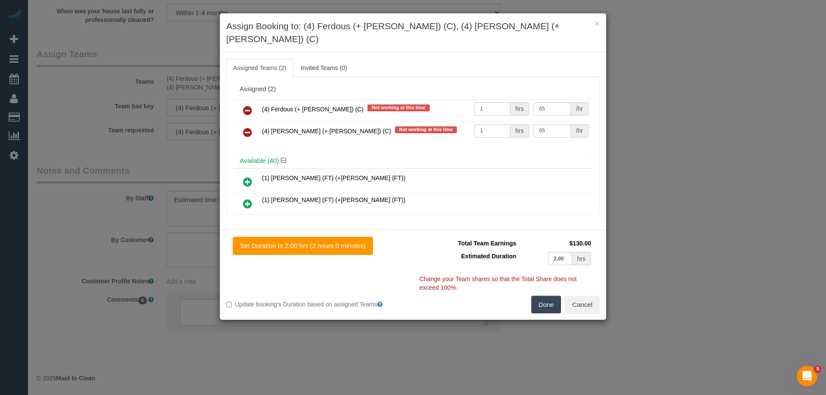
click at [246, 105] on icon at bounding box center [247, 110] width 9 height 10
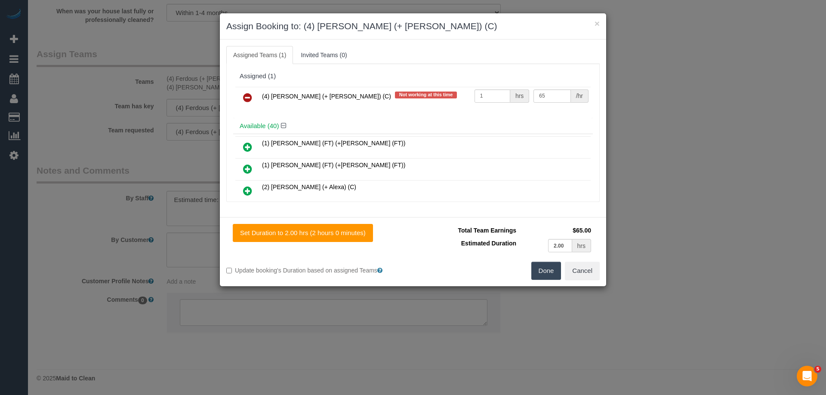
click at [246, 101] on icon at bounding box center [247, 97] width 9 height 10
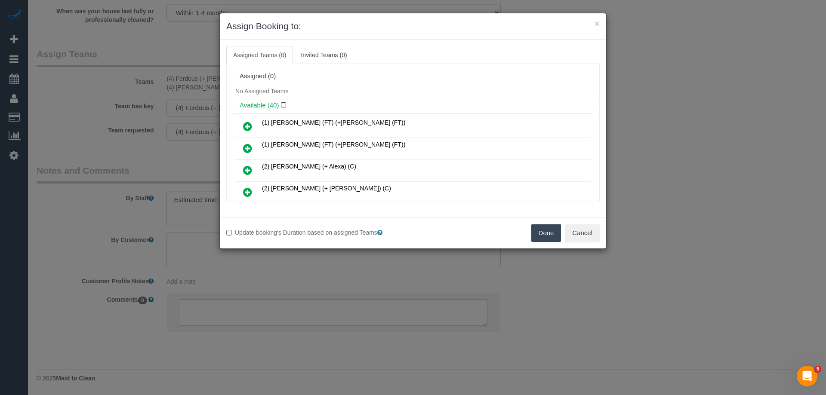
drag, startPoint x: 553, startPoint y: 237, endPoint x: 542, endPoint y: 248, distance: 15.2
click at [554, 237] on button "Done" at bounding box center [546, 233] width 30 height 18
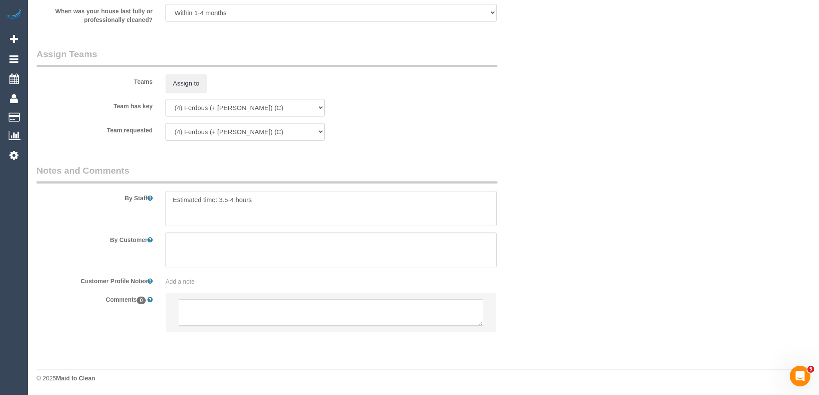
click at [306, 312] on textarea at bounding box center [331, 312] width 305 height 27
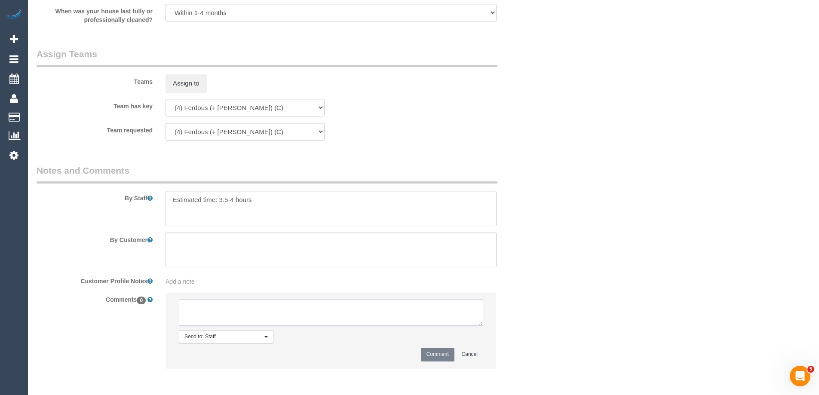
paste textarea "(4) Ferdous (+ [PERSON_NAME]) (C) UA ongoing - Terminated Customer contacted vi…"
type textarea "(4) Ferdous (+ [PERSON_NAME]) (C) UA ongoing - Terminated Customer contacted vi…"
click at [429, 352] on button "Comment" at bounding box center [438, 354] width 34 height 13
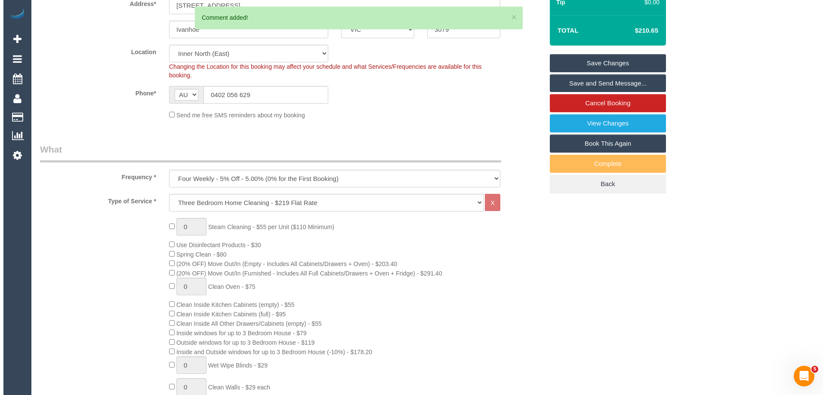
scroll to position [0, 0]
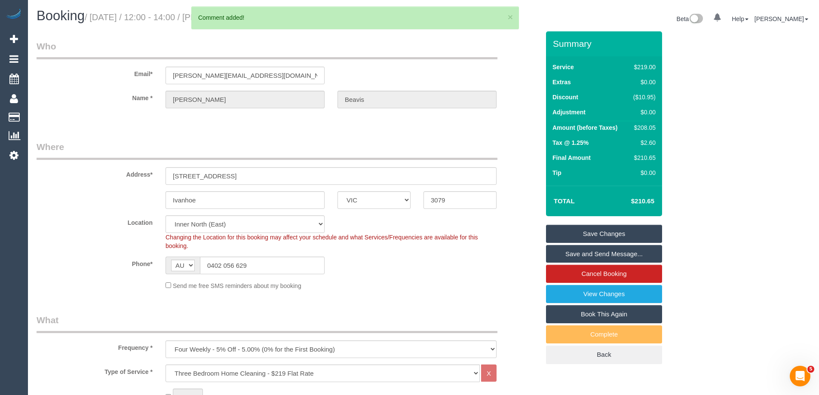
click at [604, 240] on link "Save Changes" at bounding box center [604, 234] width 116 height 18
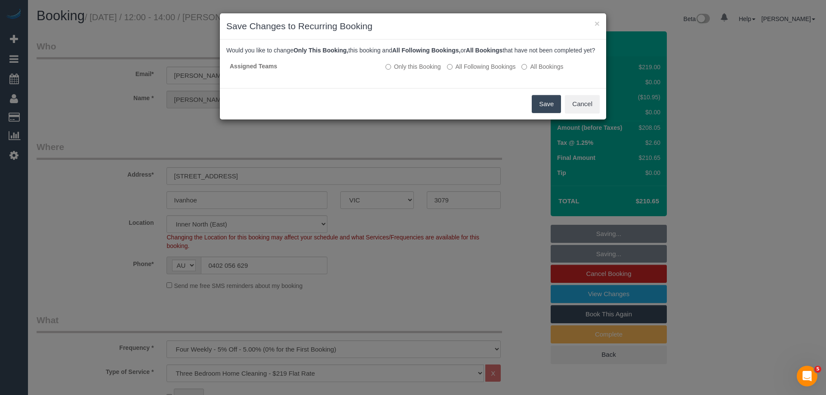
click at [545, 113] on button "Save" at bounding box center [546, 104] width 29 height 18
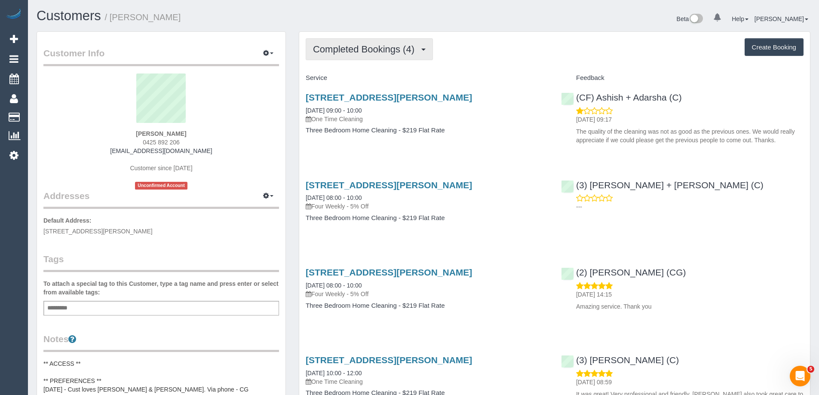
click at [367, 51] on span "Completed Bookings (4)" at bounding box center [366, 49] width 106 height 11
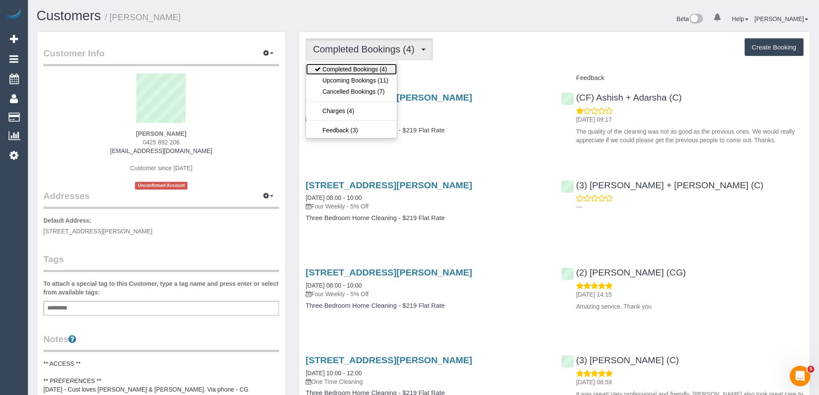
click at [370, 73] on link "Completed Bookings (4)" at bounding box center [351, 69] width 91 height 11
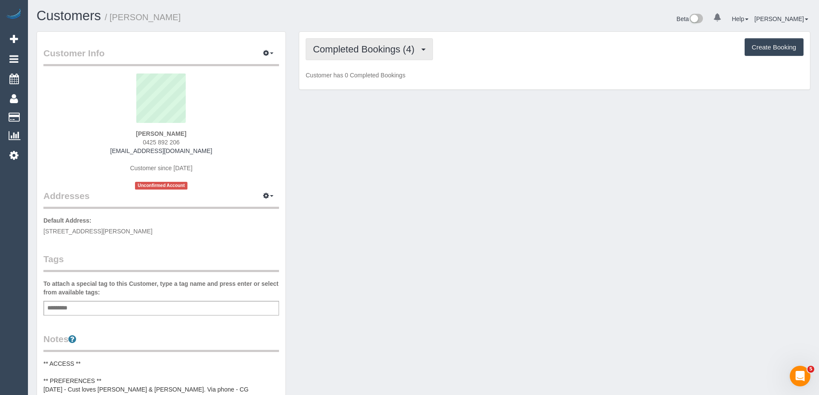
click at [369, 52] on span "Completed Bookings (4)" at bounding box center [366, 49] width 106 height 11
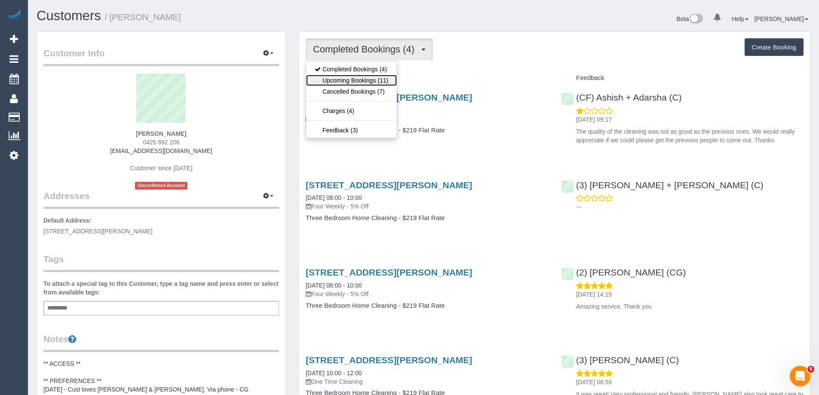
drag, startPoint x: 366, startPoint y: 81, endPoint x: 364, endPoint y: 51, distance: 30.6
click at [366, 81] on link "Upcoming Bookings (11)" at bounding box center [351, 80] width 91 height 11
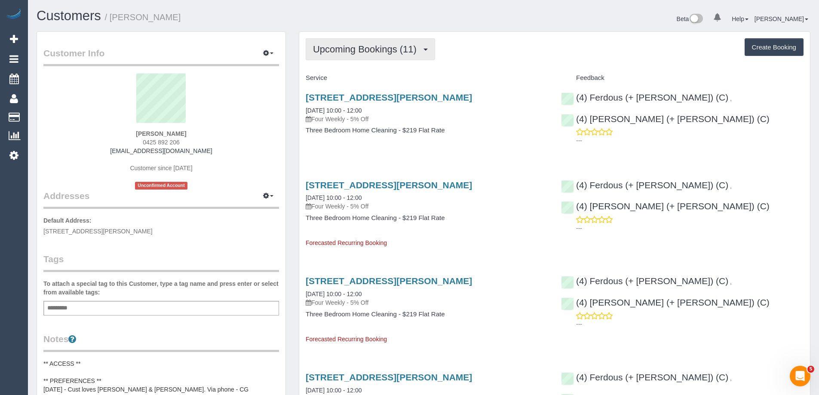
click at [376, 49] on span "Upcoming Bookings (11)" at bounding box center [367, 49] width 108 height 11
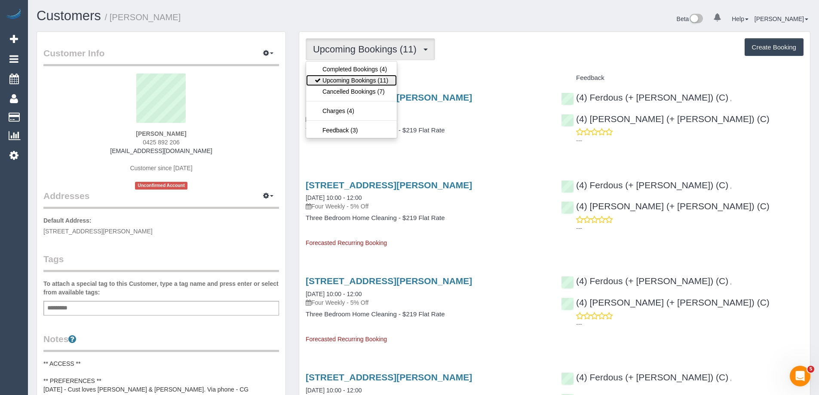
click at [368, 80] on link "Upcoming Bookings (11)" at bounding box center [351, 80] width 91 height 11
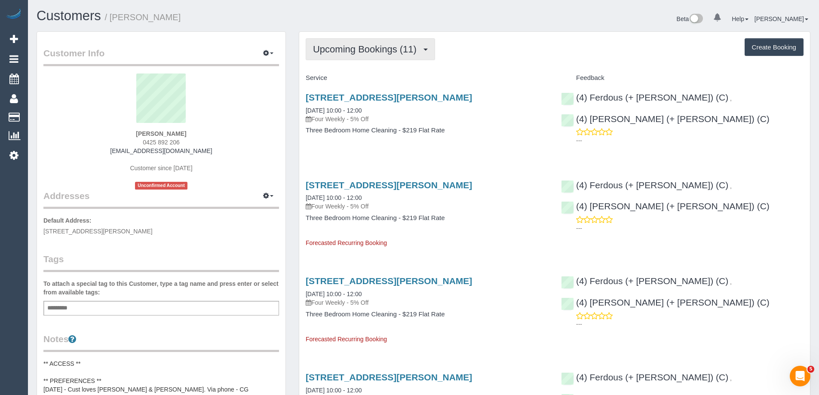
click at [350, 43] on button "Upcoming Bookings (11)" at bounding box center [370, 49] width 129 height 22
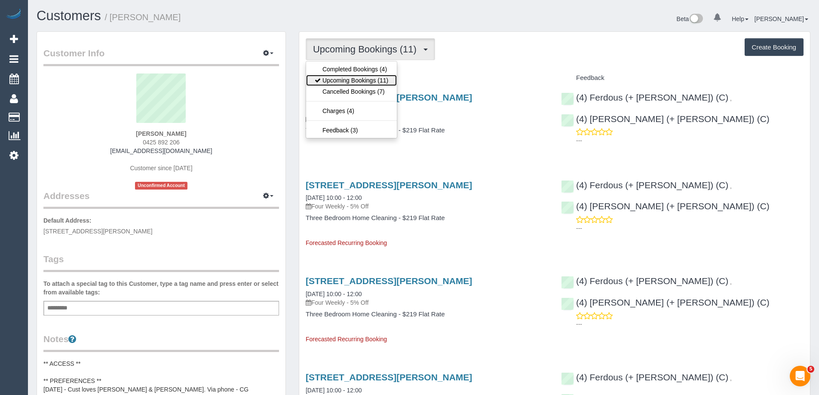
click at [360, 79] on link "Upcoming Bookings (11)" at bounding box center [351, 80] width 91 height 11
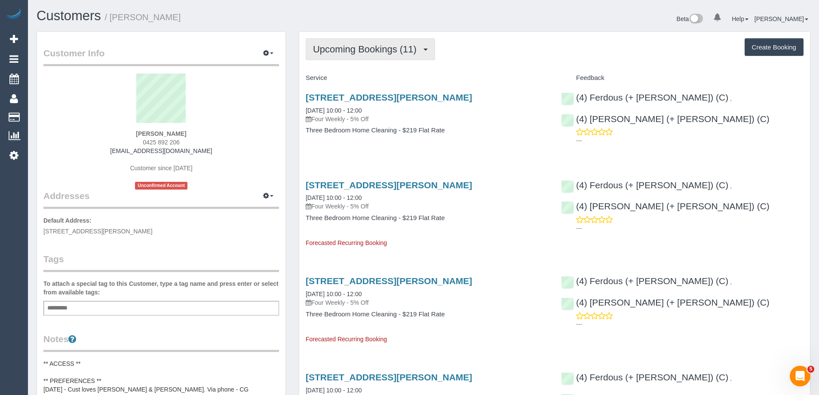
click at [347, 46] on span "Upcoming Bookings (11)" at bounding box center [367, 49] width 108 height 11
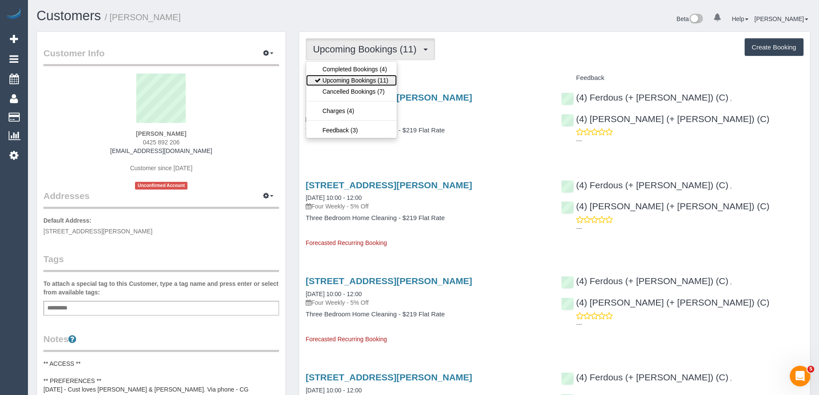
click at [360, 81] on link "Upcoming Bookings (11)" at bounding box center [351, 80] width 91 height 11
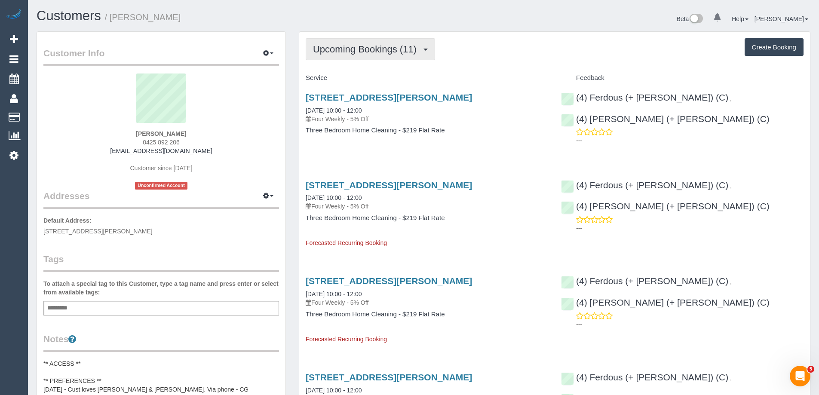
click at [360, 56] on button "Upcoming Bookings (11)" at bounding box center [370, 49] width 129 height 22
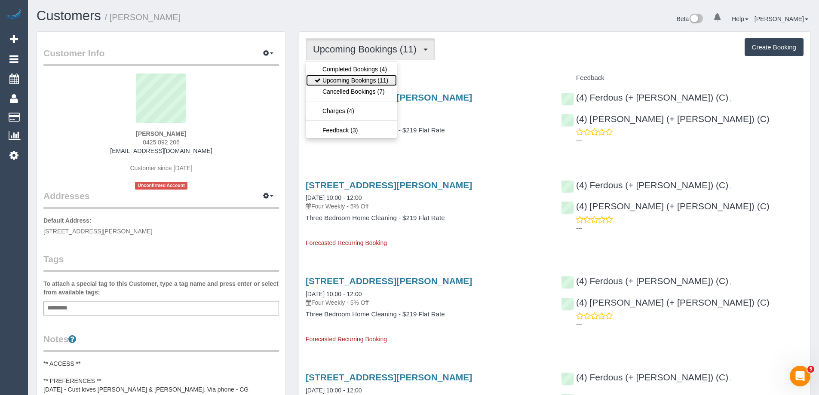
click at [367, 79] on link "Upcoming Bookings (11)" at bounding box center [351, 80] width 91 height 11
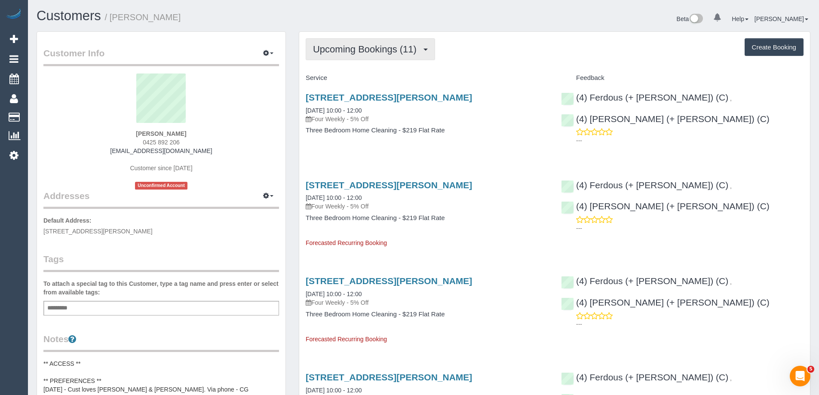
click at [367, 55] on button "Upcoming Bookings (11)" at bounding box center [370, 49] width 129 height 22
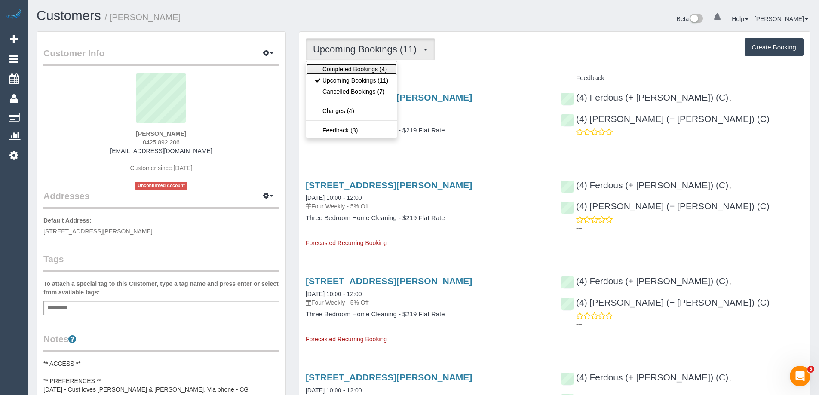
click at [344, 73] on link "Completed Bookings (4)" at bounding box center [351, 69] width 91 height 11
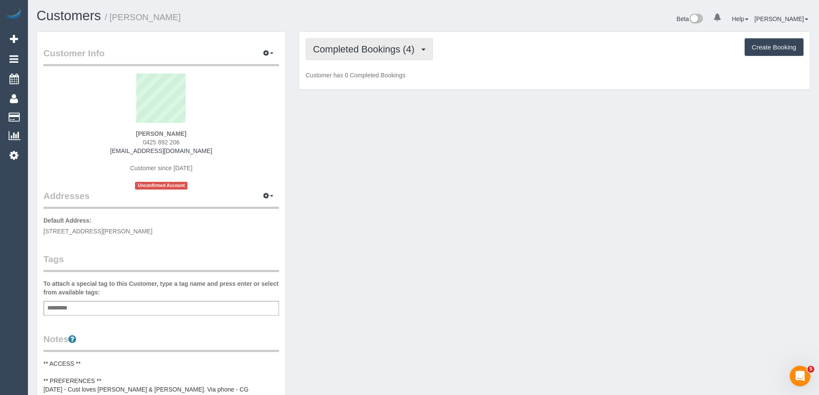
click at [348, 48] on span "Completed Bookings (4)" at bounding box center [366, 49] width 106 height 11
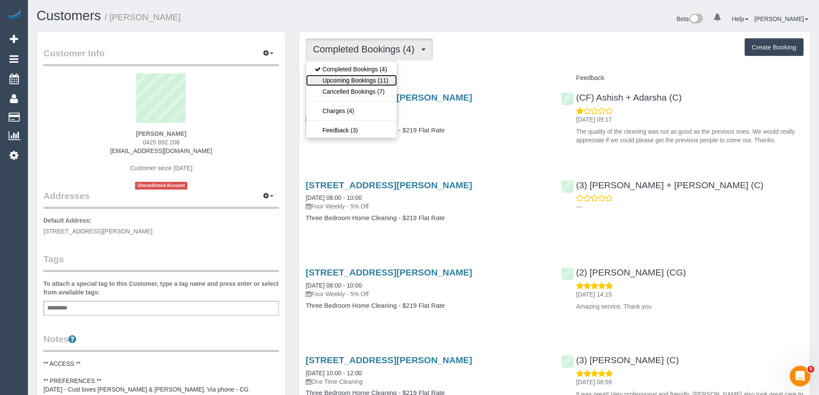
click at [342, 80] on link "Upcoming Bookings (11)" at bounding box center [351, 80] width 91 height 11
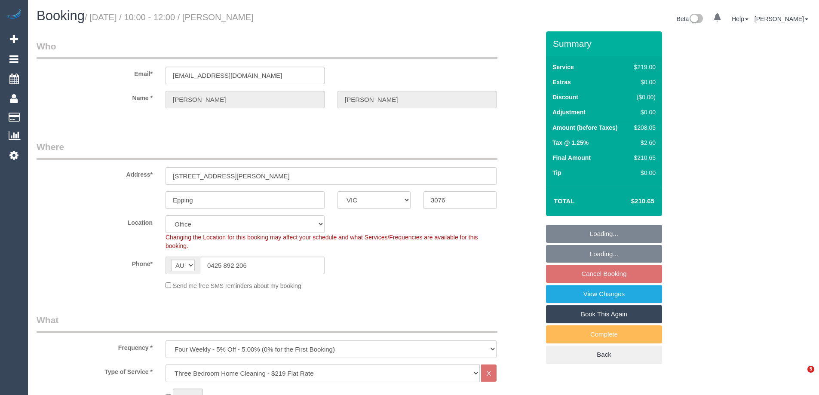
select select "VIC"
select select "number:28"
select select "number:14"
select select "number:19"
select select "number:36"
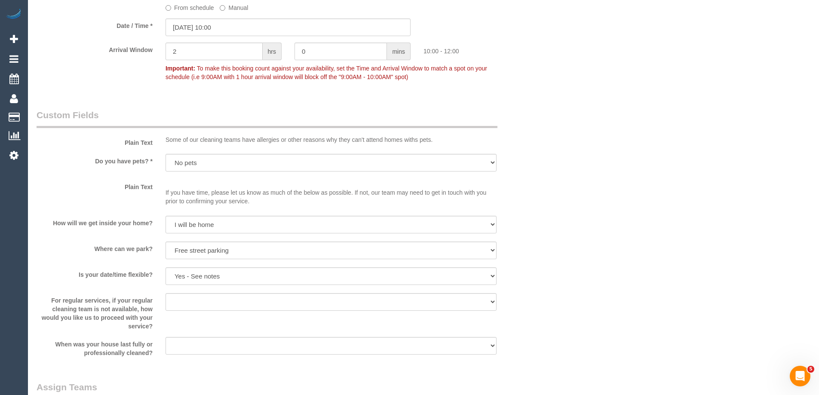
scroll to position [1205, 0]
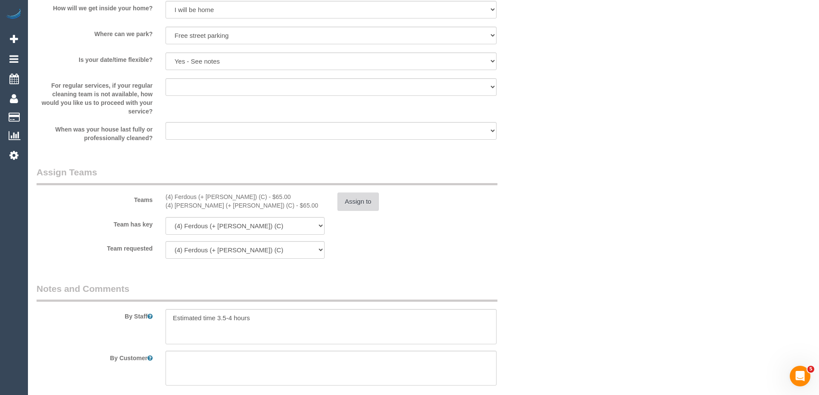
click at [346, 209] on button "Assign to" at bounding box center [358, 202] width 41 height 18
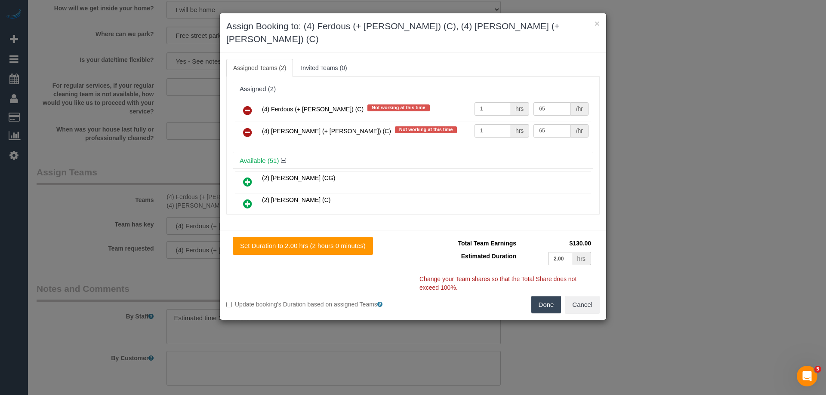
click at [249, 105] on icon at bounding box center [247, 110] width 9 height 10
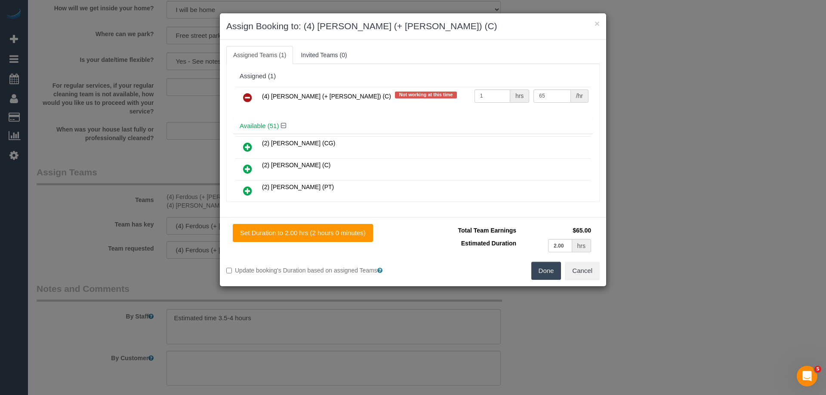
click at [249, 99] on icon at bounding box center [247, 97] width 9 height 10
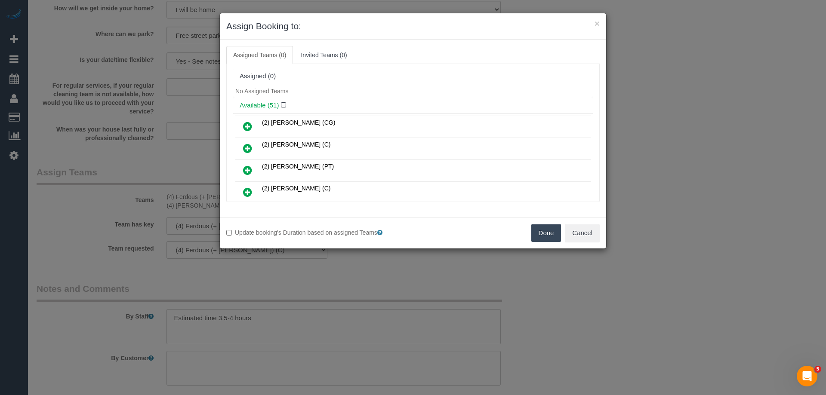
click at [548, 228] on button "Done" at bounding box center [546, 233] width 30 height 18
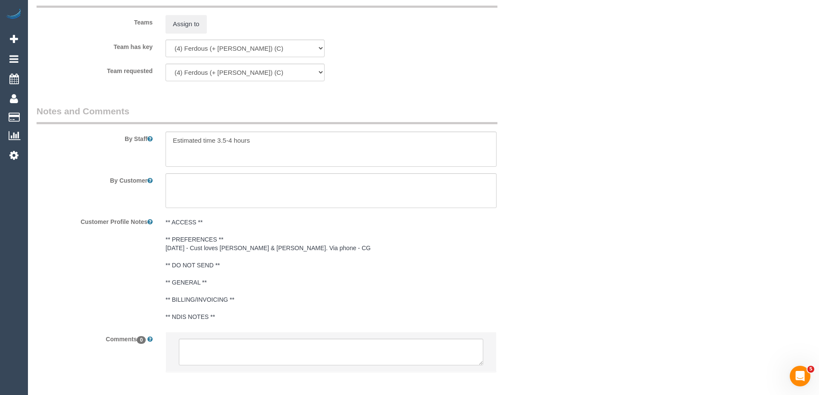
scroll to position [1422, 0]
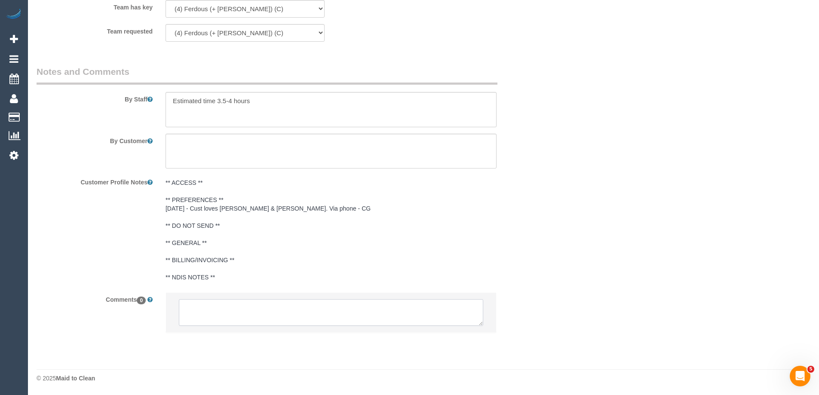
click at [268, 318] on textarea at bounding box center [331, 312] width 305 height 27
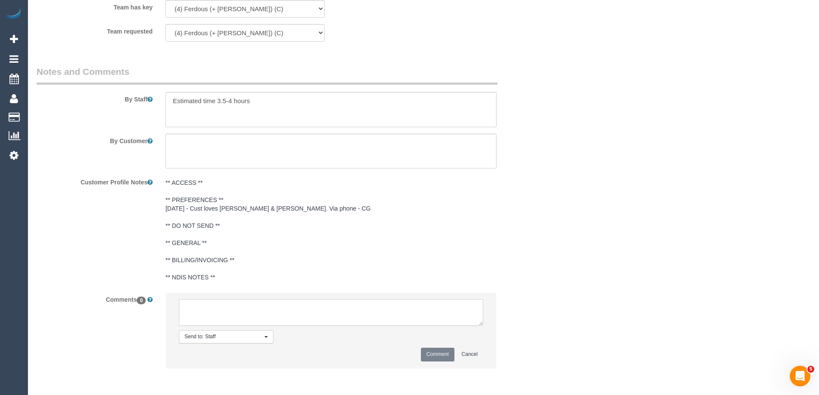
paste textarea "(4) Ferdous (+ Forkan) (C) UA ongoing - Terminated Customer NOT contacted - 4 w…"
type textarea "(4) Ferdous (+ Forkan) (C) UA ongoing - Terminated Customer NOT contacted - 4 w…"
click at [431, 354] on button "Comment" at bounding box center [438, 354] width 34 height 13
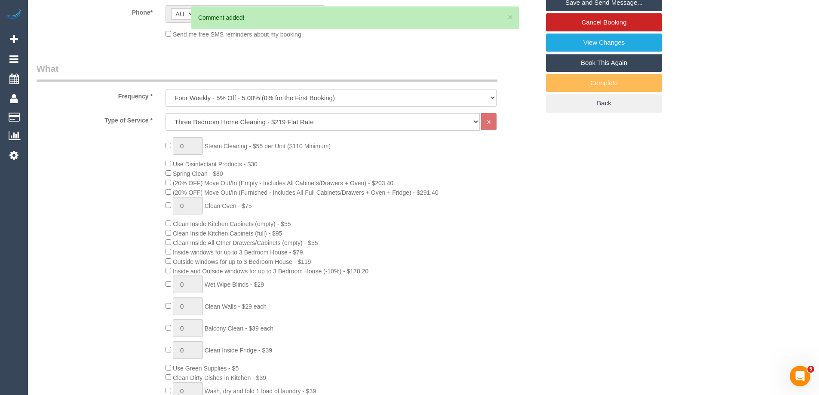
scroll to position [45, 0]
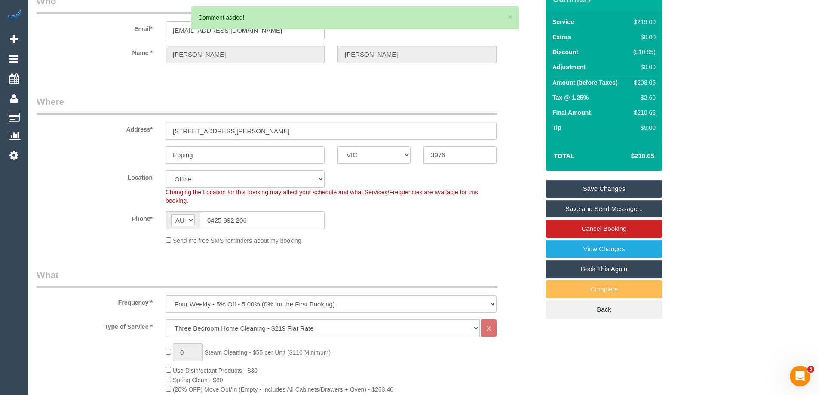
click at [577, 188] on link "Save Changes" at bounding box center [604, 189] width 116 height 18
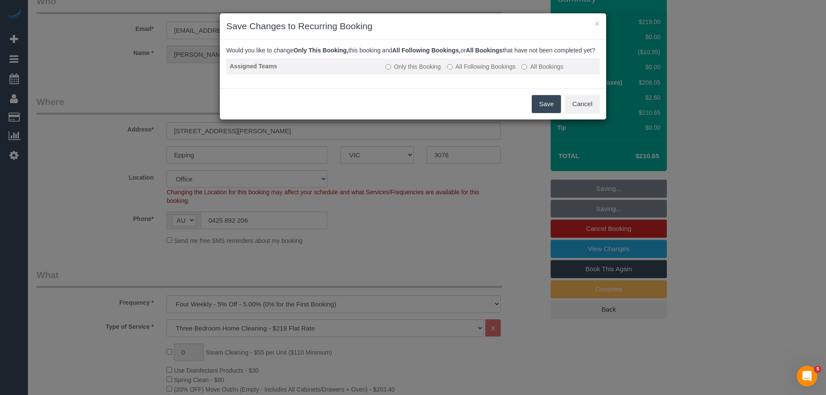
click at [487, 71] on label "All Following Bookings" at bounding box center [481, 66] width 69 height 9
click at [545, 112] on button "Save" at bounding box center [546, 104] width 29 height 18
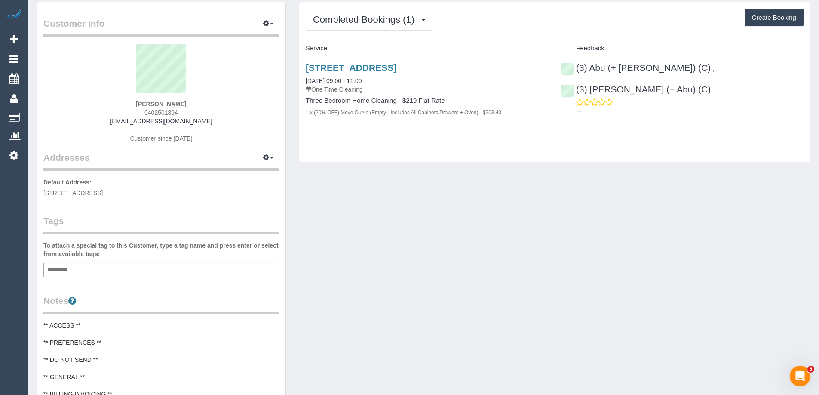
scroll to position [43, 0]
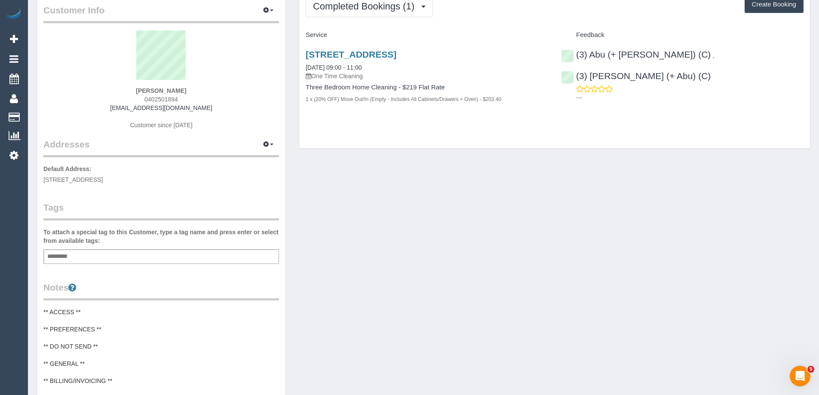
click at [148, 247] on div "To attach a special tag to this Customer, type a tag name and press enter or se…" at bounding box center [161, 246] width 236 height 36
click at [151, 260] on div "Add a tag" at bounding box center [161, 257] width 236 height 15
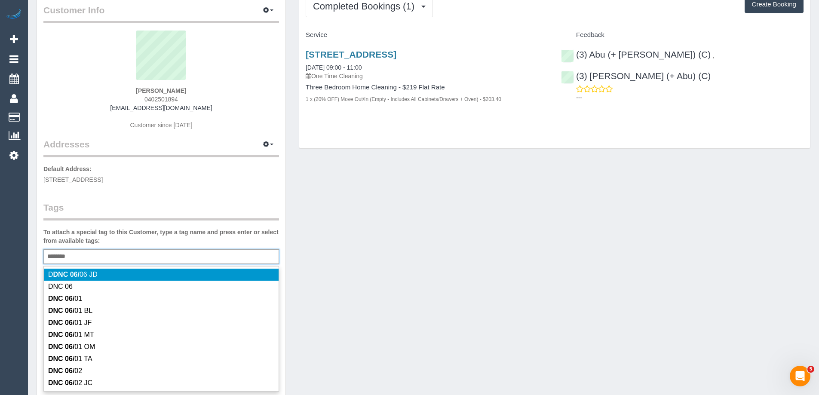
type input "*********"
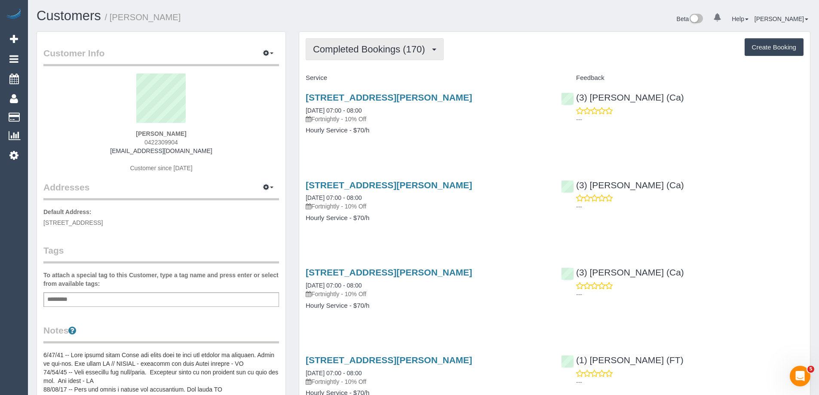
click at [332, 49] on span "Completed Bookings (170)" at bounding box center [371, 49] width 116 height 11
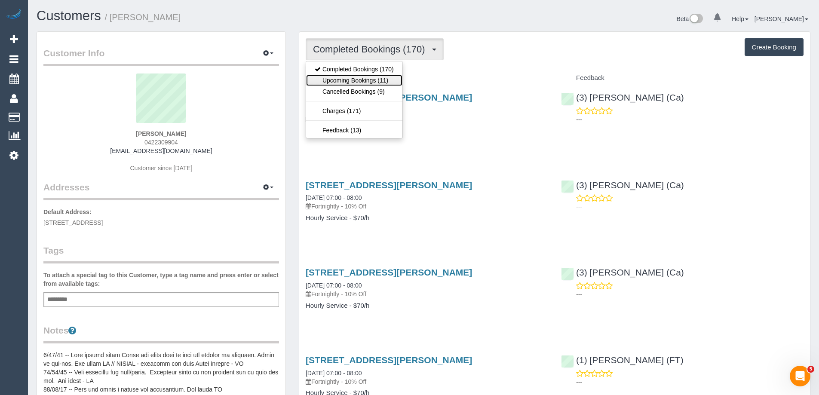
click at [335, 75] on link "Upcoming Bookings (11)" at bounding box center [354, 80] width 96 height 11
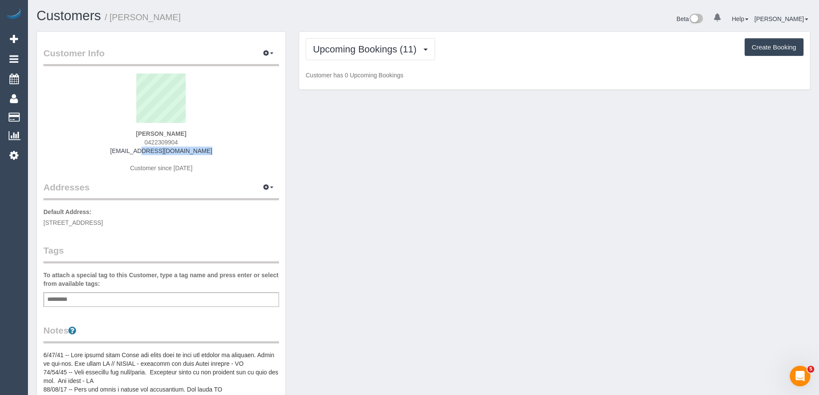
drag, startPoint x: 197, startPoint y: 154, endPoint x: 75, endPoint y: 148, distance: 122.4
click at [74, 148] on div "[PERSON_NAME] 0422309904 [EMAIL_ADDRESS][DOMAIN_NAME] Customer since [DATE]" at bounding box center [161, 128] width 236 height 108
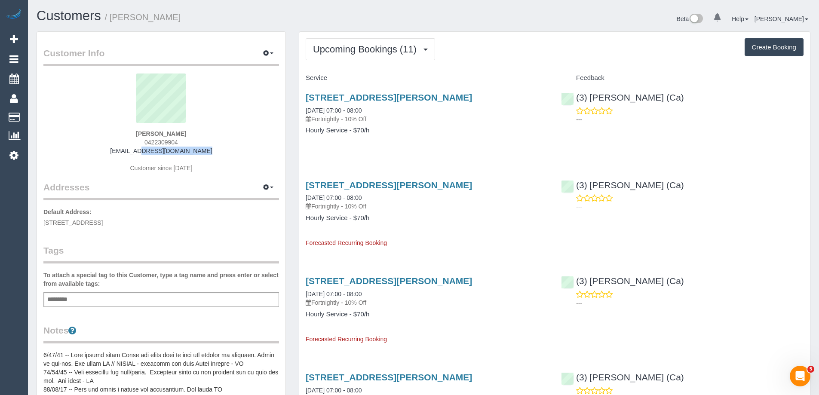
copy link "[EMAIL_ADDRESS][DOMAIN_NAME]"
drag, startPoint x: 673, startPoint y: 98, endPoint x: 578, endPoint y: 90, distance: 95.4
click at [578, 90] on div "(3) [PERSON_NAME] (Ca) ---" at bounding box center [683, 106] width 256 height 42
copy link "(3) [PERSON_NAME] (Ca)"
click at [338, 45] on span "Upcoming Bookings (11)" at bounding box center [367, 49] width 108 height 11
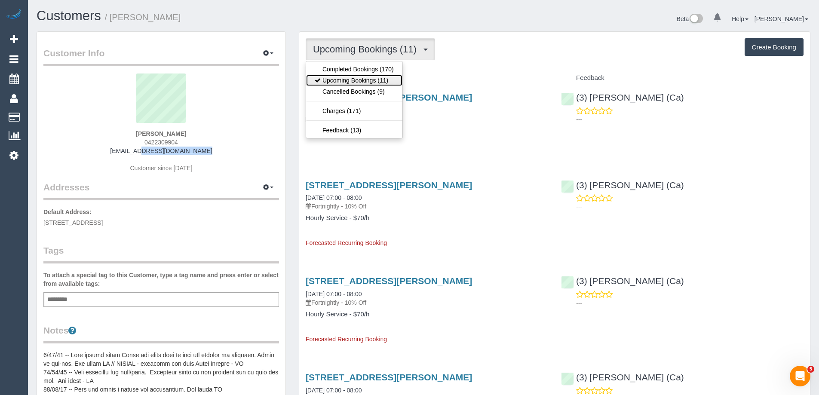
click at [347, 78] on link "Upcoming Bookings (11)" at bounding box center [354, 80] width 96 height 11
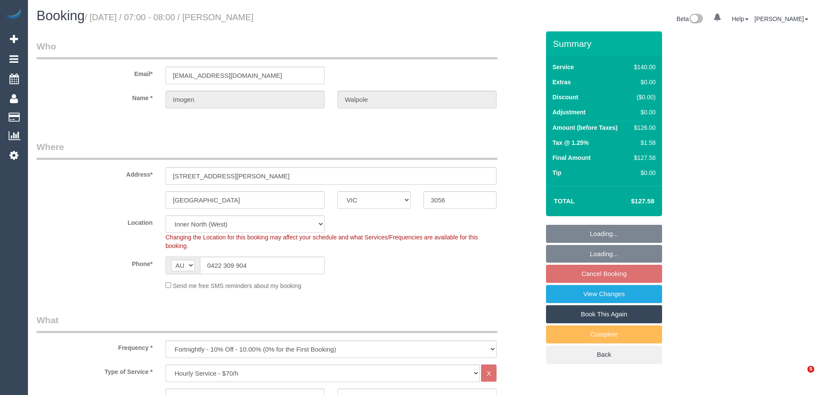
select select "VIC"
select select "number:29"
select select "number:16"
select select "number:19"
select select "number:24"
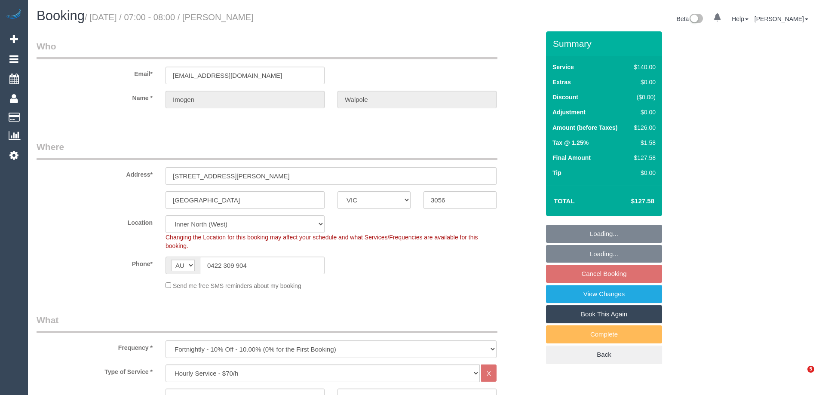
select select "number:34"
select select "number:11"
select select "object:877"
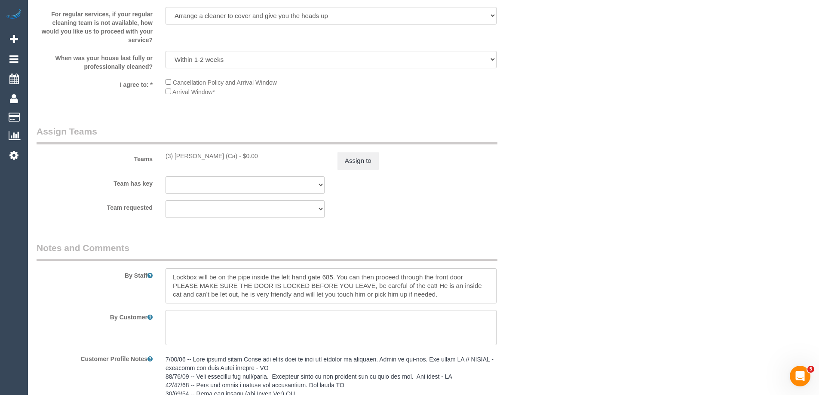
scroll to position [1291, 0]
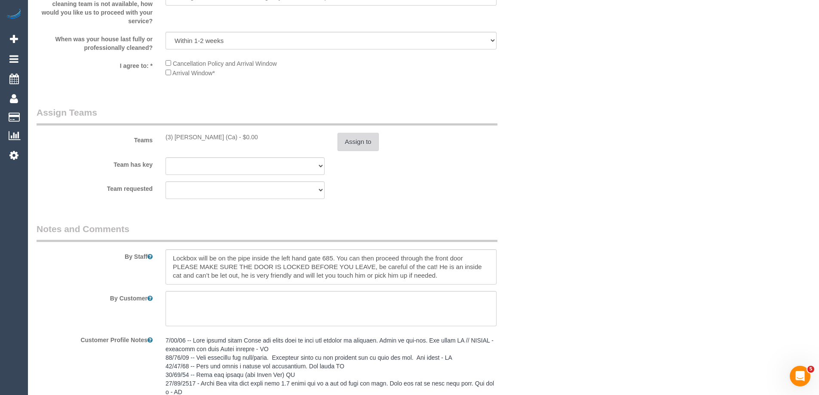
click at [357, 142] on button "Assign to" at bounding box center [358, 142] width 41 height 18
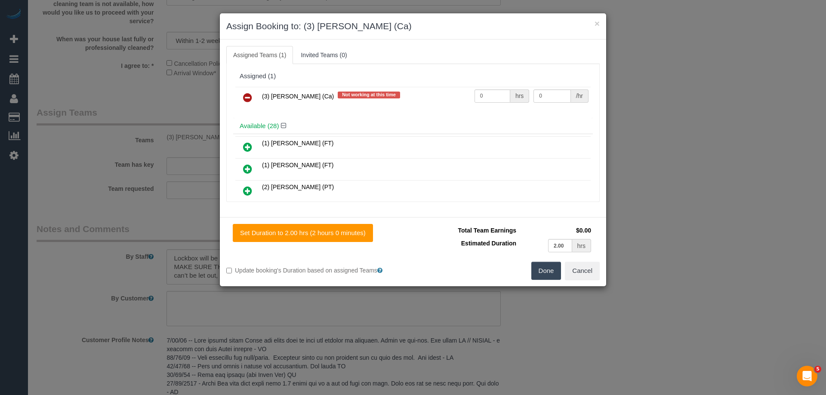
click at [249, 99] on icon at bounding box center [247, 97] width 9 height 10
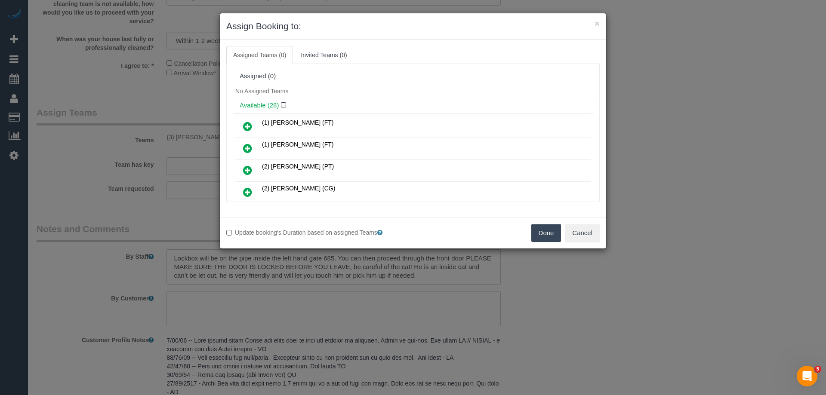
click at [536, 228] on button "Done" at bounding box center [546, 233] width 30 height 18
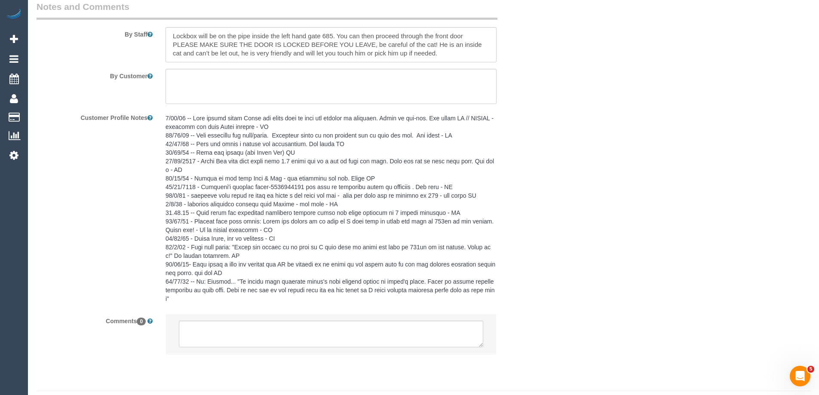
scroll to position [1534, 0]
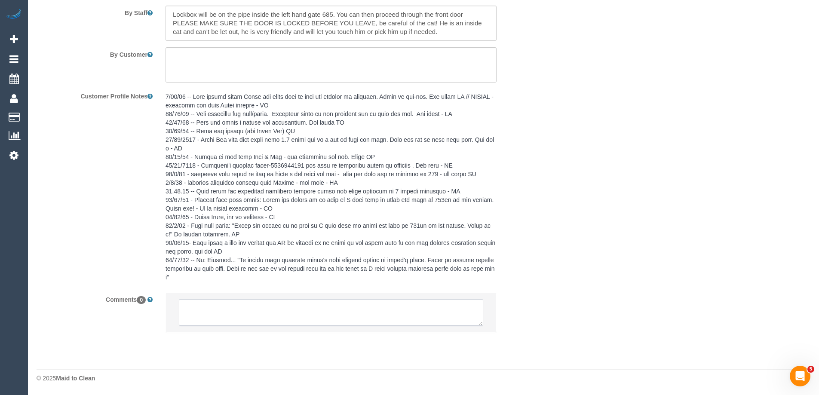
click at [253, 305] on textarea at bounding box center [331, 312] width 305 height 27
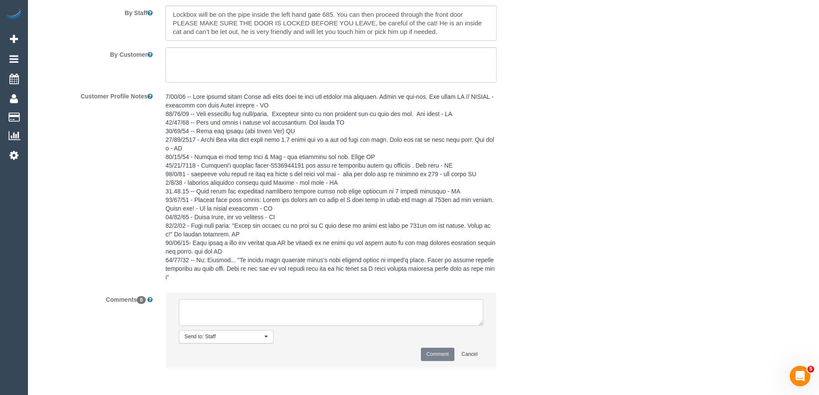
paste textarea "(3) [PERSON_NAME] (Ca)"
click at [223, 309] on textarea at bounding box center [331, 312] width 305 height 27
drag, startPoint x: 183, startPoint y: 307, endPoint x: 320, endPoint y: 306, distance: 136.4
click at [320, 306] on textarea at bounding box center [331, 312] width 305 height 27
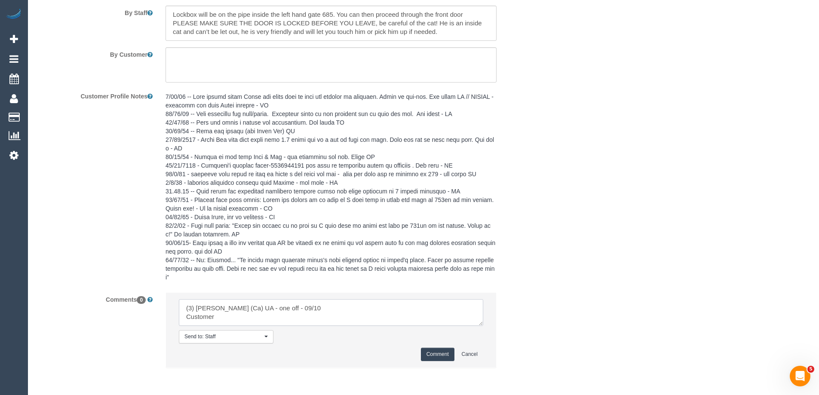
click at [246, 318] on textarea at bounding box center [331, 312] width 305 height 27
click at [233, 316] on textarea at bounding box center [331, 312] width 305 height 27
drag, startPoint x: 305, startPoint y: 317, endPoint x: 97, endPoint y: 293, distance: 209.7
click at [97, 293] on div "Comments 0 Send to: Staff Nothing selected Send to: Staff Send to: Customer Sen…" at bounding box center [288, 335] width 516 height 84
type textarea "(3) [PERSON_NAME] (Ca) UA - one off - 09/10 Customer contacted via email"
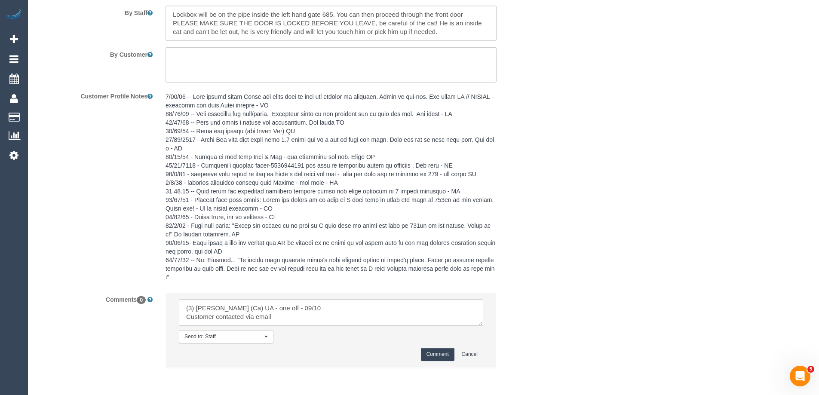
click at [441, 355] on button "Comment" at bounding box center [438, 354] width 34 height 13
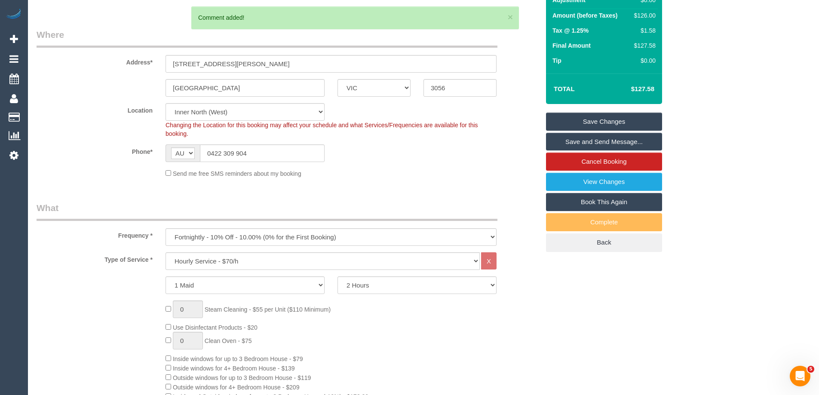
scroll to position [0, 0]
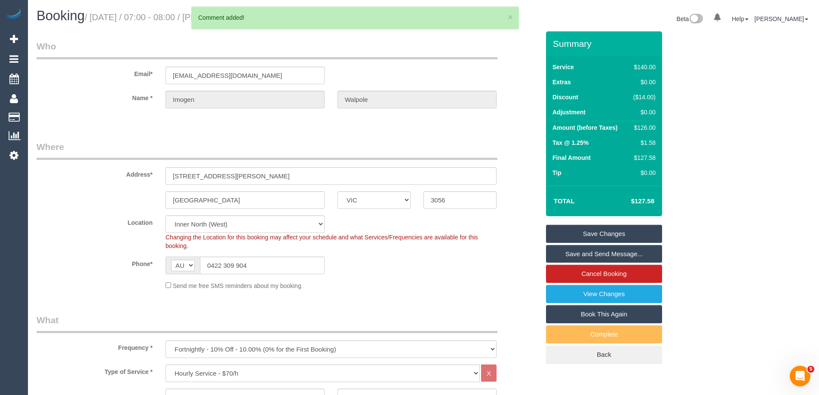
click at [591, 231] on link "Save Changes" at bounding box center [604, 234] width 116 height 18
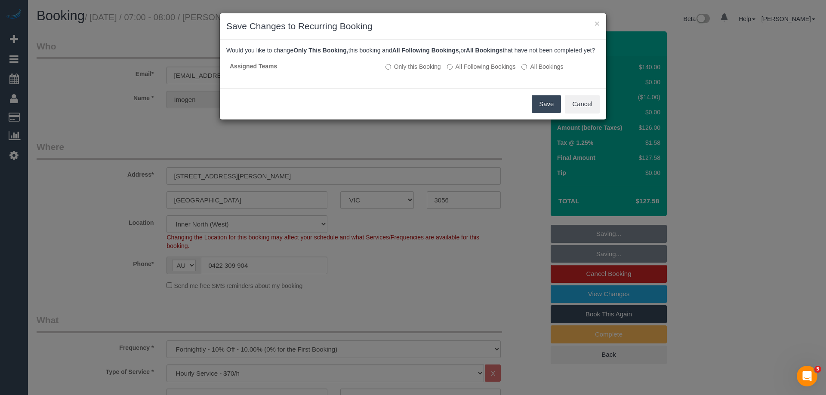
click at [700, 128] on div "× Save Changes to Recurring Booking Would you like to change Only This Booking,…" at bounding box center [413, 197] width 826 height 395
click at [537, 113] on button "Save" at bounding box center [546, 104] width 29 height 18
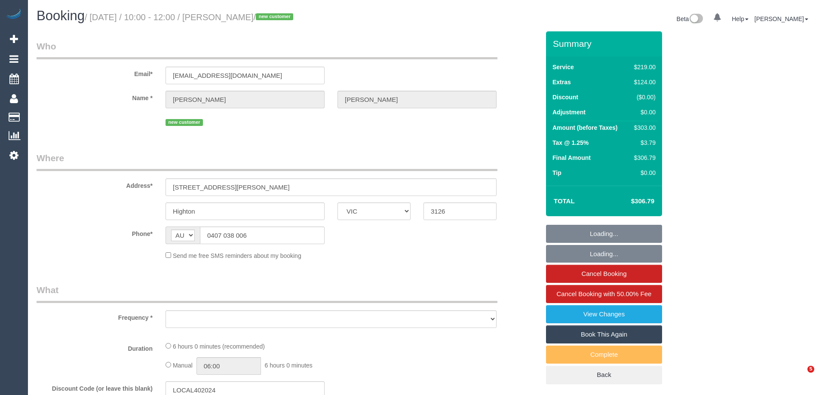
select select "VIC"
select select "object:706"
select select "string:stripe-pm_1SCTMu2GScqysDRVHU1O1c2z"
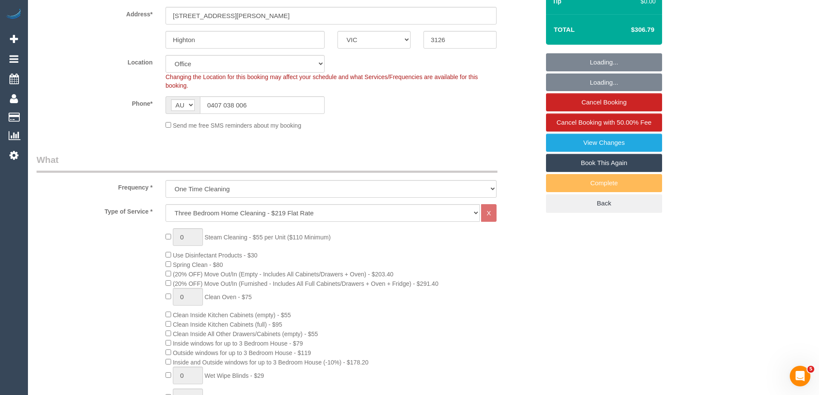
select select "object:713"
select select "number:28"
select select "number:14"
select select "number:19"
select select "number:24"
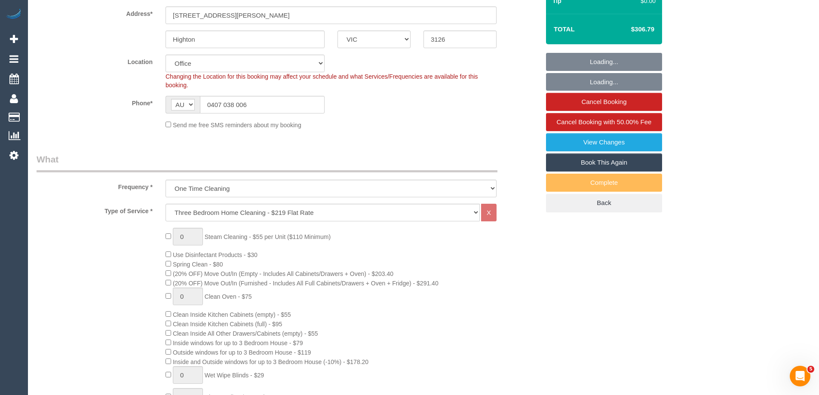
select select "number:35"
select select "number:26"
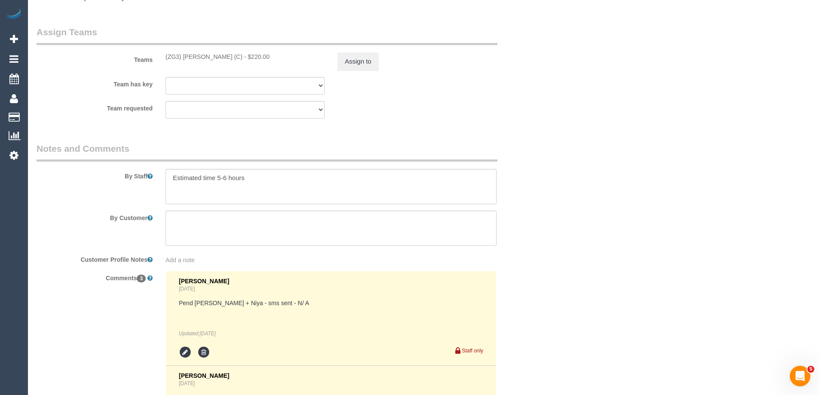
scroll to position [1334, 0]
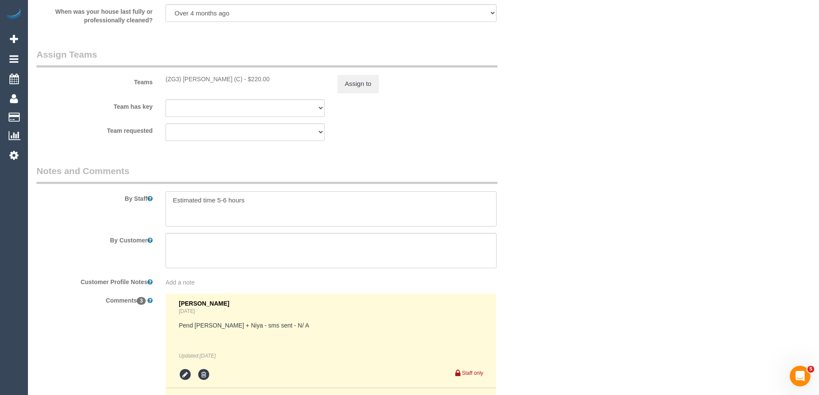
drag, startPoint x: 247, startPoint y: 204, endPoint x: 218, endPoint y: 206, distance: 29.8
click at [218, 206] on textarea at bounding box center [331, 208] width 331 height 35
click at [237, 206] on textarea at bounding box center [331, 208] width 331 height 35
drag, startPoint x: 261, startPoint y: 202, endPoint x: 204, endPoint y: 203, distance: 56.4
click at [204, 203] on textarea at bounding box center [331, 208] width 331 height 35
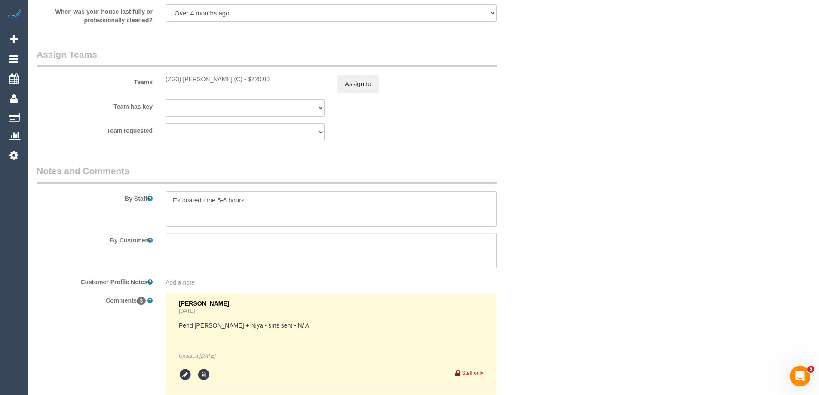
click at [205, 213] on textarea at bounding box center [331, 208] width 331 height 35
click at [242, 207] on textarea at bounding box center [331, 208] width 331 height 35
drag, startPoint x: 271, startPoint y: 204, endPoint x: 145, endPoint y: 210, distance: 125.8
click at [150, 210] on div "By Staff" at bounding box center [288, 196] width 516 height 62
click at [227, 216] on textarea at bounding box center [331, 208] width 331 height 35
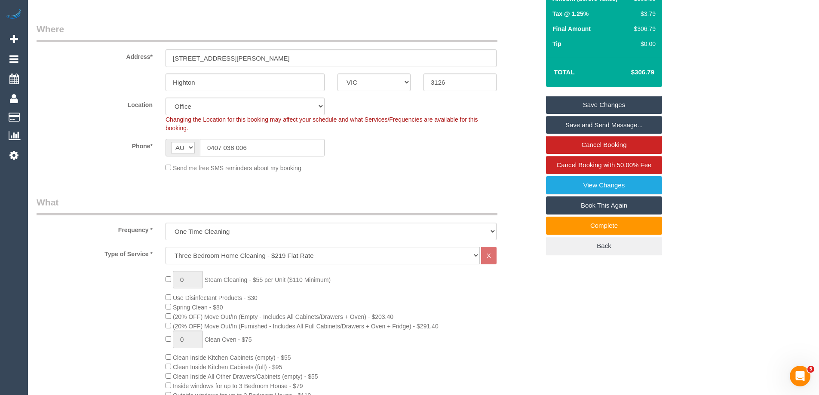
scroll to position [0, 0]
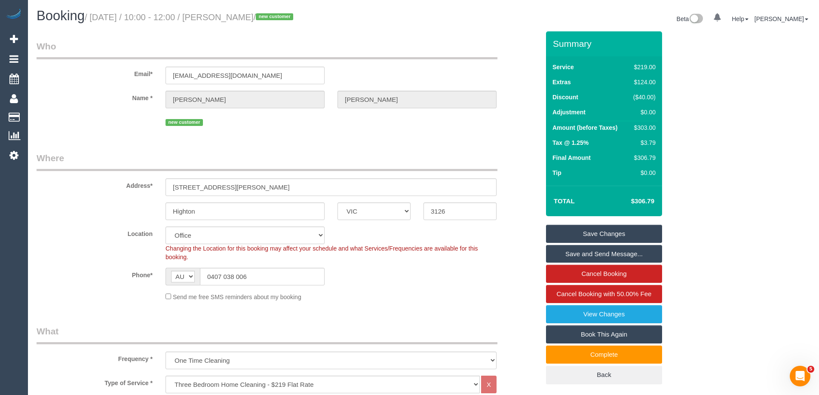
drag, startPoint x: 281, startPoint y: 17, endPoint x: 225, endPoint y: 23, distance: 56.6
click at [225, 23] on h1 "Booking / October 07, 2025 / 10:00 - 12:00 / Lisa Gerstman / new customer" at bounding box center [227, 16] width 381 height 15
copy small "[PERSON_NAME]"
drag, startPoint x: 267, startPoint y: 279, endPoint x: 123, endPoint y: 280, distance: 143.7
click at [123, 280] on div "Phone* AF AL DZ AD AO AI AQ AG AR AM AW AU AT AZ BS BH BD BB BY BE BZ BJ BM BT …" at bounding box center [288, 277] width 516 height 18
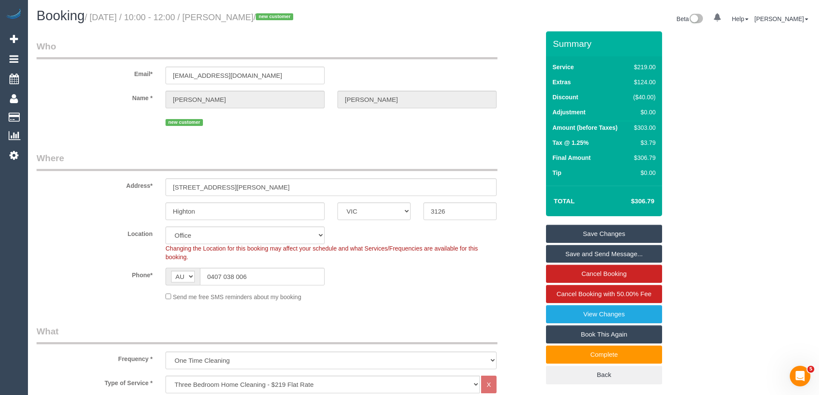
drag, startPoint x: 280, startPoint y: 19, endPoint x: 227, endPoint y: 19, distance: 53.8
click at [227, 19] on small "/ October 07, 2025 / 10:00 - 12:00 / Lisa Gerstman / new customer" at bounding box center [190, 16] width 211 height 9
copy small "[PERSON_NAME]"
drag, startPoint x: 289, startPoint y: 277, endPoint x: 105, endPoint y: 274, distance: 184.2
click at [130, 276] on div "Phone* AF AL DZ AD AO AI AQ AG AR AM AW AU AT AZ BS BH BD BB BY BE BZ BJ BM BT …" at bounding box center [288, 277] width 516 height 18
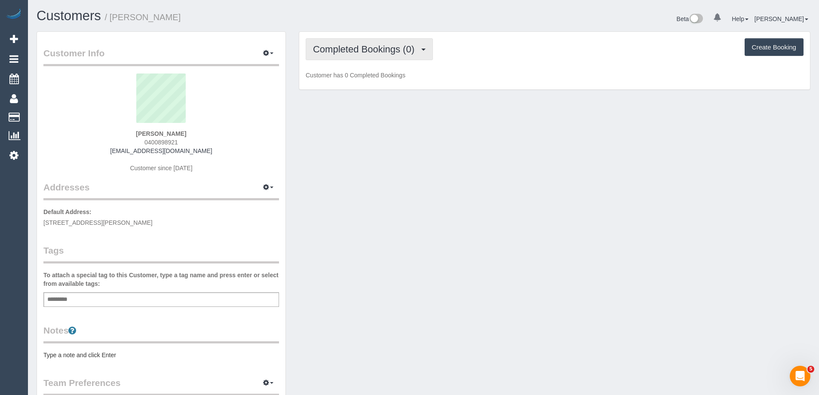
click at [370, 44] on span "Completed Bookings (0)" at bounding box center [366, 49] width 106 height 11
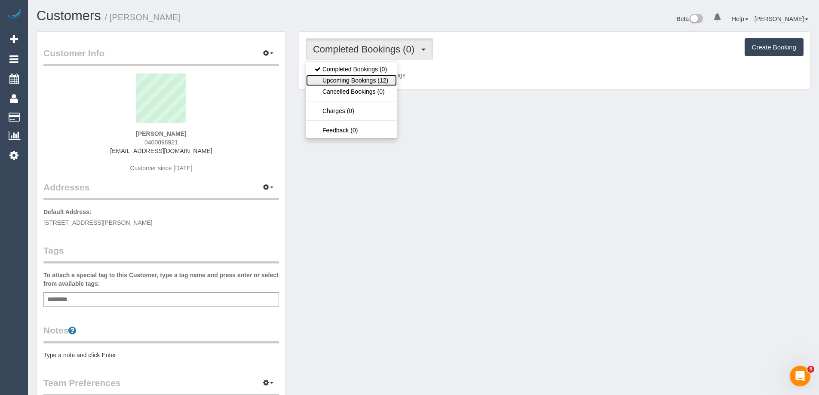
click at [361, 78] on link "Upcoming Bookings (12)" at bounding box center [351, 80] width 91 height 11
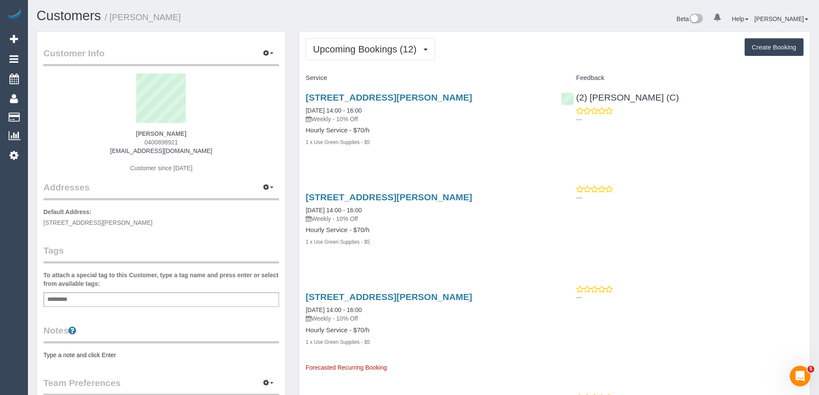
drag, startPoint x: 211, startPoint y: 130, endPoint x: 108, endPoint y: 127, distance: 102.9
click at [108, 128] on div "[PERSON_NAME] 0400898921 [EMAIL_ADDRESS][DOMAIN_NAME] Customer since [DATE]" at bounding box center [161, 128] width 236 height 108
copy div "[PERSON_NAME]"
click at [112, 130] on div "[PERSON_NAME] 0400898921 [EMAIL_ADDRESS][DOMAIN_NAME] Customer since [DATE]" at bounding box center [161, 128] width 236 height 108
click at [118, 131] on div "[PERSON_NAME] 0400898921 [EMAIL_ADDRESS][DOMAIN_NAME] Customer since [DATE]" at bounding box center [161, 128] width 236 height 108
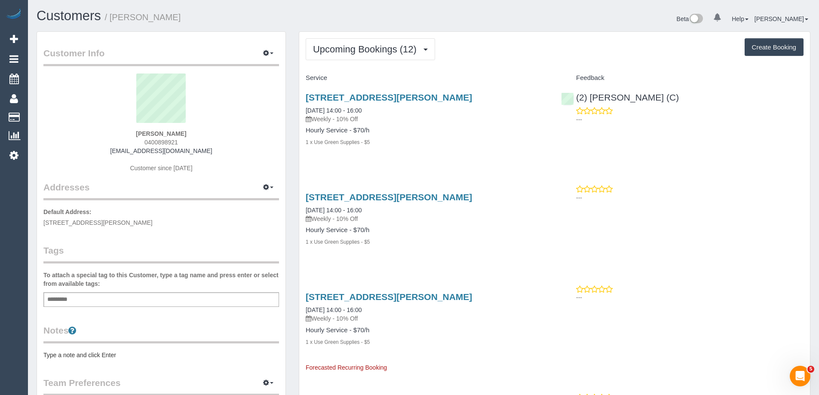
drag, startPoint x: 108, startPoint y: 127, endPoint x: 201, endPoint y: 141, distance: 93.9
click at [201, 141] on div "[PERSON_NAME] 0400898921 [EMAIL_ADDRESS][DOMAIN_NAME] Customer since [DATE]" at bounding box center [161, 128] width 236 height 108
copy div "[PERSON_NAME] 0400898921"
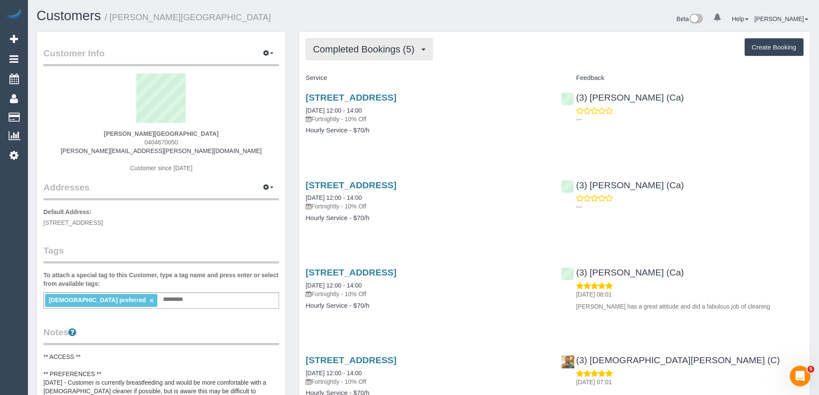
click at [367, 51] on span "Completed Bookings (5)" at bounding box center [366, 49] width 106 height 11
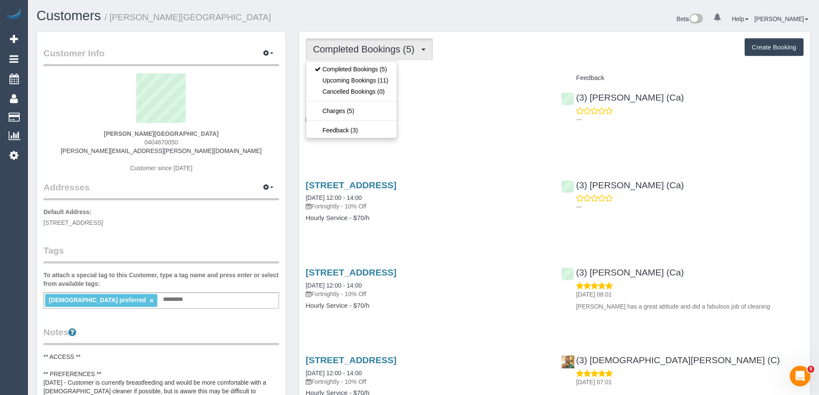
click at [203, 151] on div "[PERSON_NAME][GEOGRAPHIC_DATA] 0404670050 [PERSON_NAME][EMAIL_ADDRESS][PERSON_N…" at bounding box center [161, 128] width 236 height 108
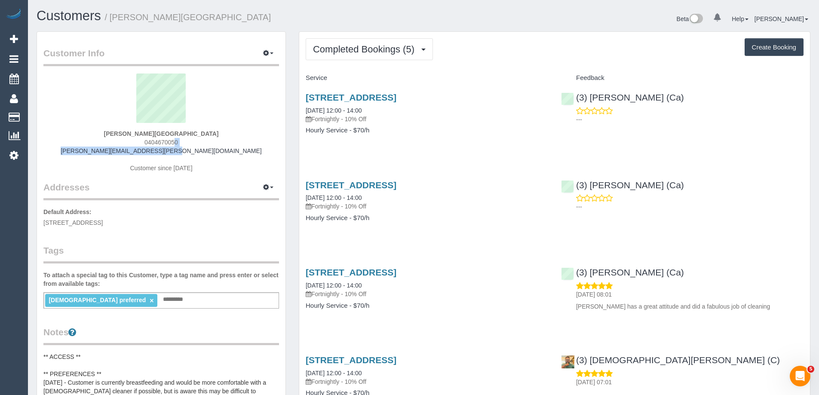
drag, startPoint x: 218, startPoint y: 152, endPoint x: 72, endPoint y: 145, distance: 145.5
click at [72, 145] on div "[PERSON_NAME][GEOGRAPHIC_DATA] 0404670050 [PERSON_NAME][EMAIL_ADDRESS][PERSON_N…" at bounding box center [161, 128] width 236 height 108
copy div "0404670050 [PERSON_NAME][EMAIL_ADDRESS][PERSON_NAME][DOMAIN_NAME]"
click at [204, 151] on div "[PERSON_NAME][GEOGRAPHIC_DATA] 0404670050 [PERSON_NAME][EMAIL_ADDRESS][PERSON_N…" at bounding box center [161, 128] width 236 height 108
drag, startPoint x: 213, startPoint y: 153, endPoint x: 123, endPoint y: 153, distance: 89.5
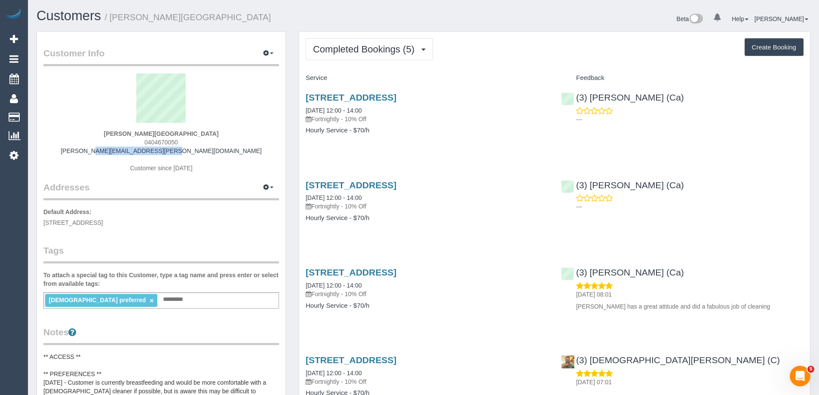
click at [123, 153] on div "[PERSON_NAME][GEOGRAPHIC_DATA] 0404670050 [PERSON_NAME][EMAIL_ADDRESS][PERSON_N…" at bounding box center [161, 128] width 236 height 108
copy link "[PERSON_NAME][EMAIL_ADDRESS][PERSON_NAME][DOMAIN_NAME]"
click at [346, 45] on span "Completed Bookings (5)" at bounding box center [366, 49] width 106 height 11
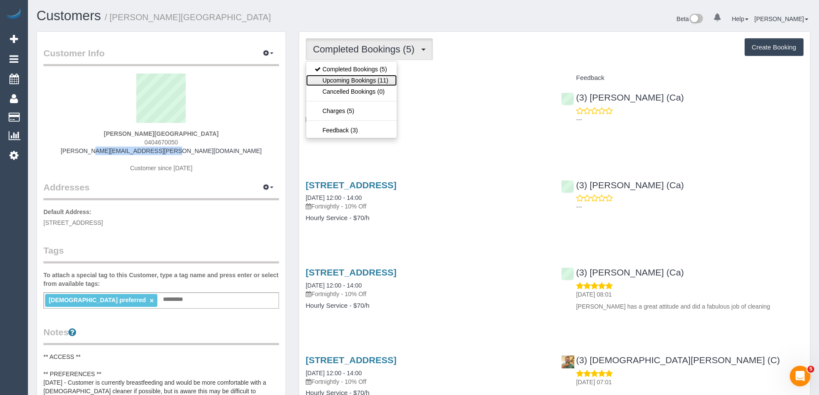
click at [348, 79] on link "Upcoming Bookings (11)" at bounding box center [351, 80] width 91 height 11
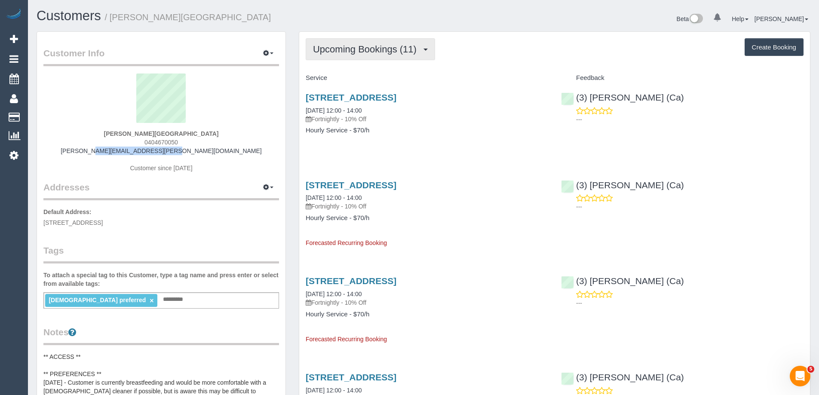
click at [342, 53] on span "Upcoming Bookings (11)" at bounding box center [367, 49] width 108 height 11
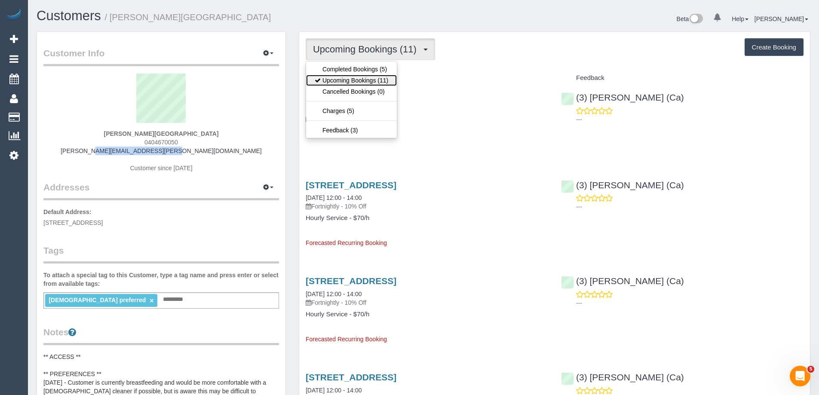
click at [350, 78] on link "Upcoming Bookings (11)" at bounding box center [351, 80] width 91 height 11
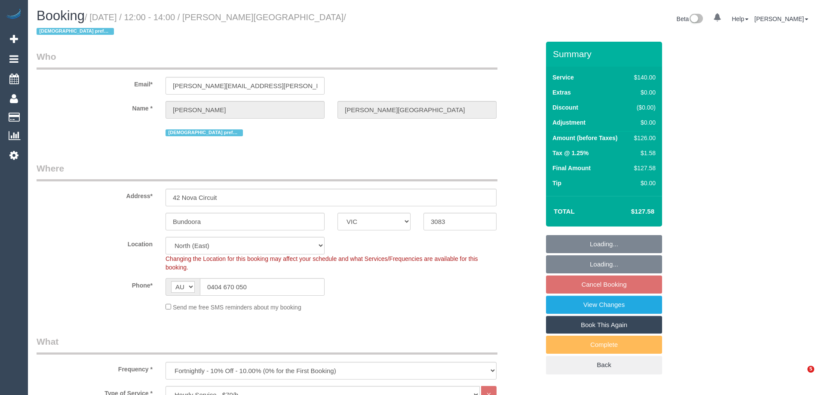
select select "VIC"
select select "number:29"
select select "number:14"
select select "number:19"
select select "number:24"
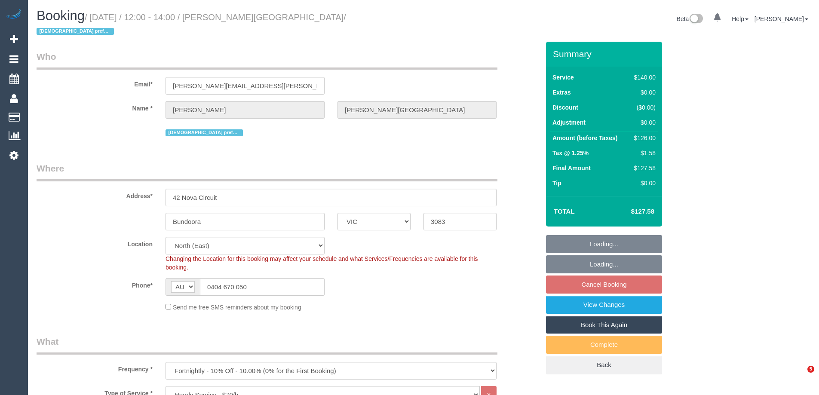
select select "number:34"
select select "number:11"
select select "object:866"
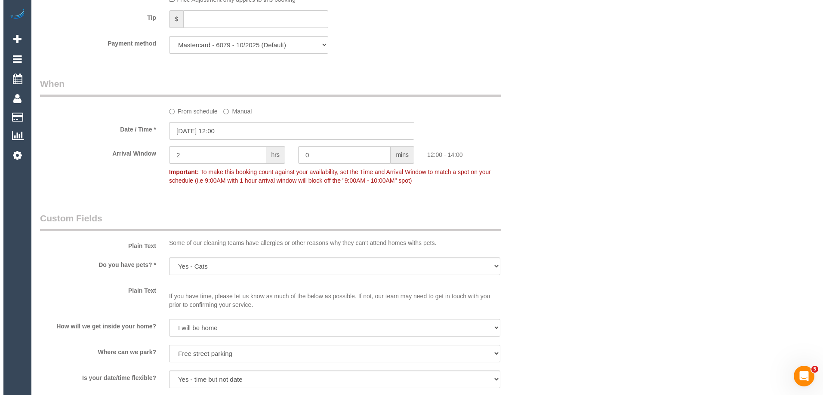
scroll to position [1205, 0]
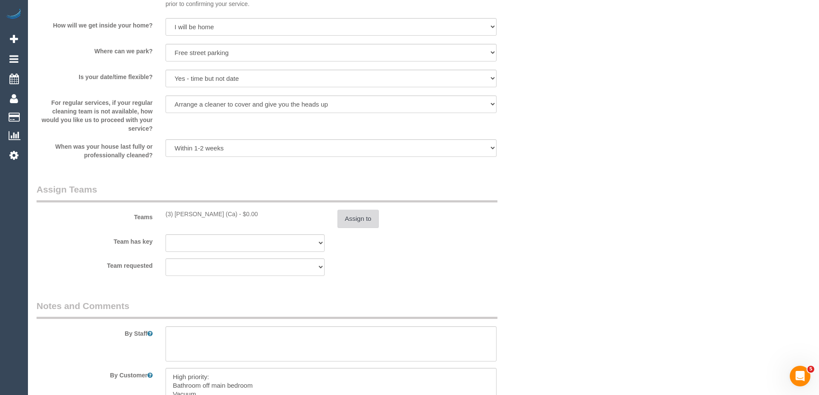
click at [366, 210] on button "Assign to" at bounding box center [358, 219] width 41 height 18
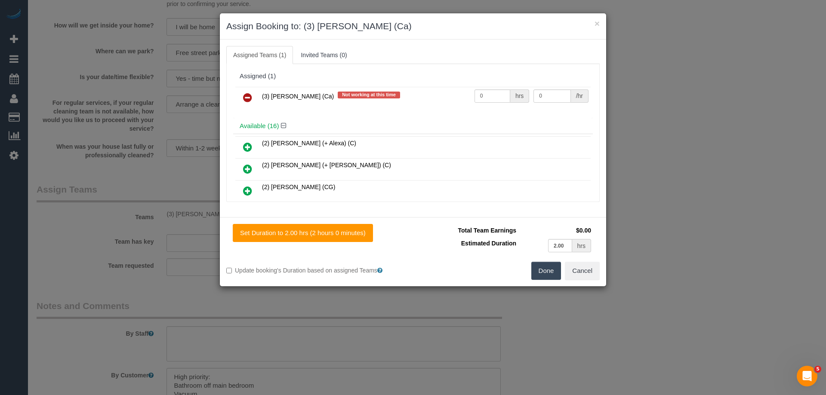
click at [248, 95] on icon at bounding box center [247, 97] width 9 height 10
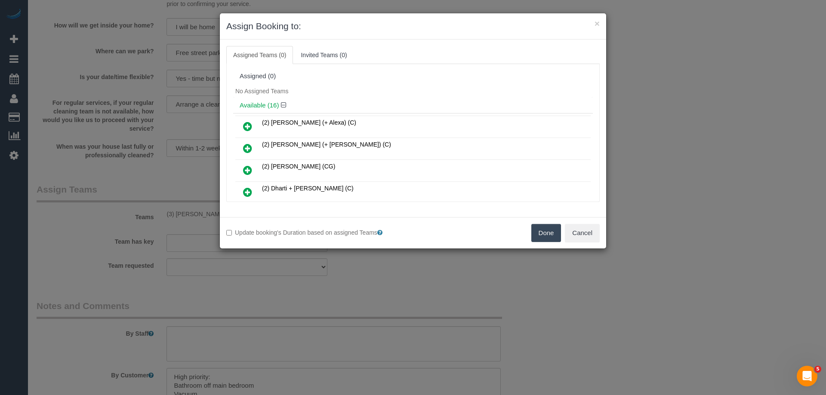
click at [543, 230] on button "Done" at bounding box center [546, 233] width 30 height 18
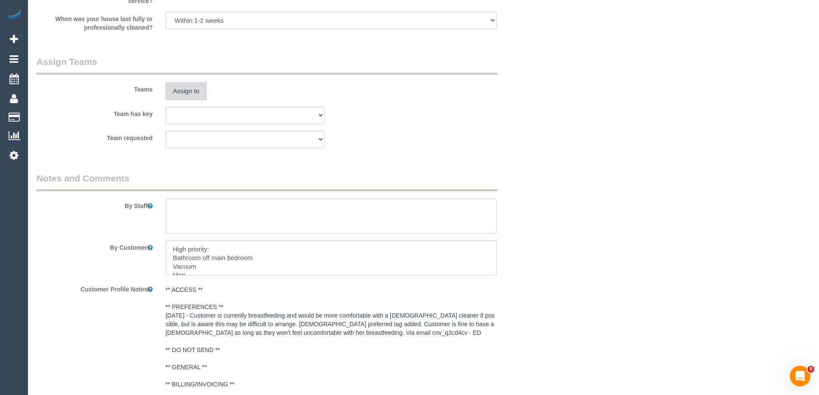
scroll to position [1429, 0]
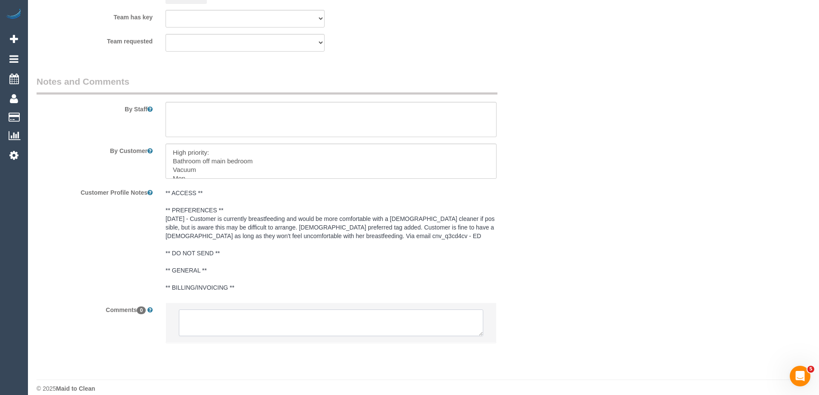
click at [291, 321] on textarea at bounding box center [331, 323] width 305 height 27
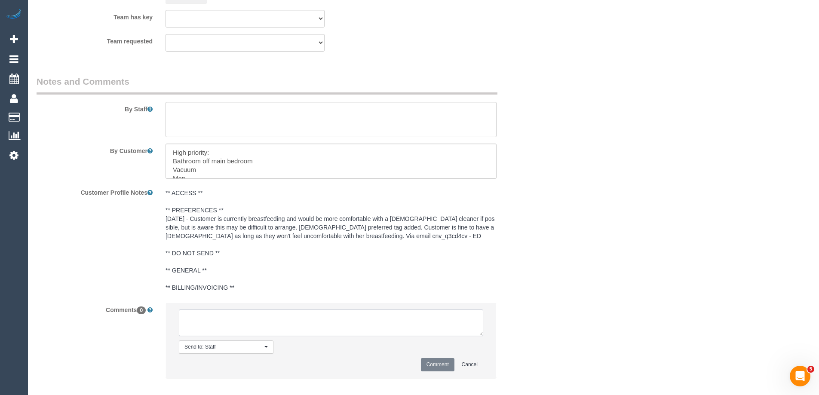
paste textarea "(3) [PERSON_NAME] (Ca) UA - one off - 09/10 Customer contacted via email"
type textarea "(3) [PERSON_NAME] (Ca) UA - one off - 09/10 Customer contacted via email"
click at [425, 358] on button "Comment" at bounding box center [438, 364] width 34 height 13
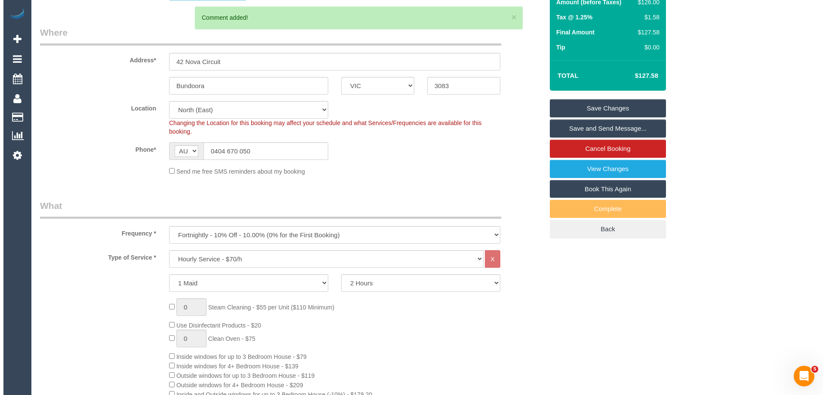
scroll to position [0, 0]
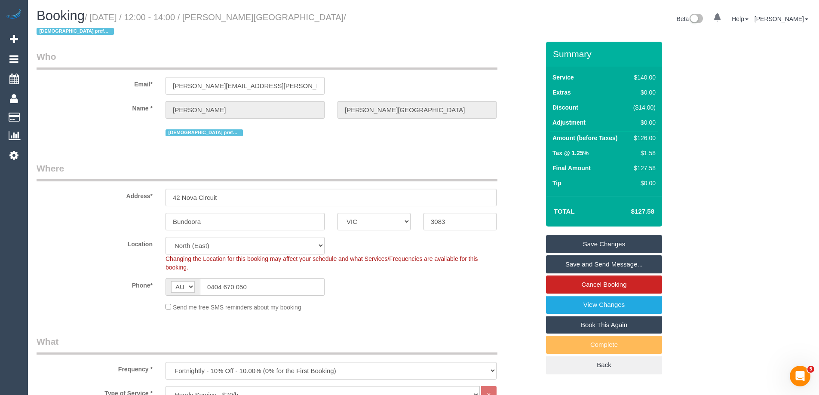
click at [601, 235] on link "Save Changes" at bounding box center [604, 244] width 116 height 18
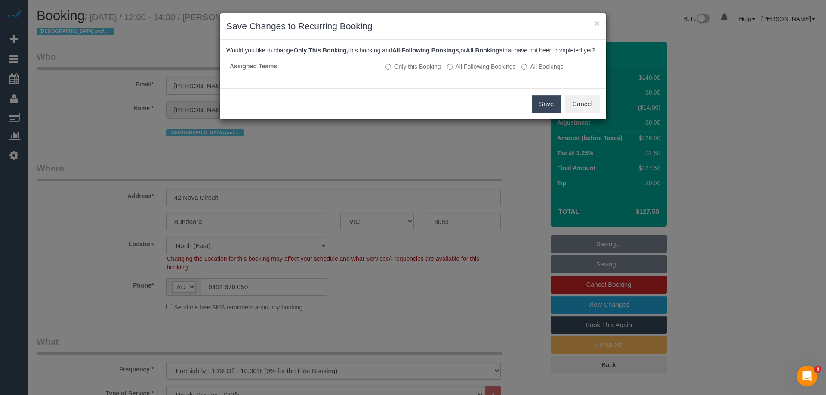
click at [546, 112] on button "Save" at bounding box center [546, 104] width 29 height 18
